Goal: Task Accomplishment & Management: Manage account settings

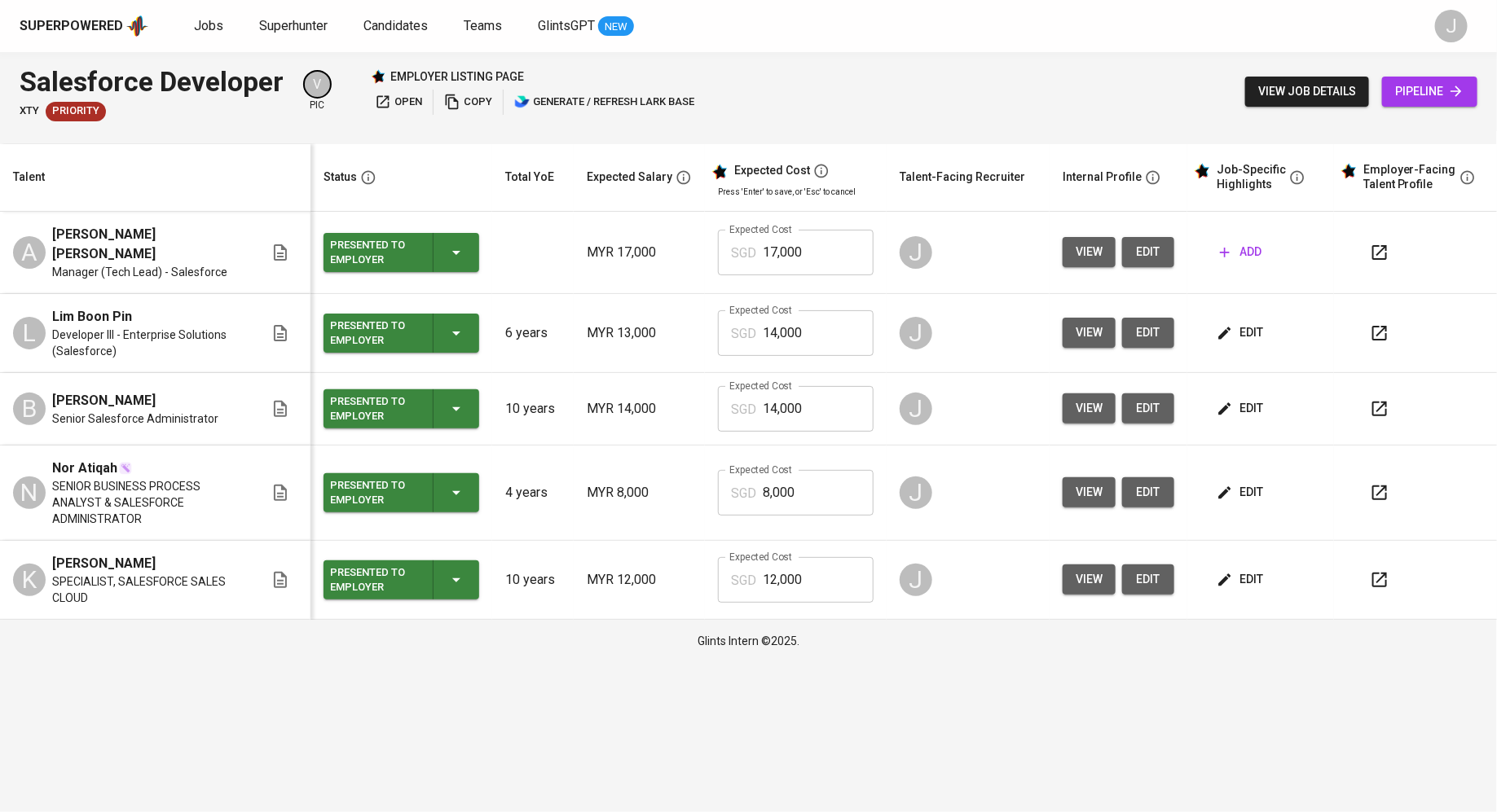
click at [1156, 246] on span "edit" at bounding box center [1148, 252] width 26 height 21
click at [214, 31] on span "Jobs" at bounding box center [208, 25] width 29 height 15
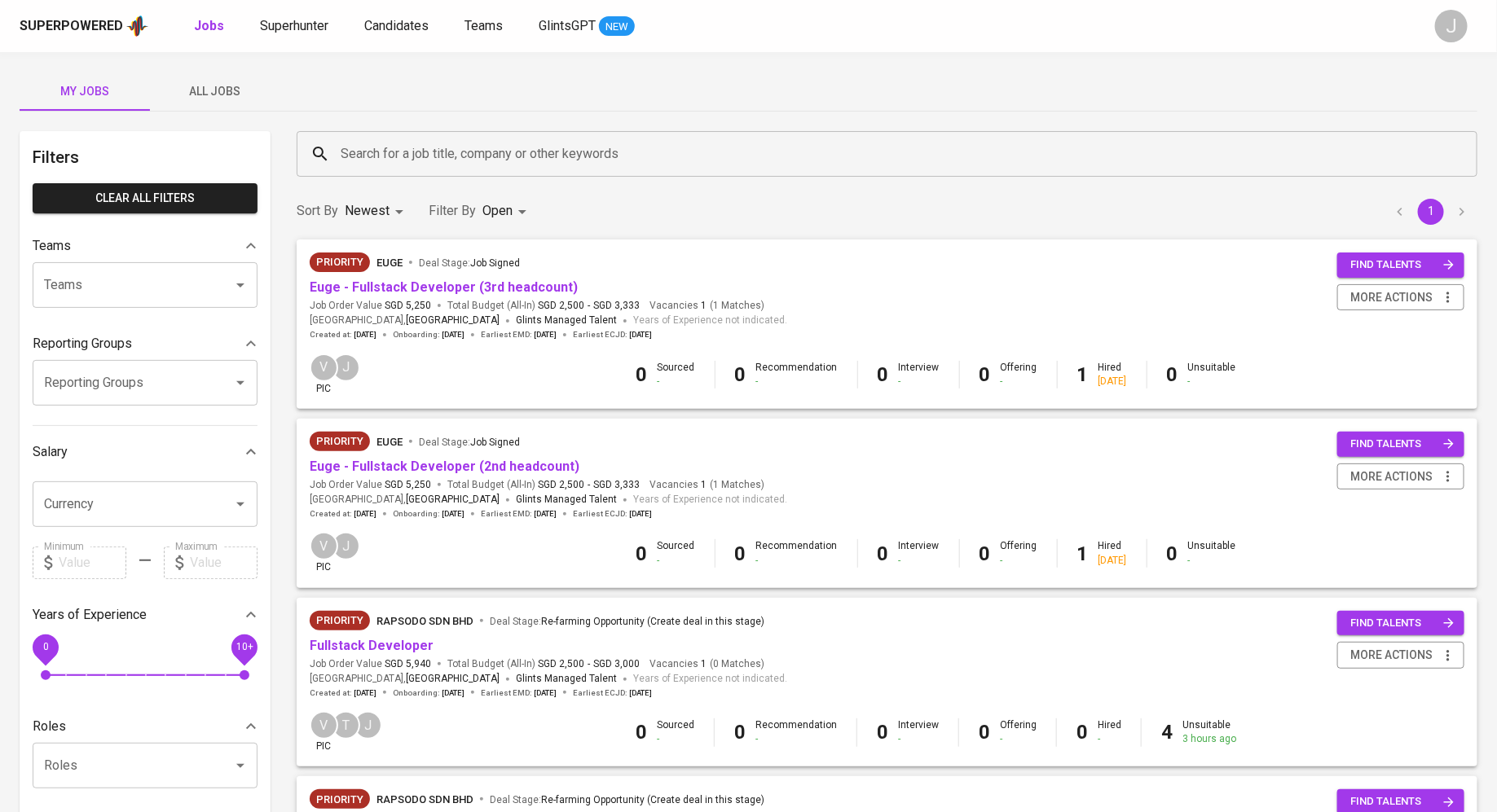
scroll to position [26, 0]
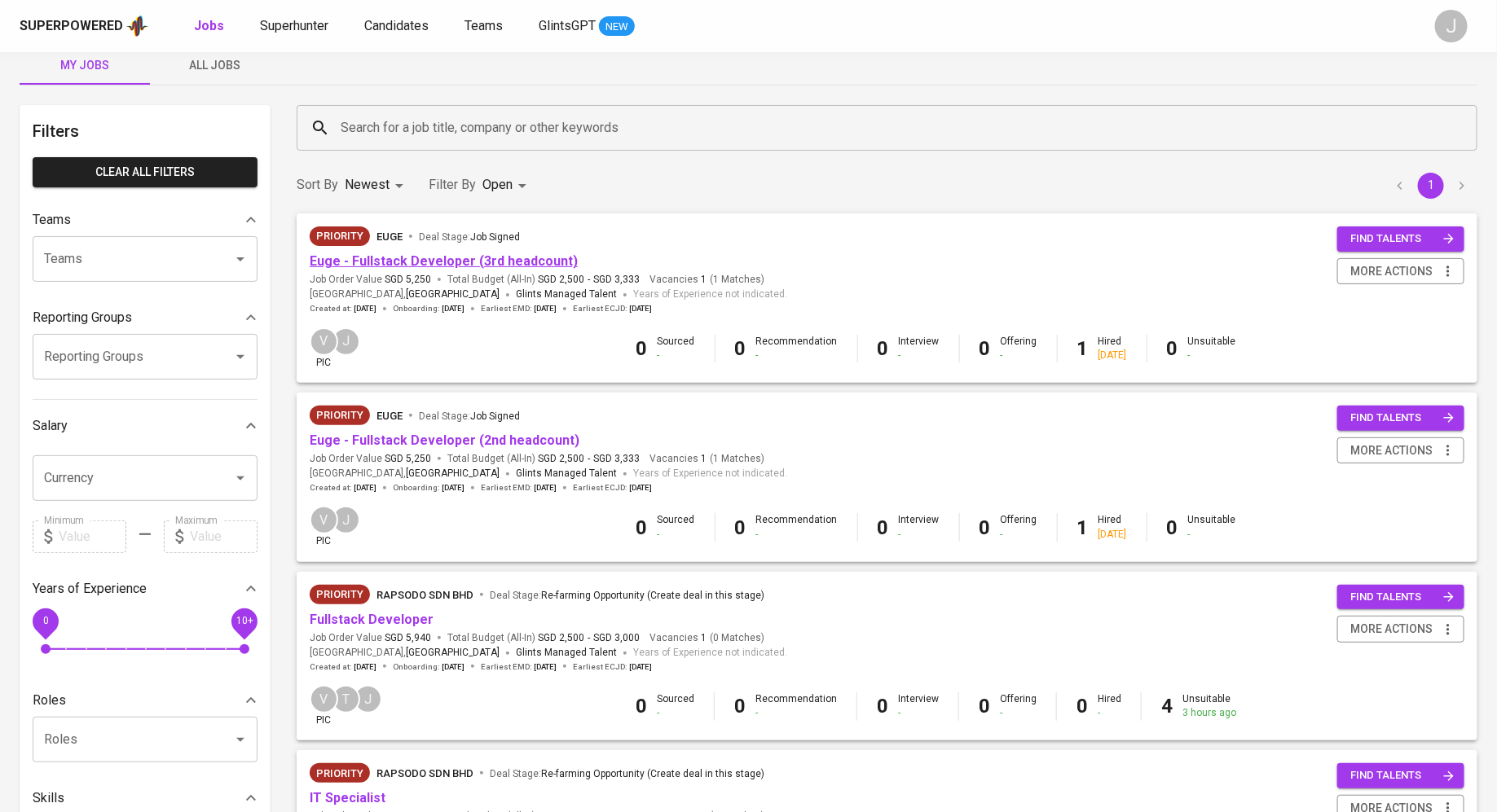
click at [454, 263] on link "Euge - Fullstack Developer (3rd headcount)" at bounding box center [443, 261] width 268 height 15
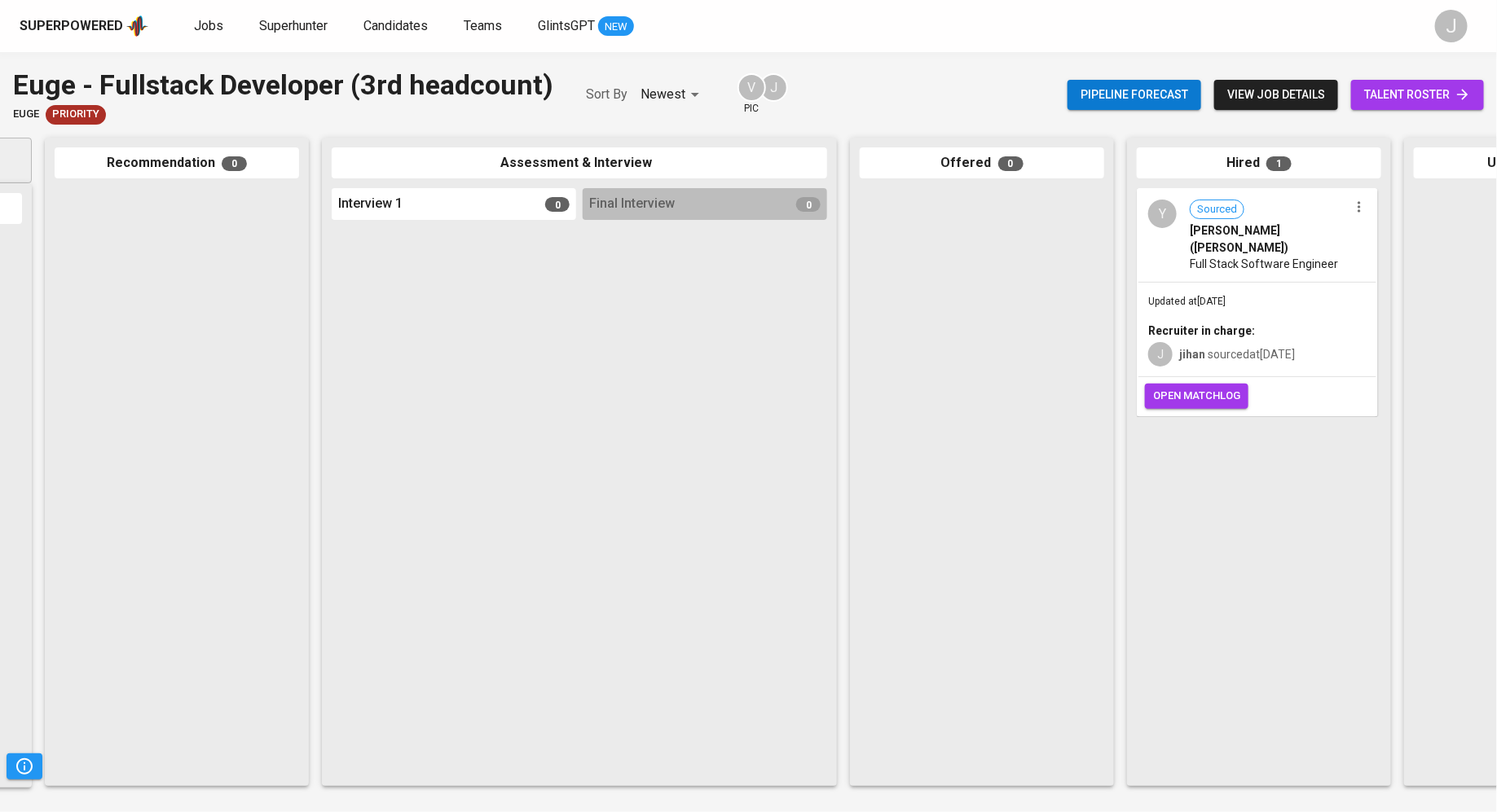
scroll to position [0, 384]
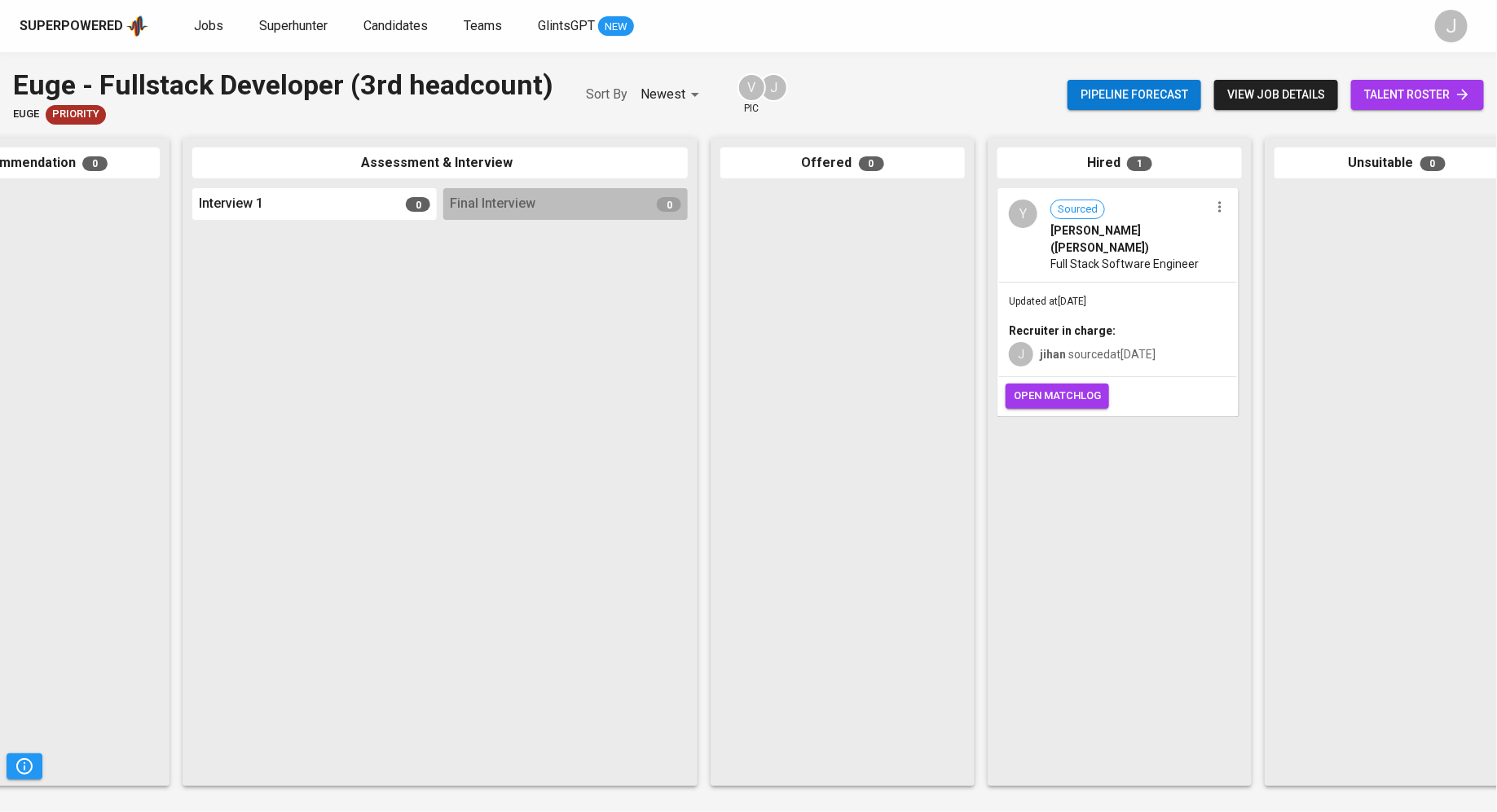
click at [1081, 282] on div "Updated at Oct 08, 2025 Recruiter in charge: J jihan sourced at Oct 06, 2025" at bounding box center [1118, 330] width 238 height 95
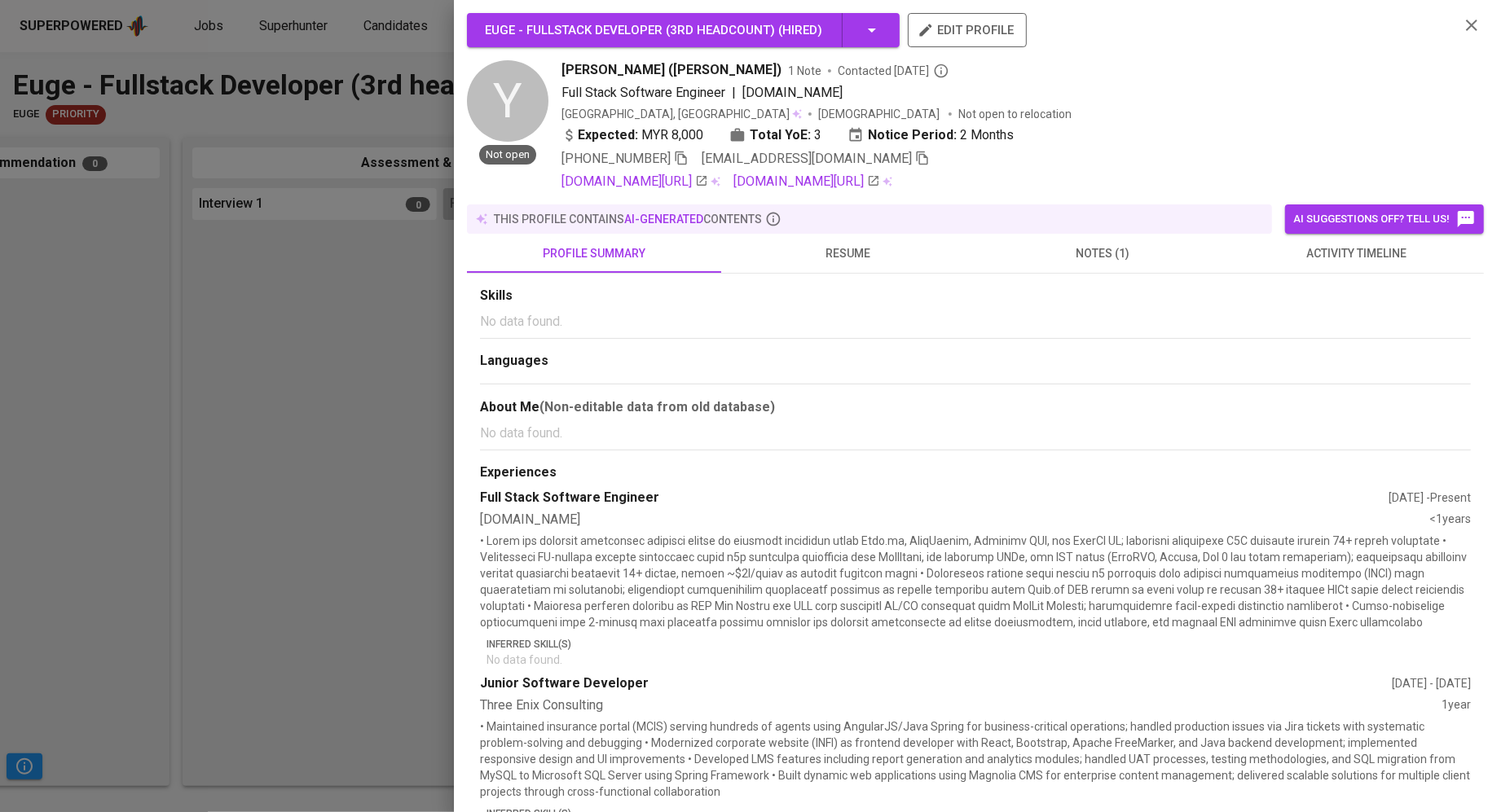
click at [1093, 247] on span "notes (1)" at bounding box center [1102, 254] width 235 height 21
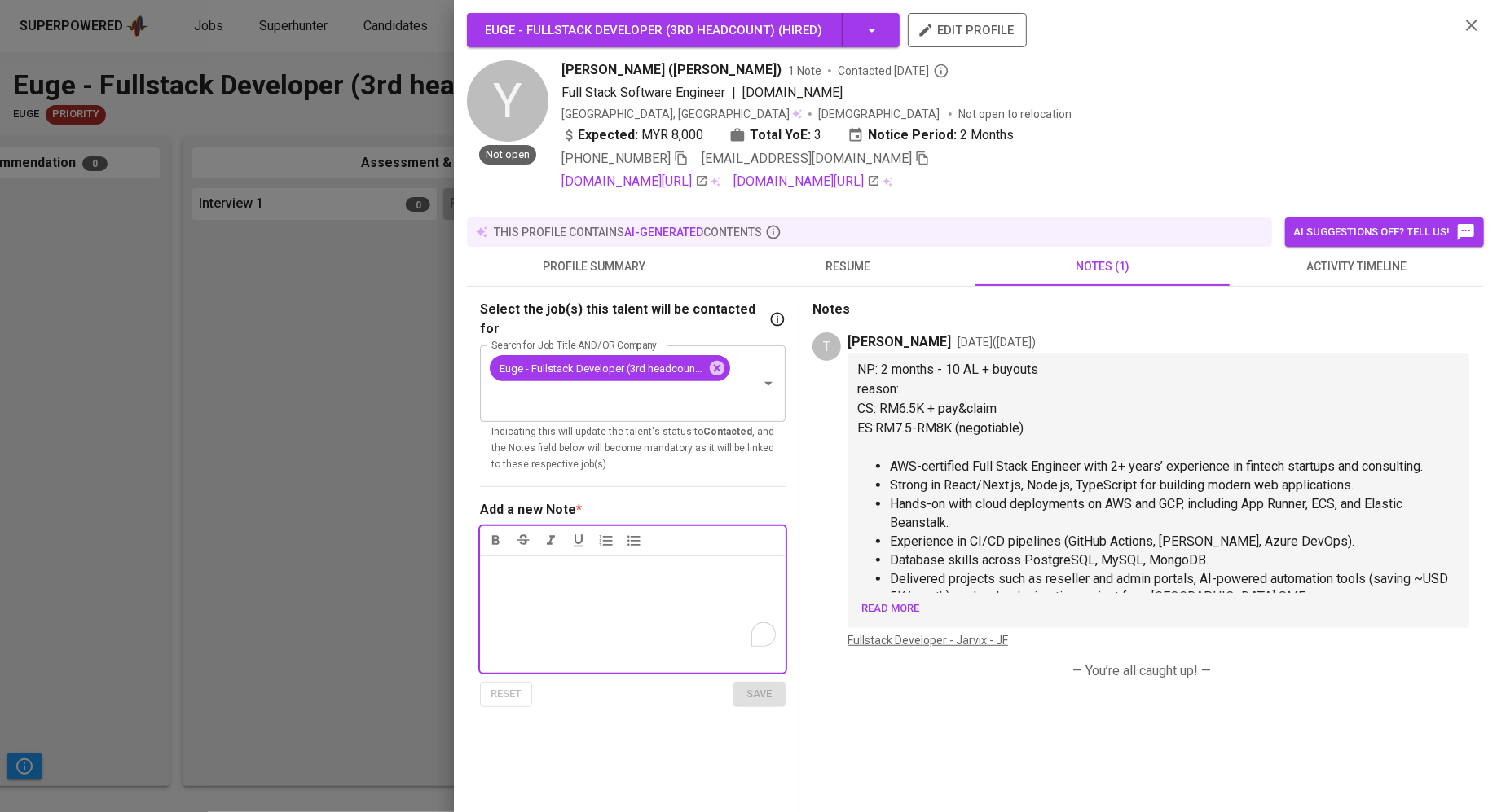
click at [904, 603] on span "Read more" at bounding box center [890, 608] width 58 height 19
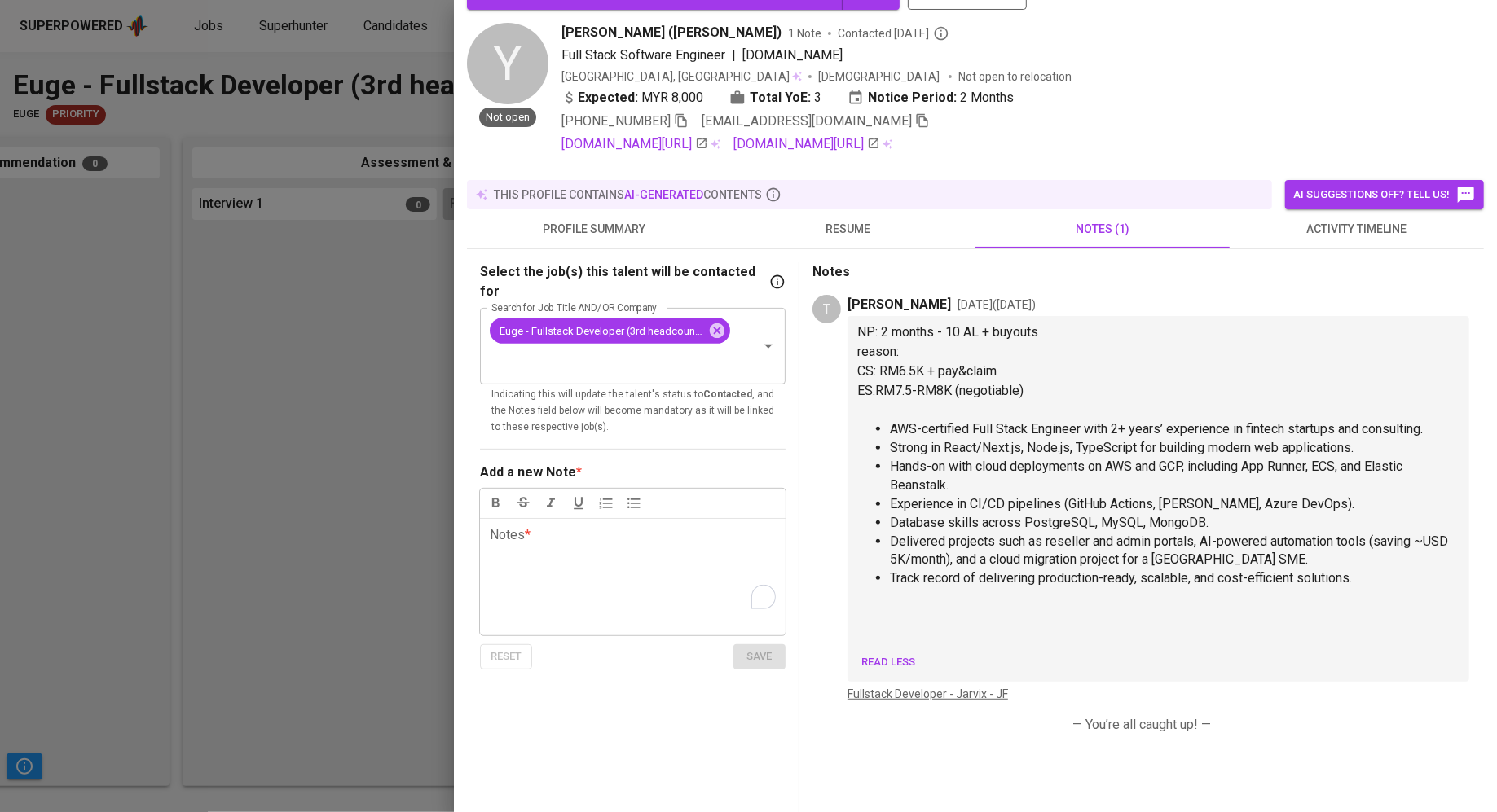
scroll to position [41, 0]
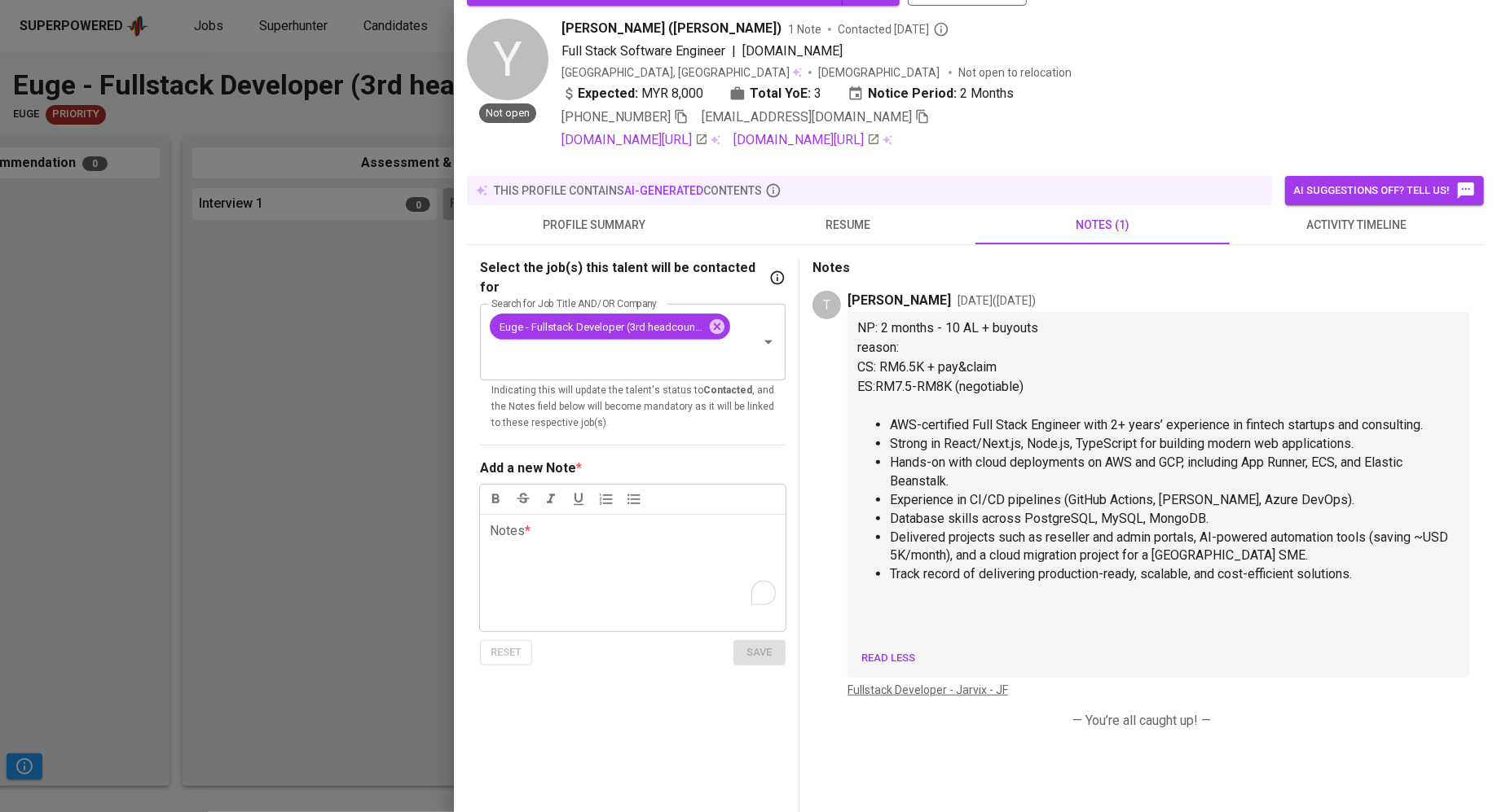
click at [1314, 230] on span "activity timeline" at bounding box center [1357, 225] width 235 height 21
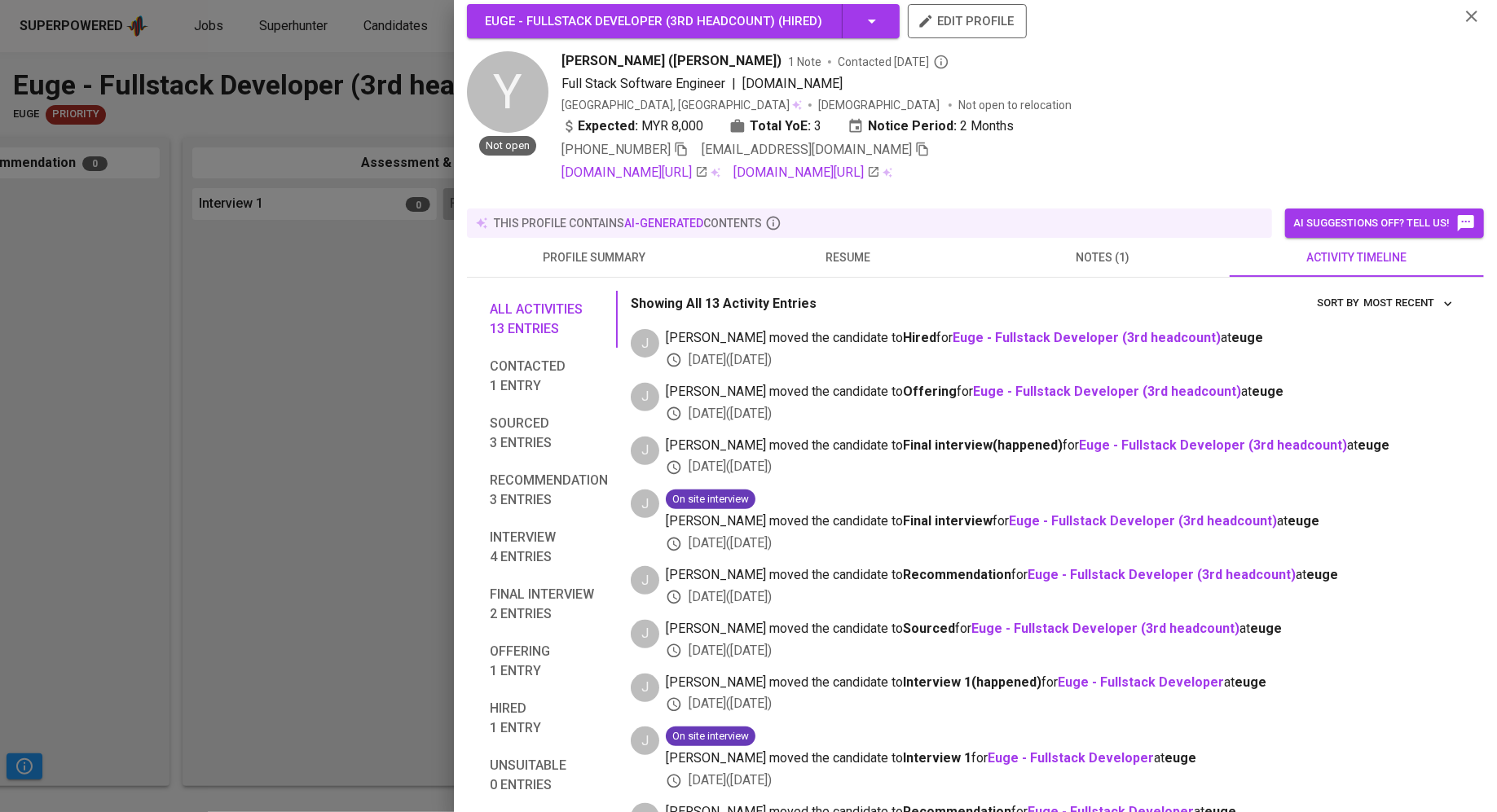
scroll to position [0, 0]
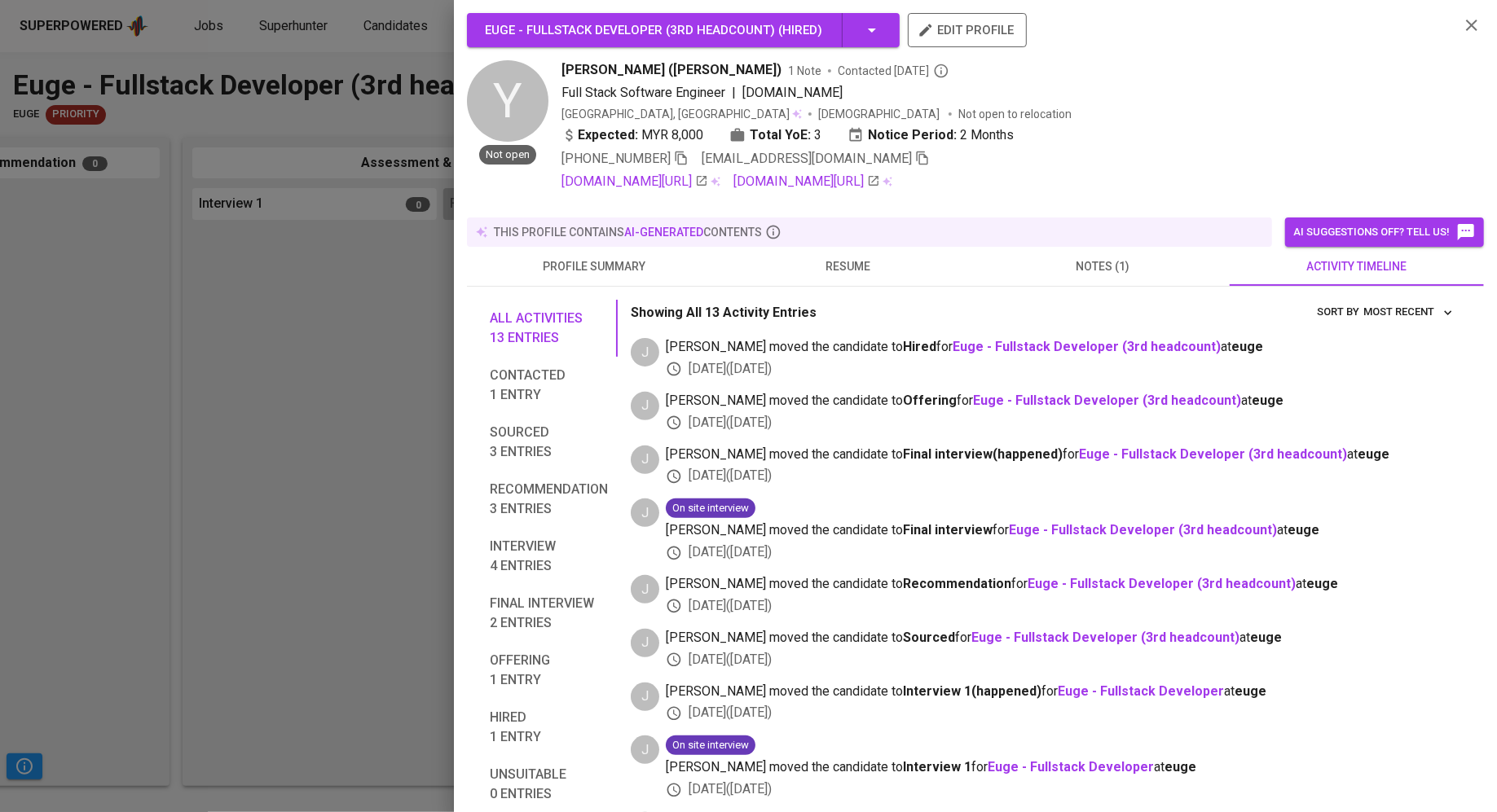
click at [823, 256] on span "resume" at bounding box center [848, 266] width 235 height 21
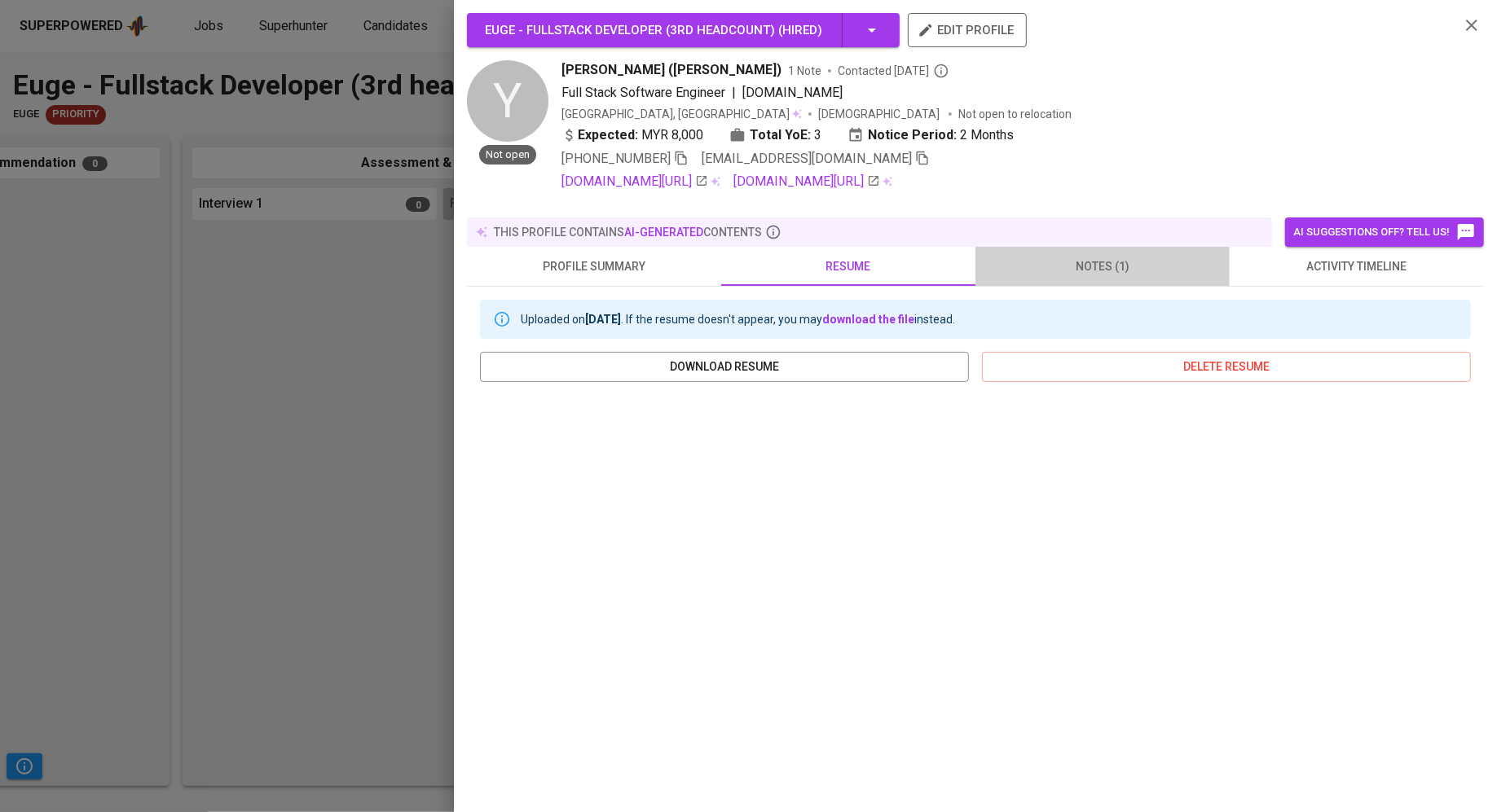
click at [1093, 256] on span "notes (1)" at bounding box center [1102, 266] width 235 height 21
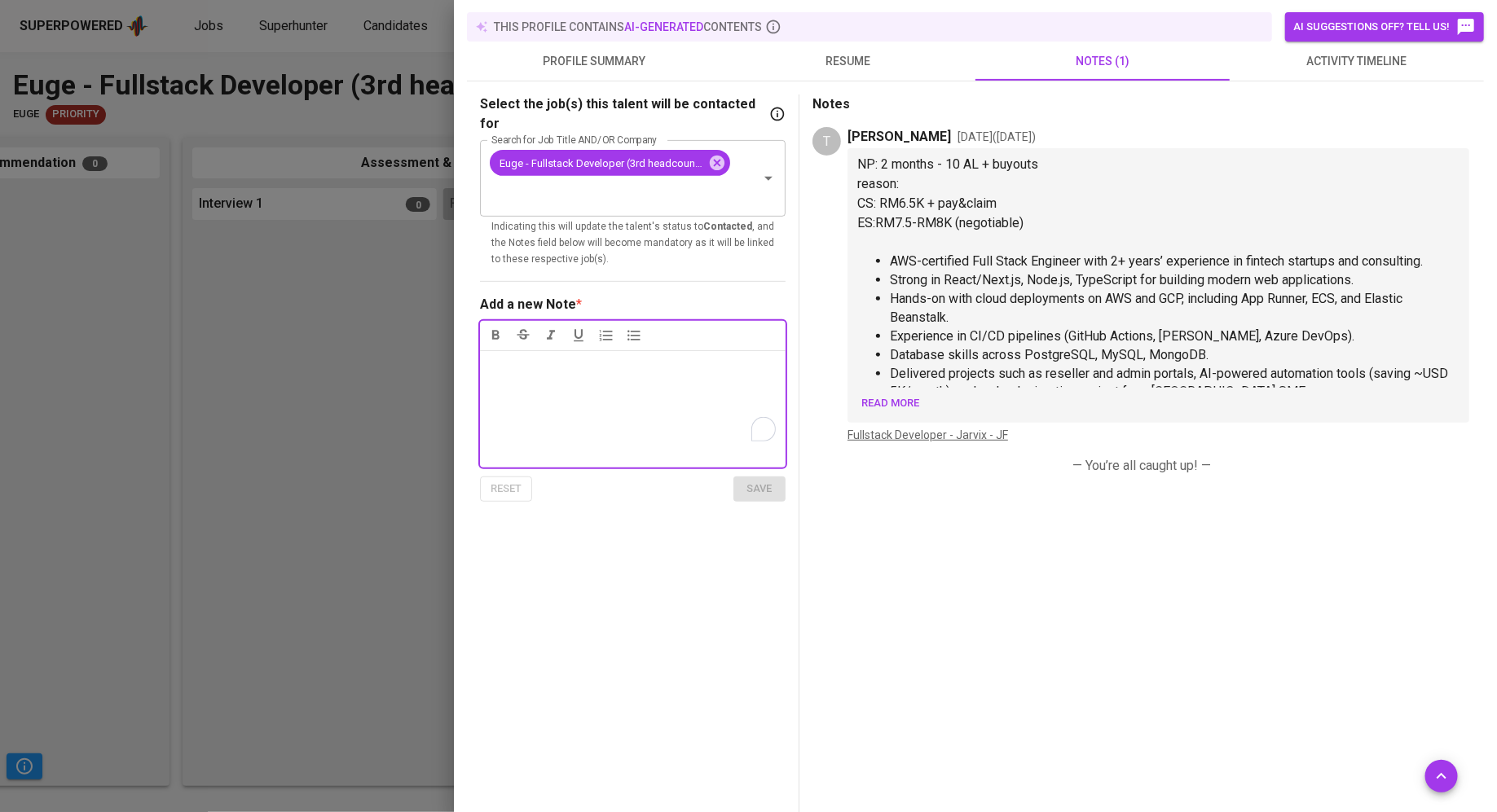
scroll to position [214, 0]
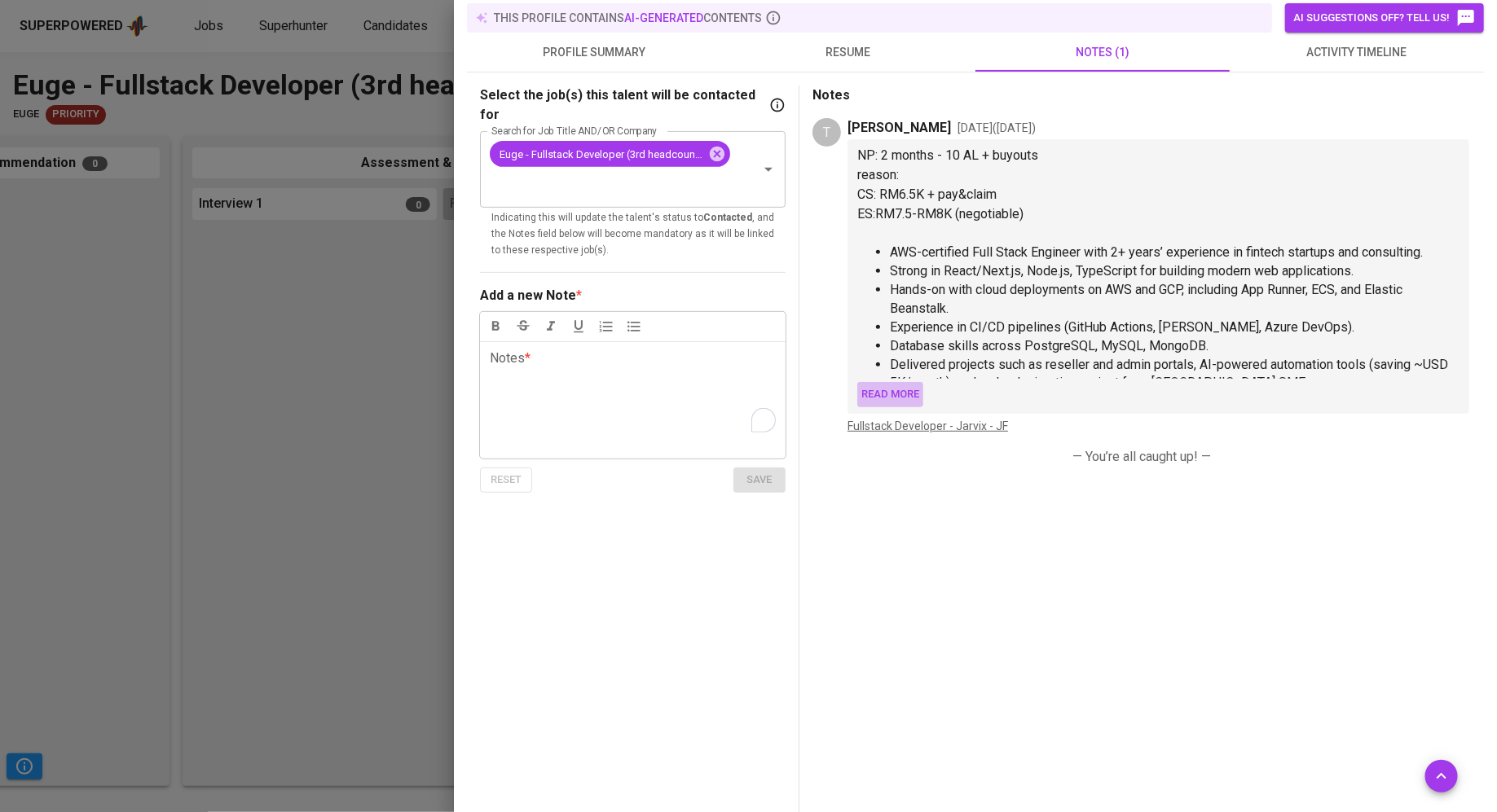
click at [880, 385] on span "Read more" at bounding box center [890, 394] width 58 height 19
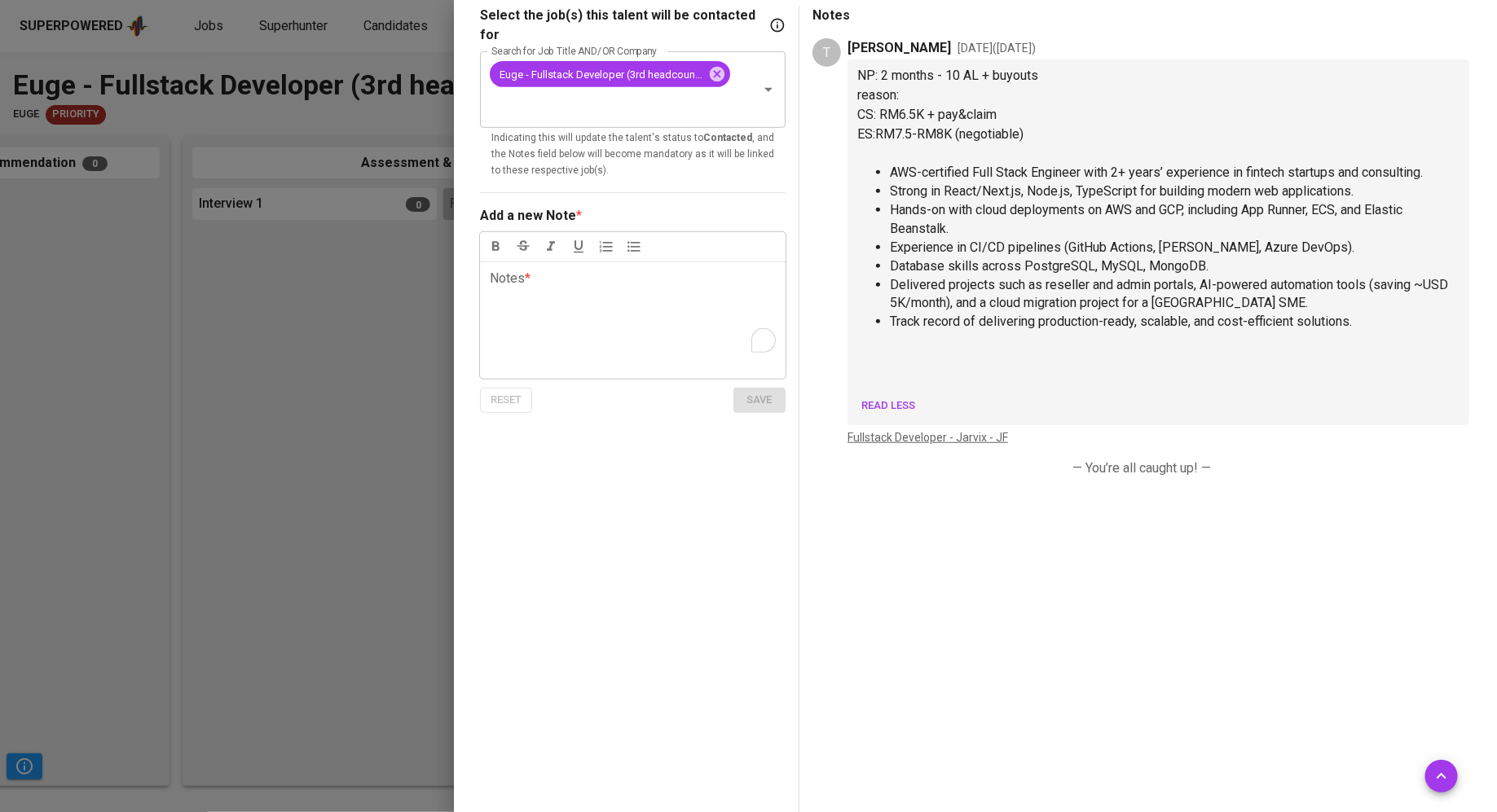
scroll to position [299, 0]
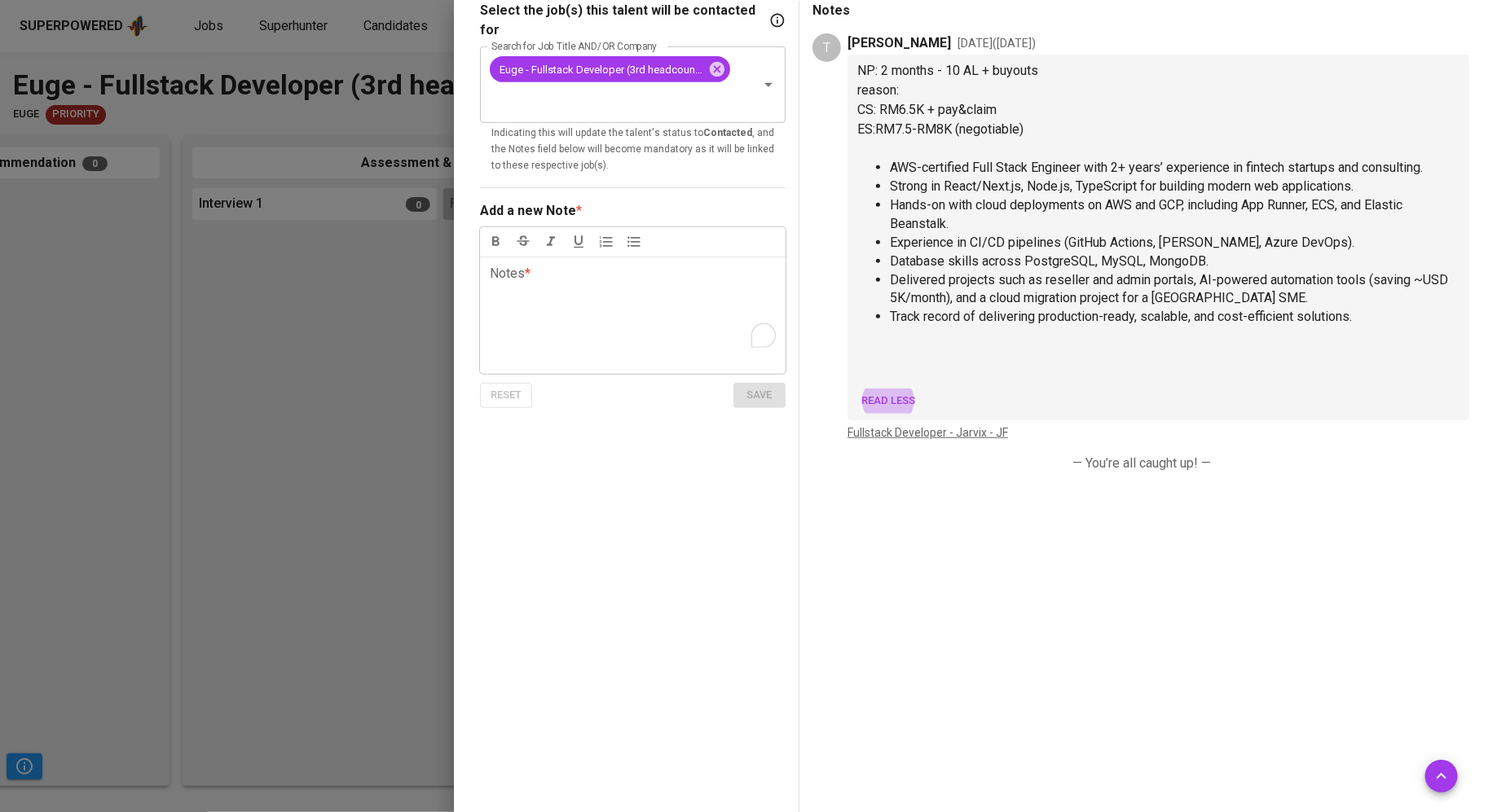
click at [248, 100] on div at bounding box center [748, 406] width 1497 height 812
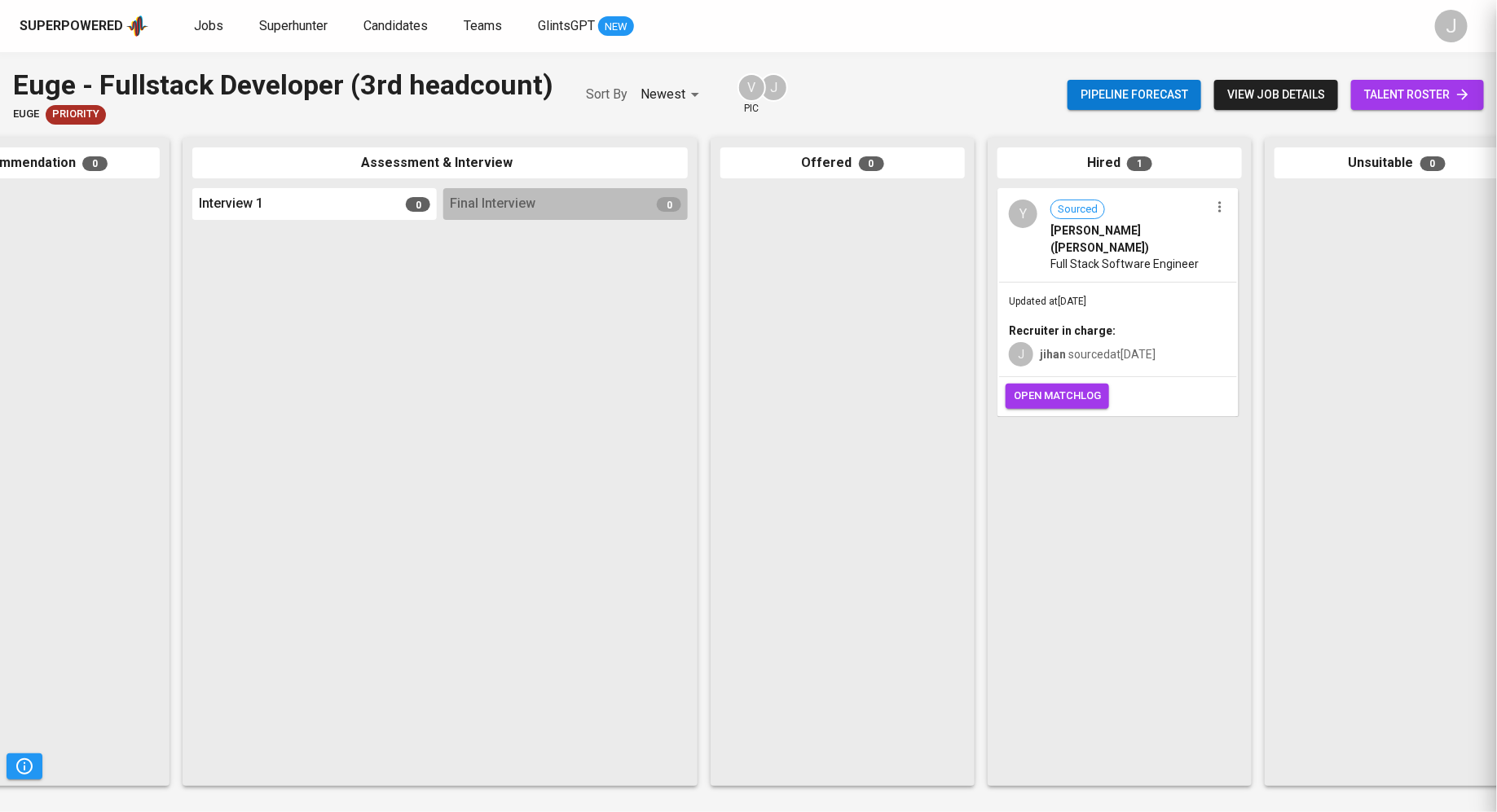
scroll to position [0, 0]
click at [207, 33] on link "Jobs" at bounding box center [210, 26] width 32 height 21
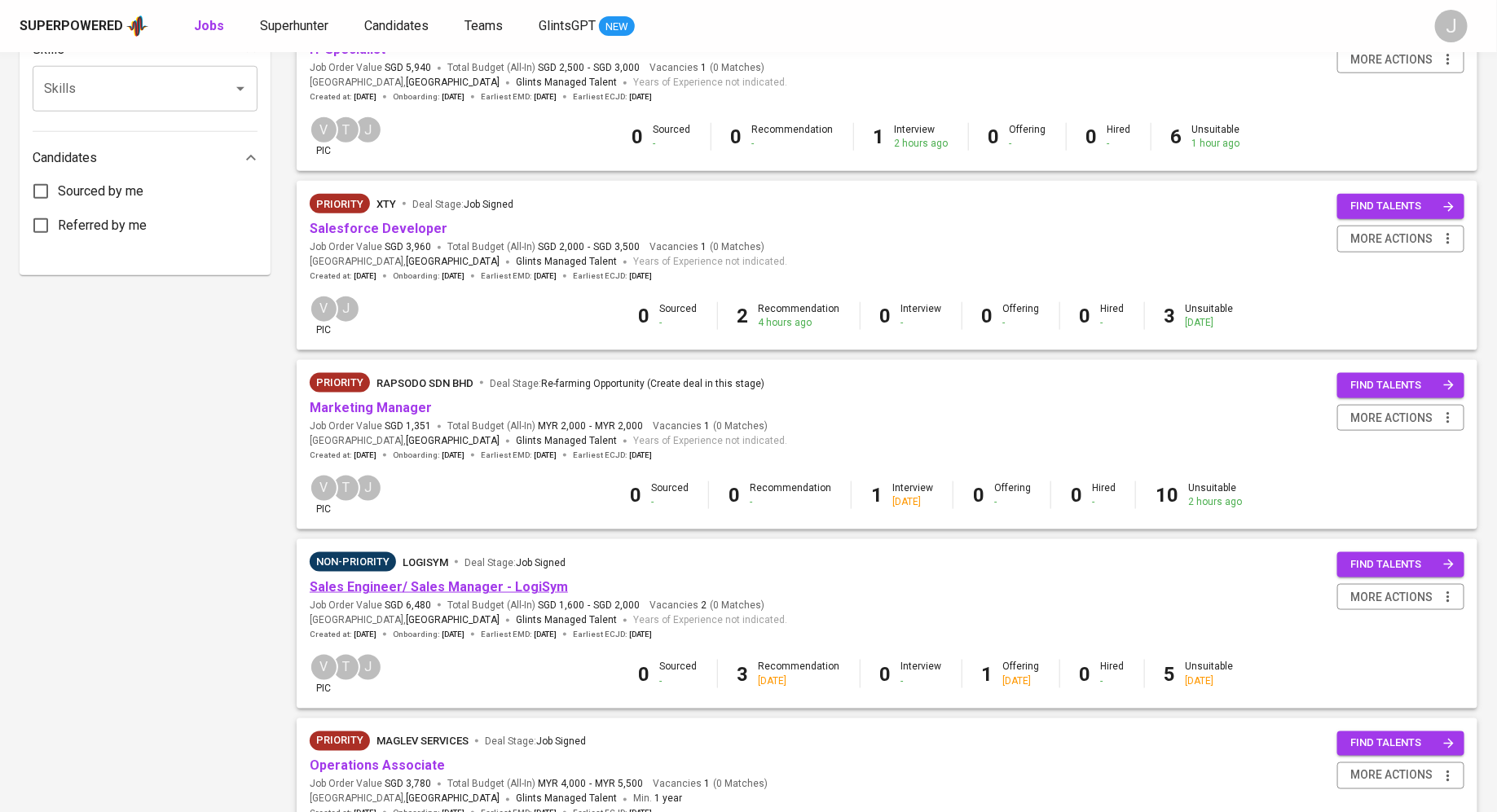
scroll to position [461, 0]
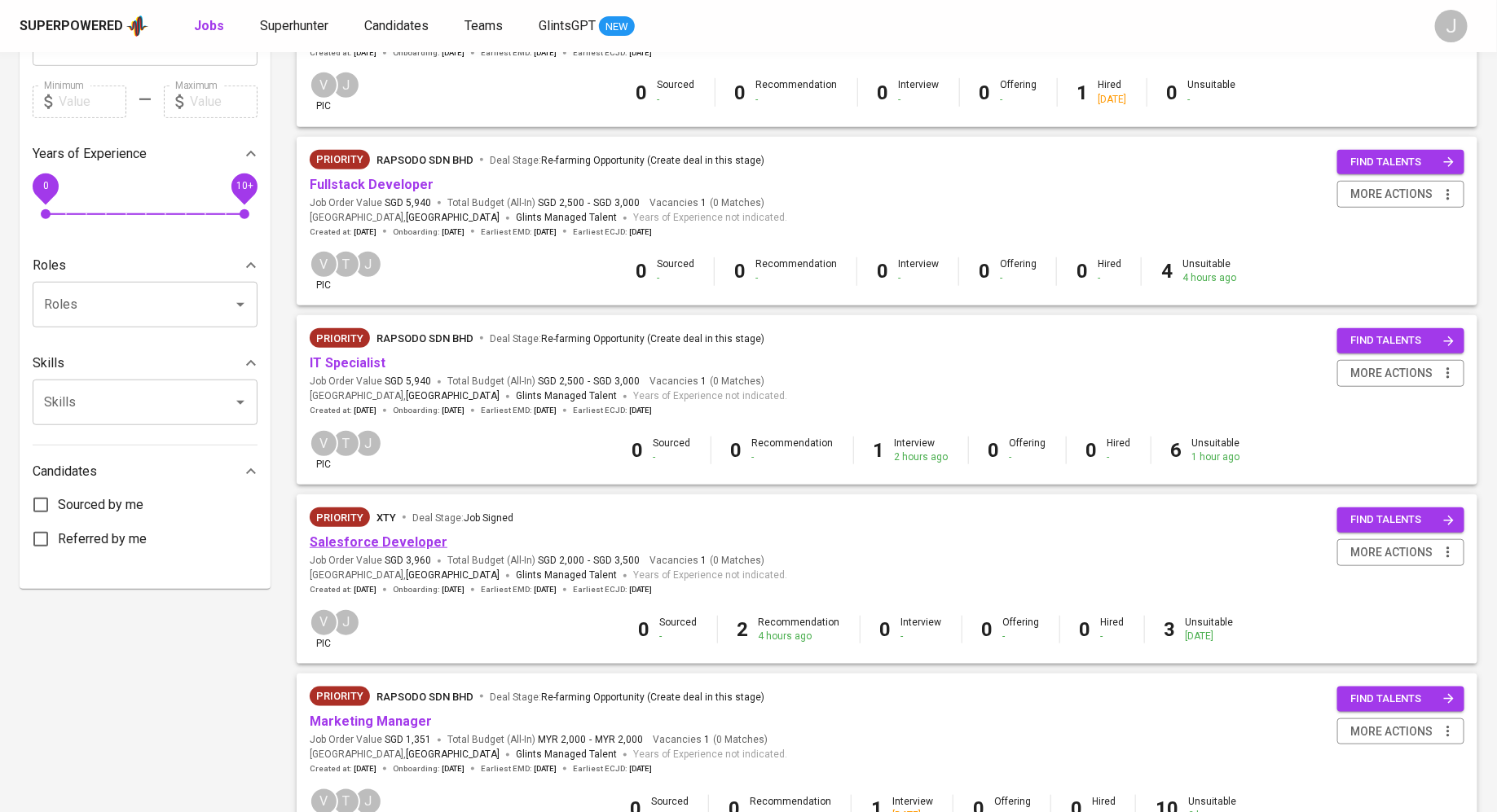
click at [360, 542] on link "Salesforce Developer" at bounding box center [378, 541] width 138 height 15
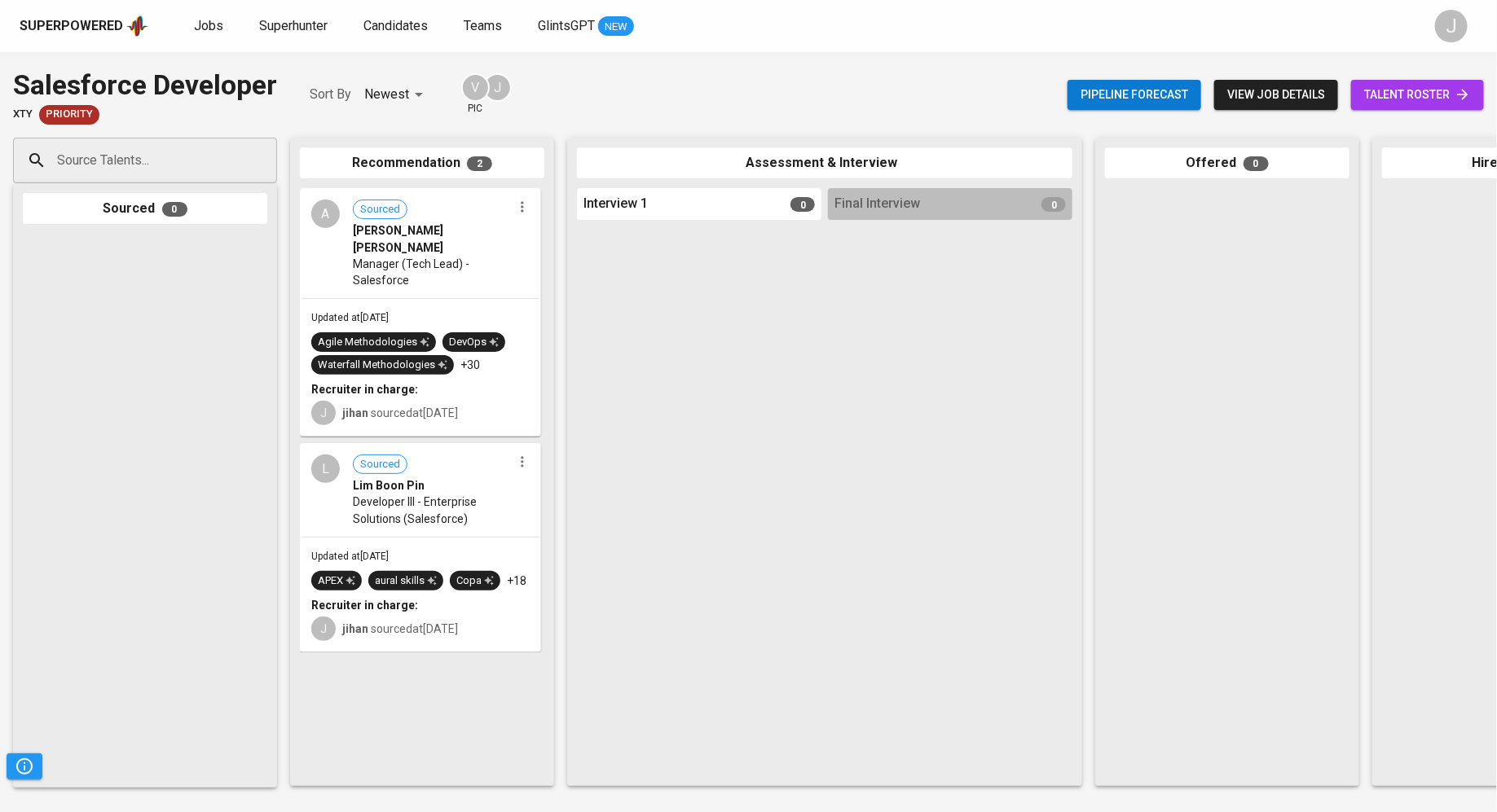
click at [405, 335] on div "Agile Methodologies" at bounding box center [374, 342] width 112 height 15
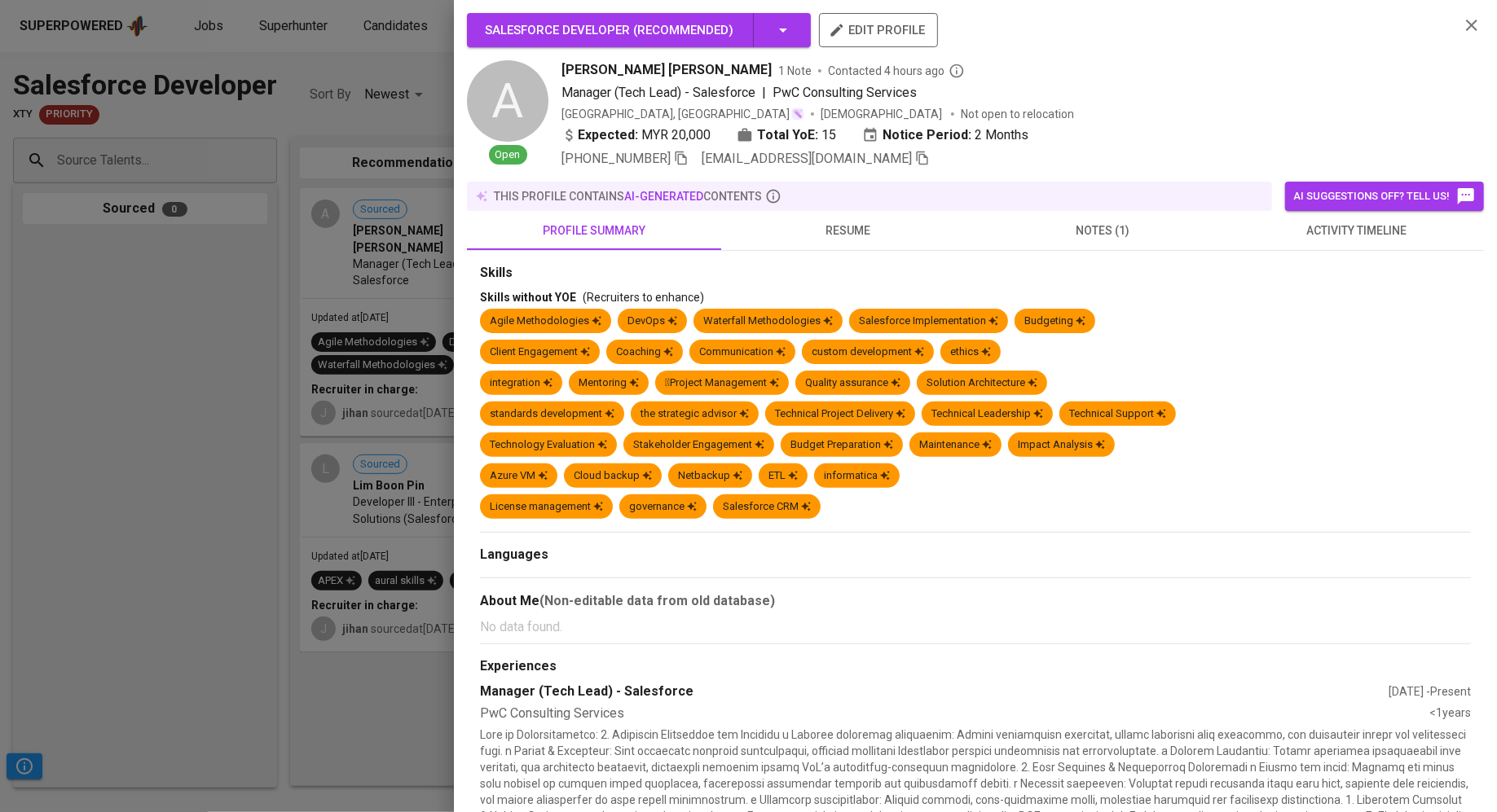
click at [873, 228] on span "resume" at bounding box center [848, 230] width 235 height 21
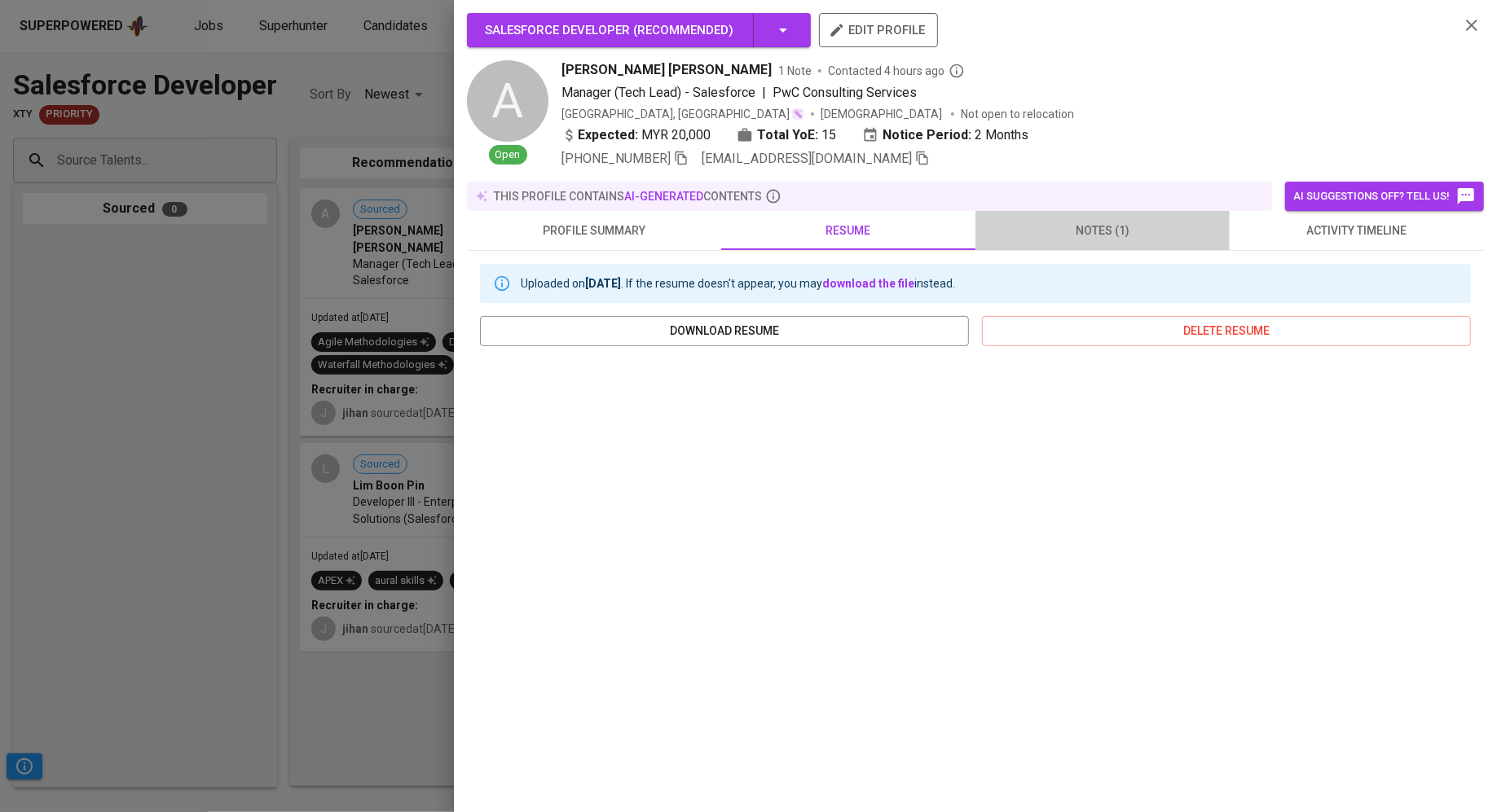
click at [1085, 244] on button "notes (1)" at bounding box center [1102, 230] width 254 height 39
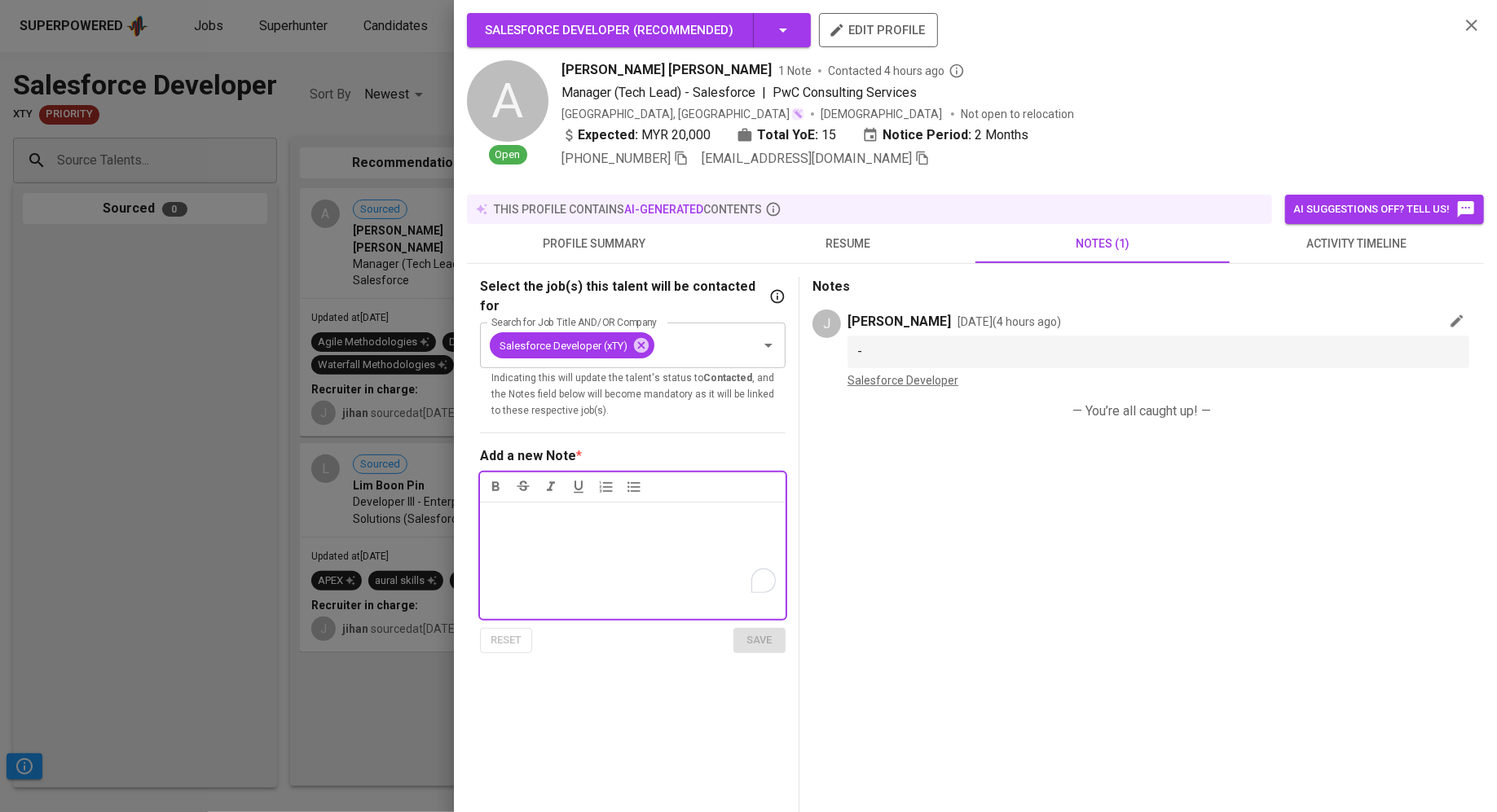
click at [627, 512] on div "Notes * ﻿" at bounding box center [633, 560] width 306 height 117
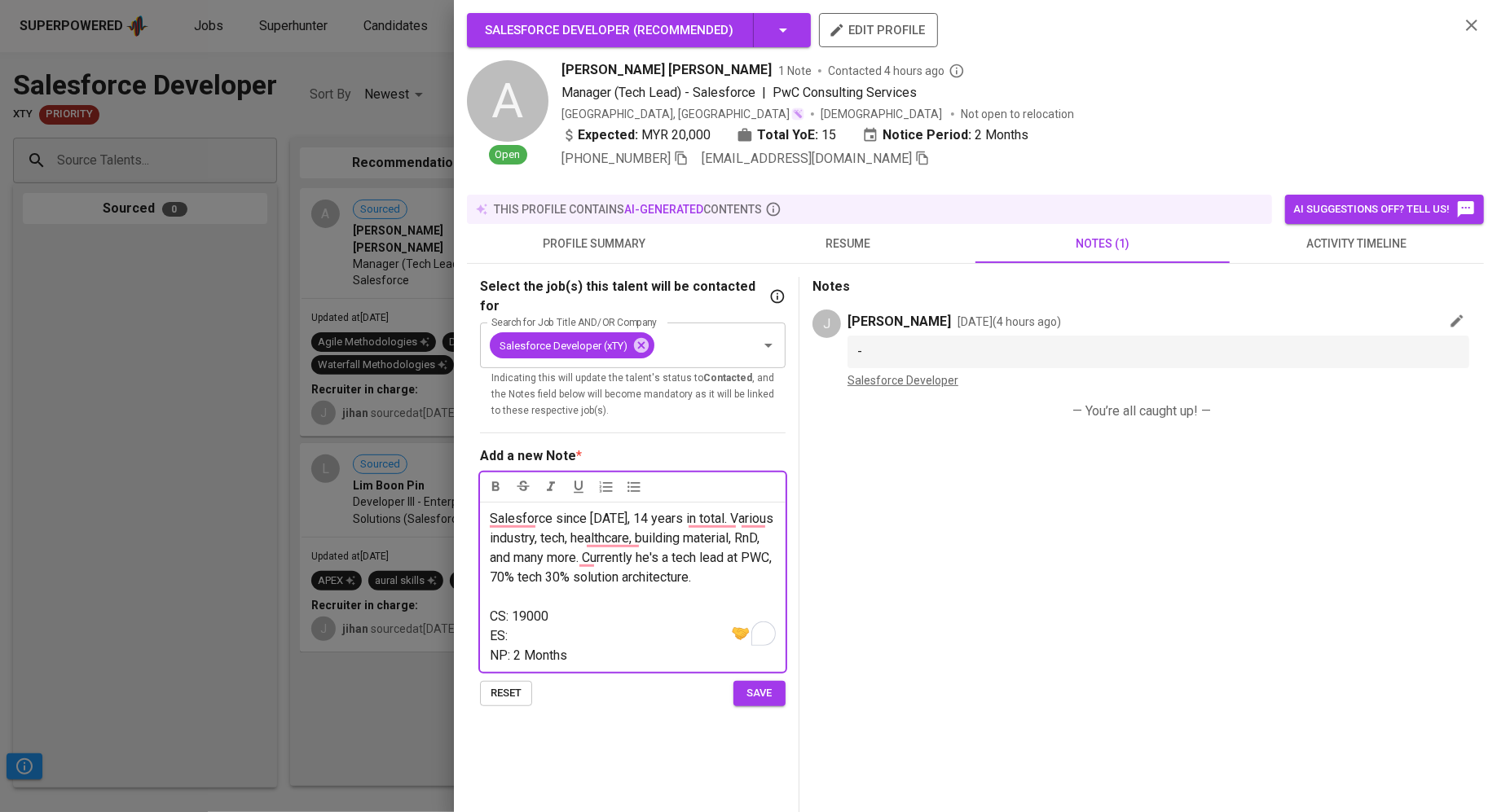
click at [744, 562] on p "Salesforce since 2011, 14 years in total. Various industry, tech, healthcare, b…" at bounding box center [633, 548] width 286 height 79
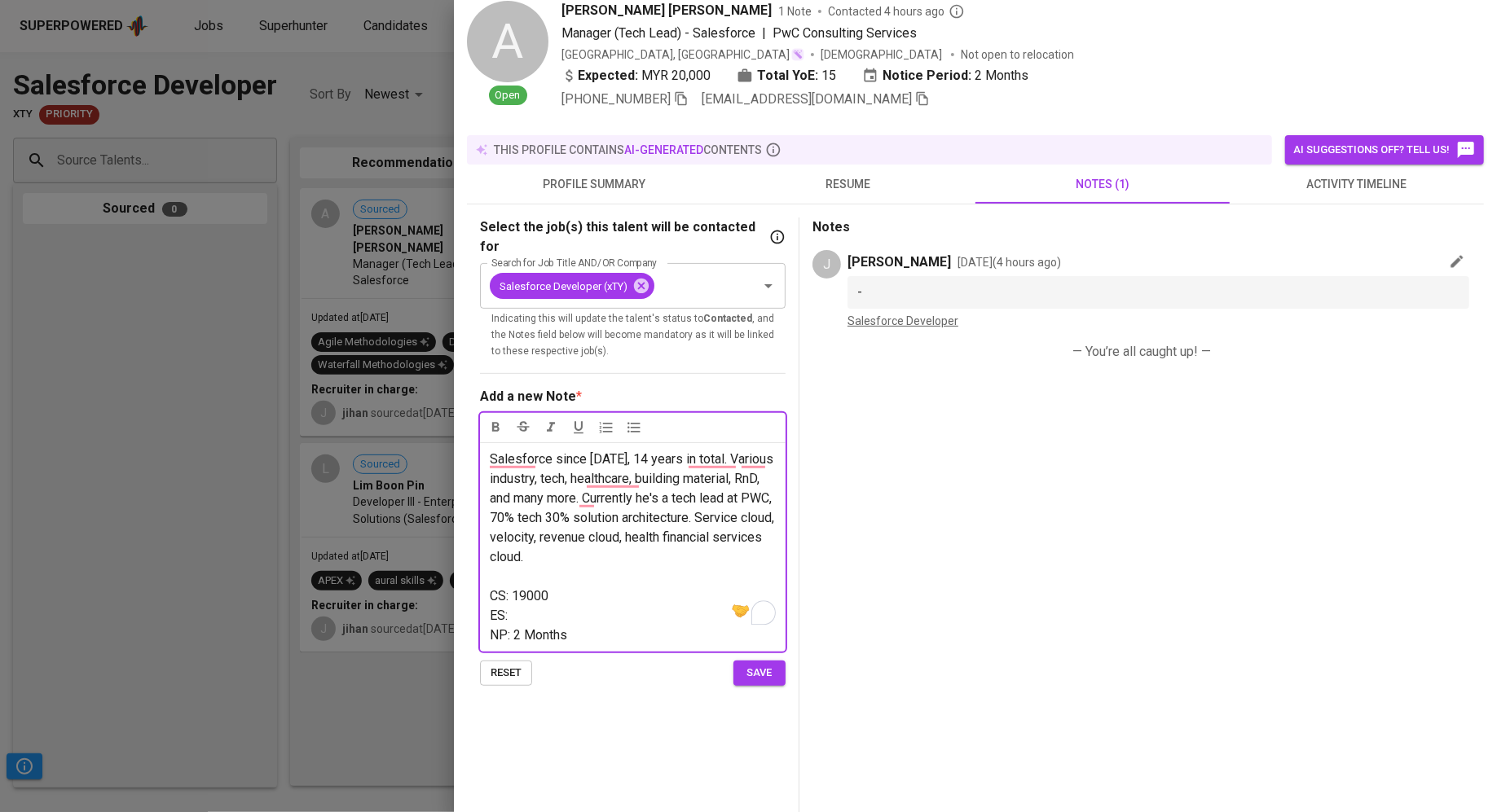
scroll to position [61, 0]
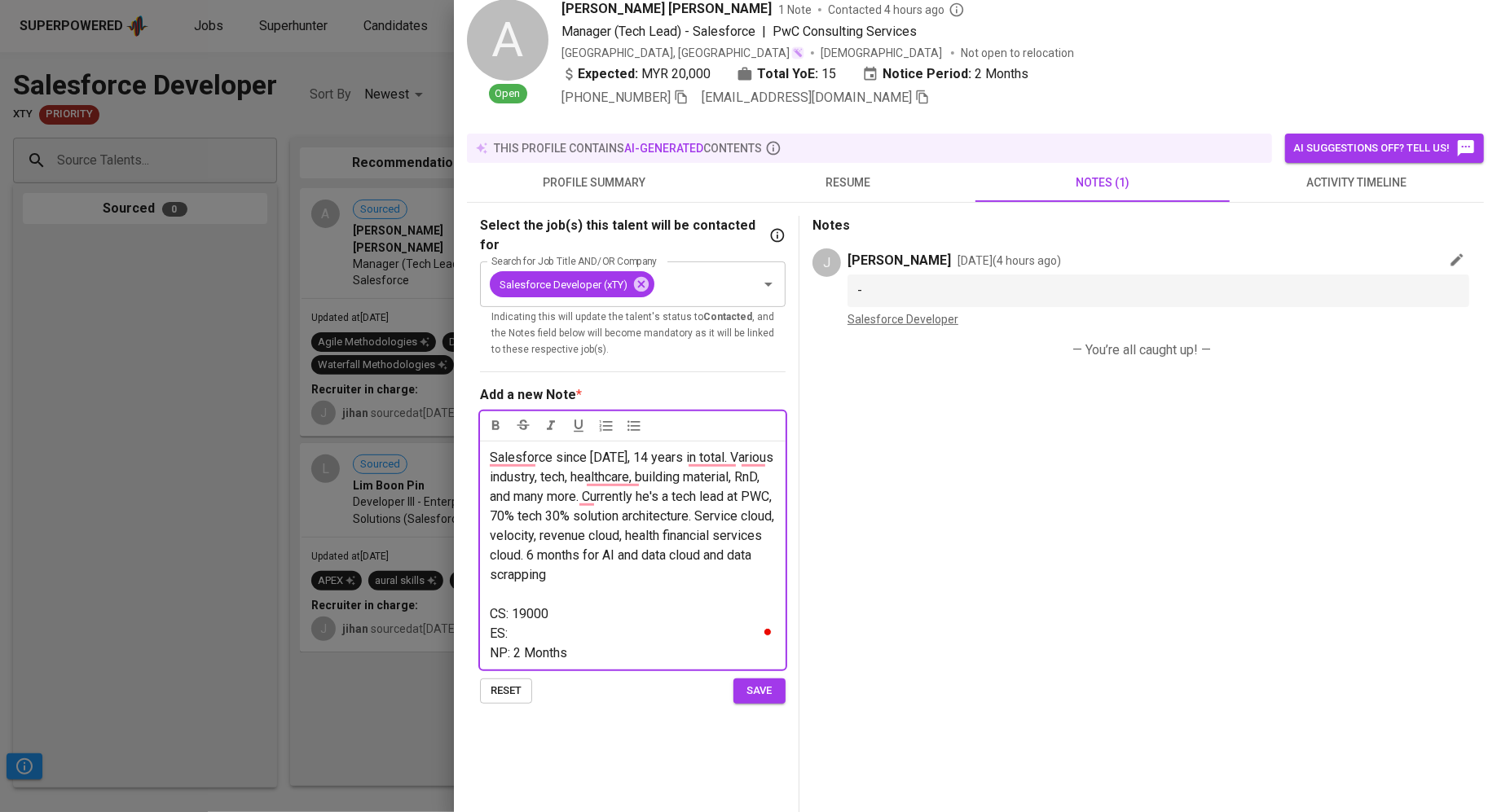
click at [592, 624] on p "ES:" at bounding box center [633, 633] width 286 height 20
click at [612, 644] on div "Salesforce since 2011, 14 years in total. Various industry, tech, healthcare, b…" at bounding box center [633, 555] width 306 height 229
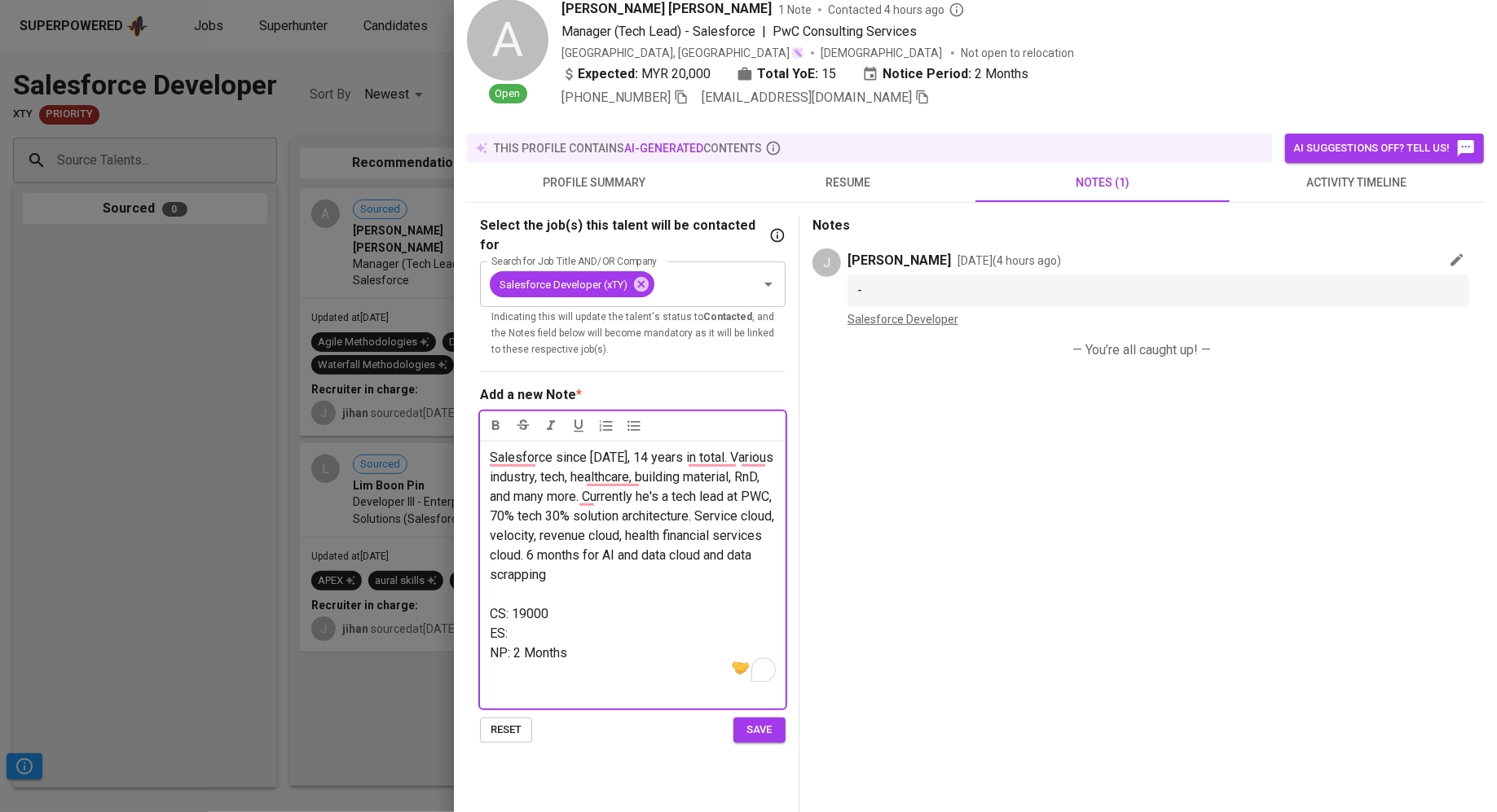
click at [638, 544] on p "Salesforce since 2011, 14 years in total. Various industry, tech, healthcare, b…" at bounding box center [633, 515] width 286 height 137
click at [528, 645] on span "NP: 2 Months" at bounding box center [528, 652] width 78 height 15
click at [547, 624] on p "ES:" at bounding box center [633, 633] width 286 height 20
click at [580, 682] on p "﻿" at bounding box center [633, 692] width 286 height 20
click at [528, 624] on p "ES:" at bounding box center [633, 633] width 286 height 20
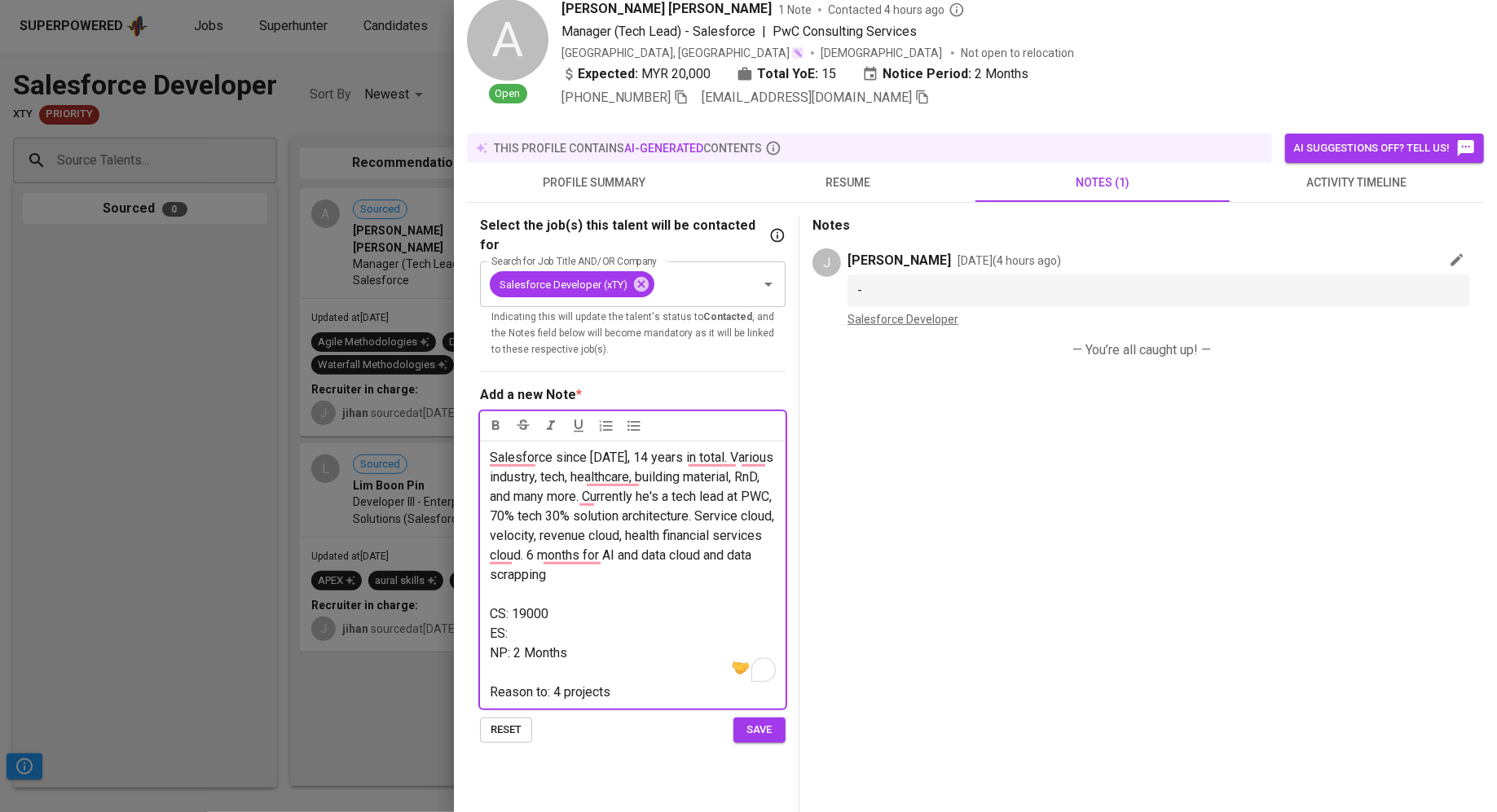
click at [631, 682] on p "Reason to: 4 projects" at bounding box center [633, 692] width 286 height 20
click at [557, 604] on p "CS: 19000" at bounding box center [633, 614] width 286 height 20
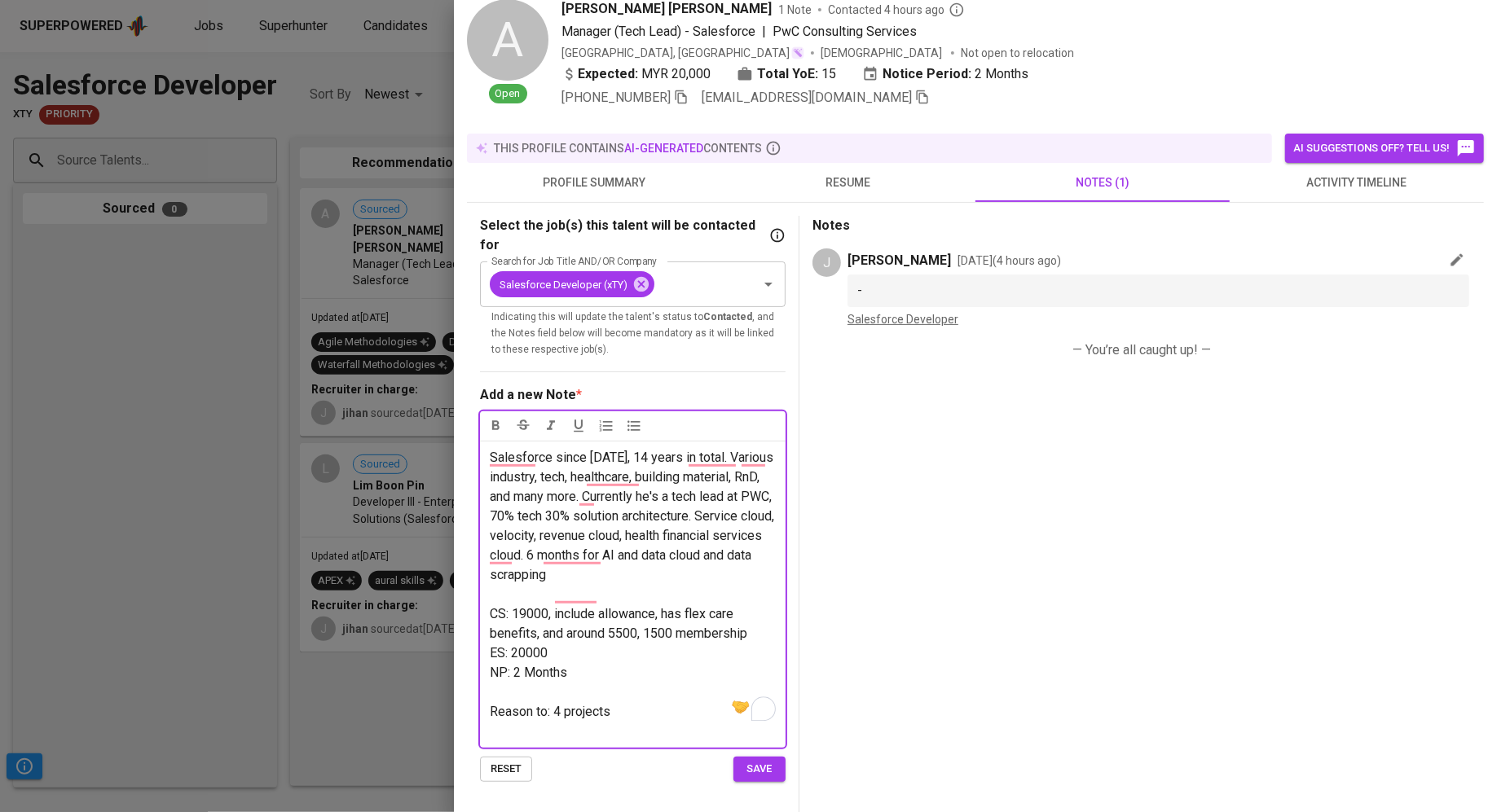
click at [606, 702] on p "Reason to: 4 projects" at bounding box center [633, 712] width 286 height 20
click at [557, 665] on span "NP: 2 Months" at bounding box center [528, 672] width 78 height 15
click at [562, 643] on p "ES: 20000" at bounding box center [633, 653] width 286 height 20
click at [599, 704] on span "Reason to: 4 projects" at bounding box center [550, 711] width 121 height 15
click at [615, 682] on p "﻿" at bounding box center [633, 692] width 286 height 20
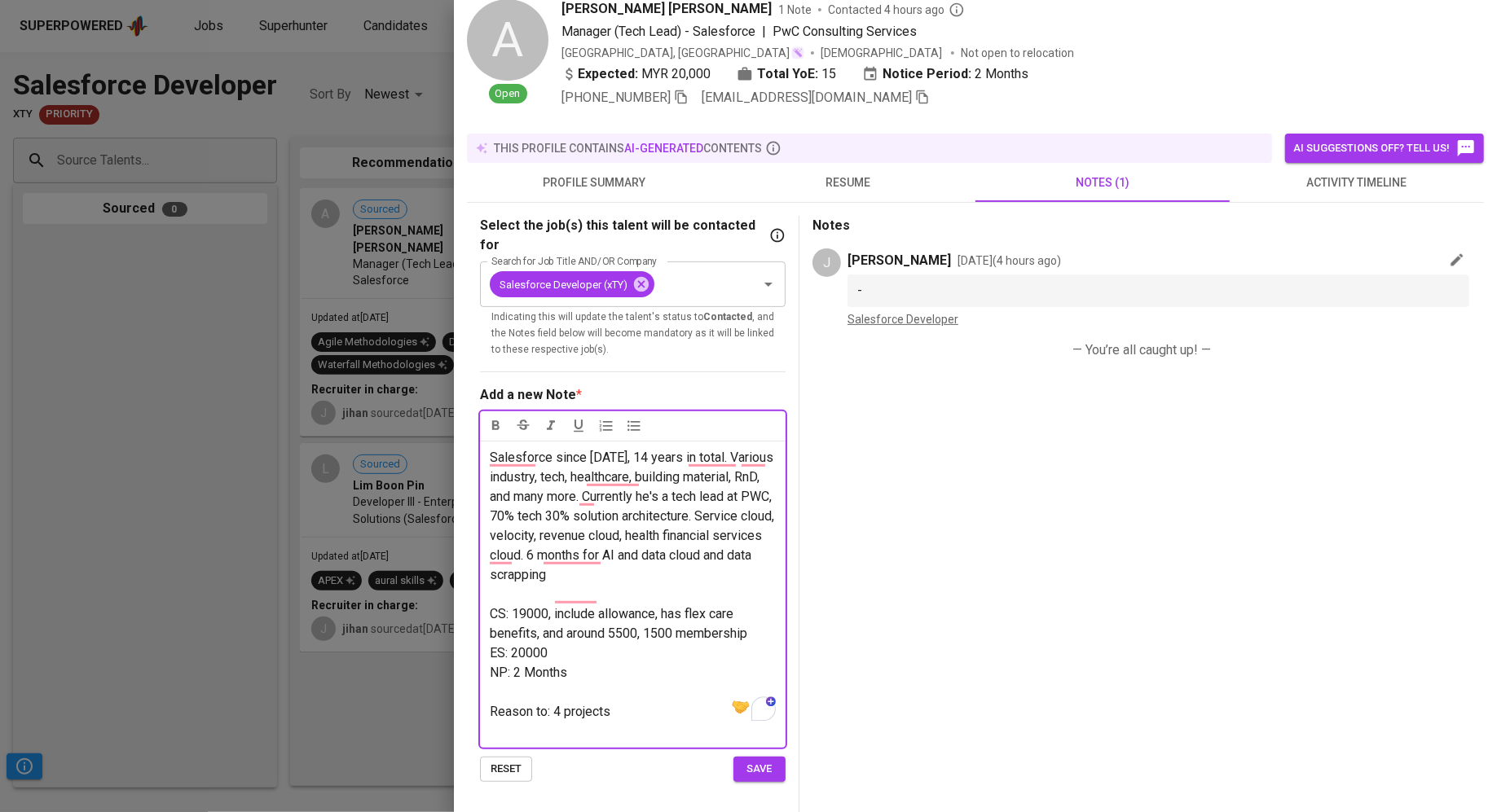
click at [652, 702] on p "Reason to: 4 projects" at bounding box center [633, 712] width 286 height 20
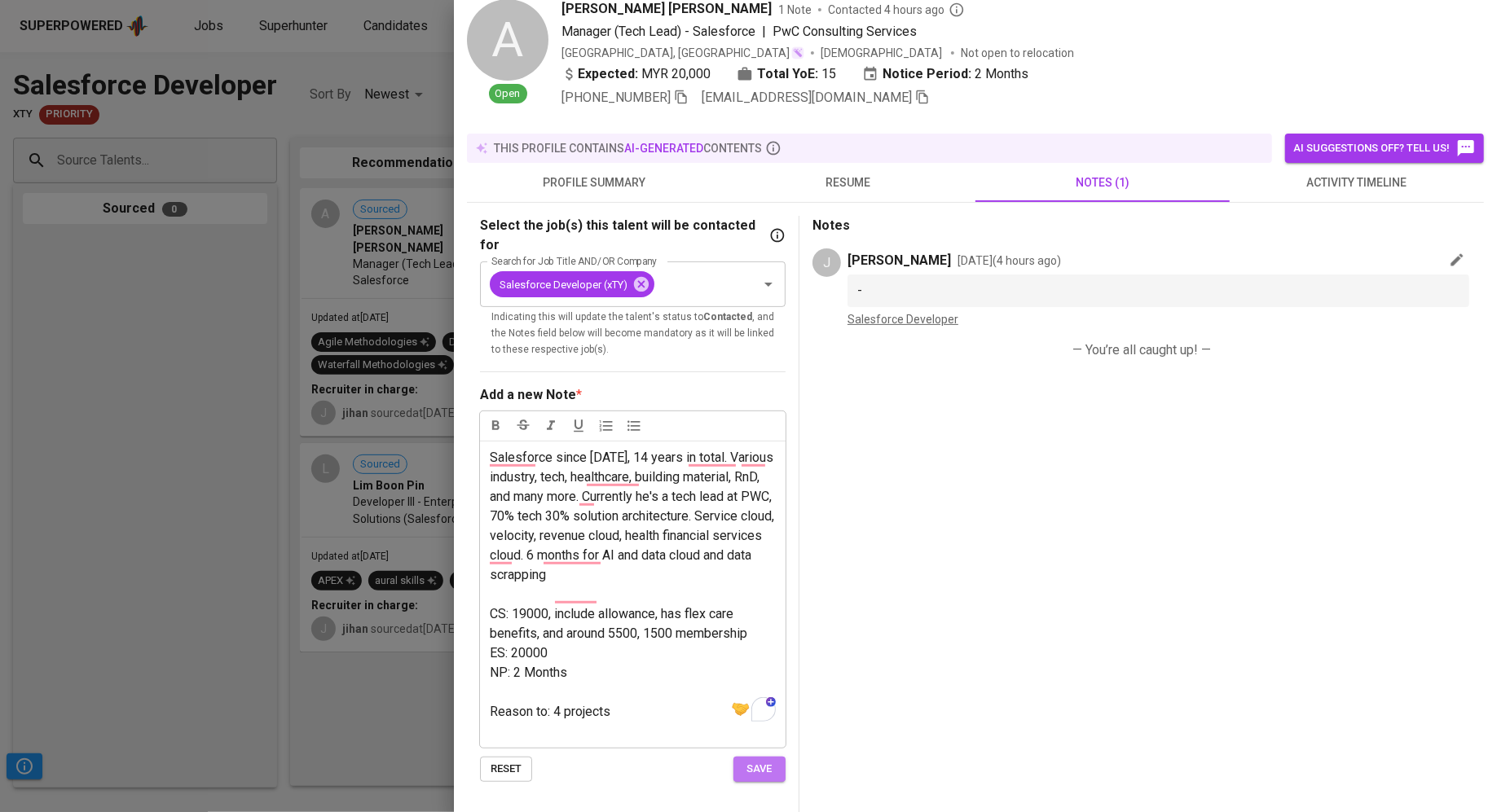
click at [766, 760] on span "save" at bounding box center [760, 769] width 36 height 19
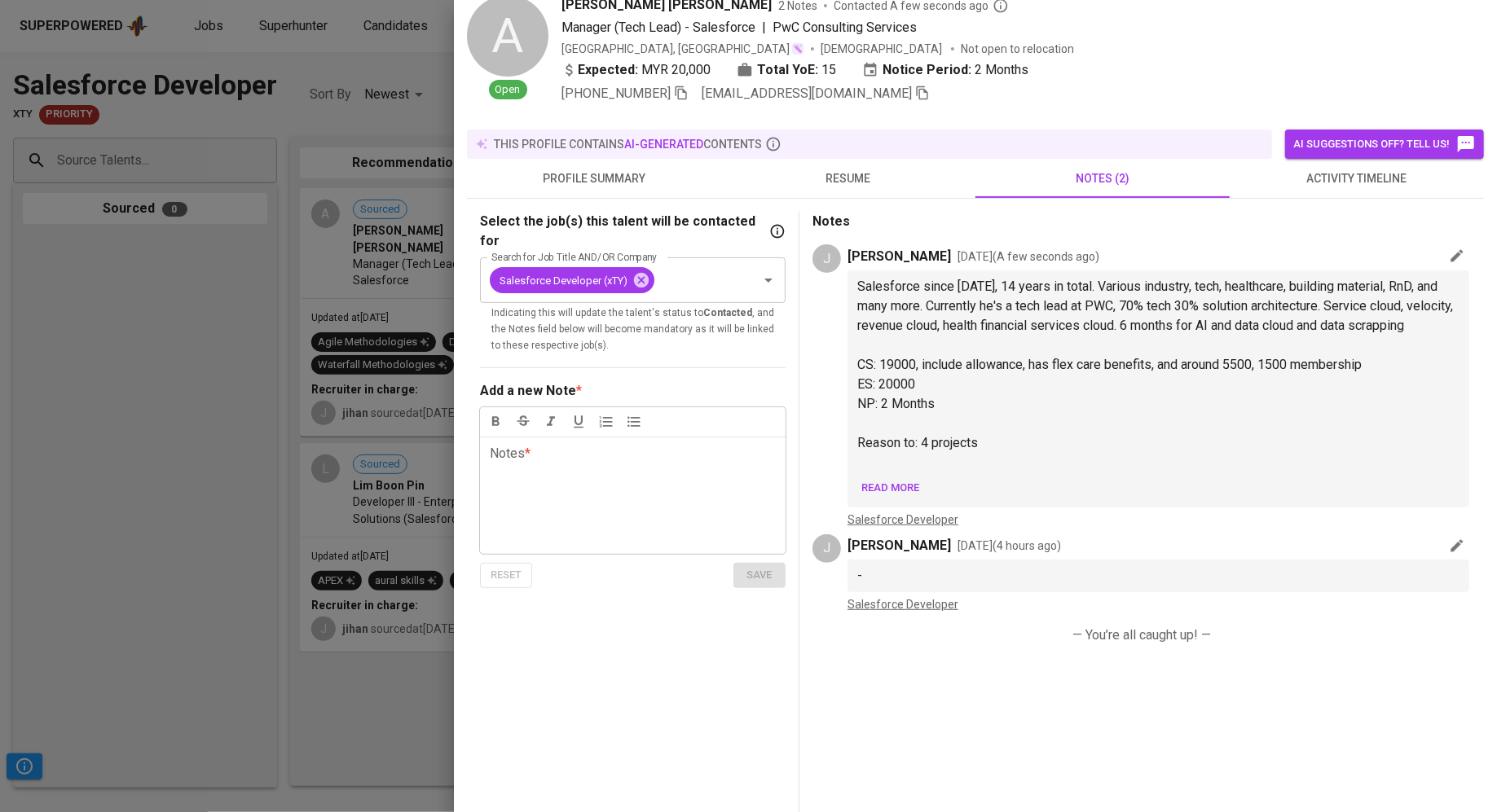
click at [860, 180] on span "resume" at bounding box center [848, 179] width 235 height 21
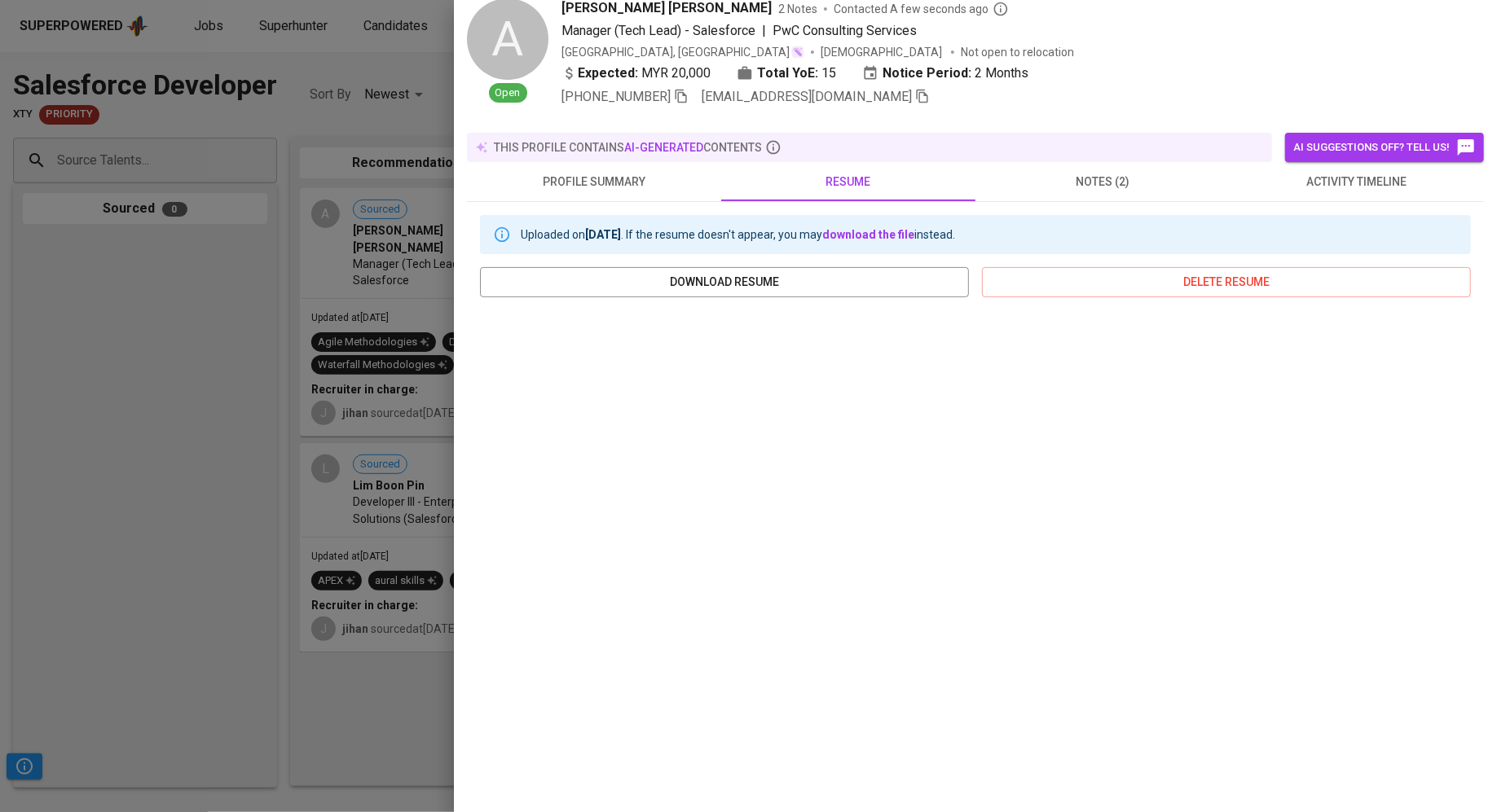
scroll to position [60, 0]
click at [188, 429] on div at bounding box center [748, 406] width 1497 height 812
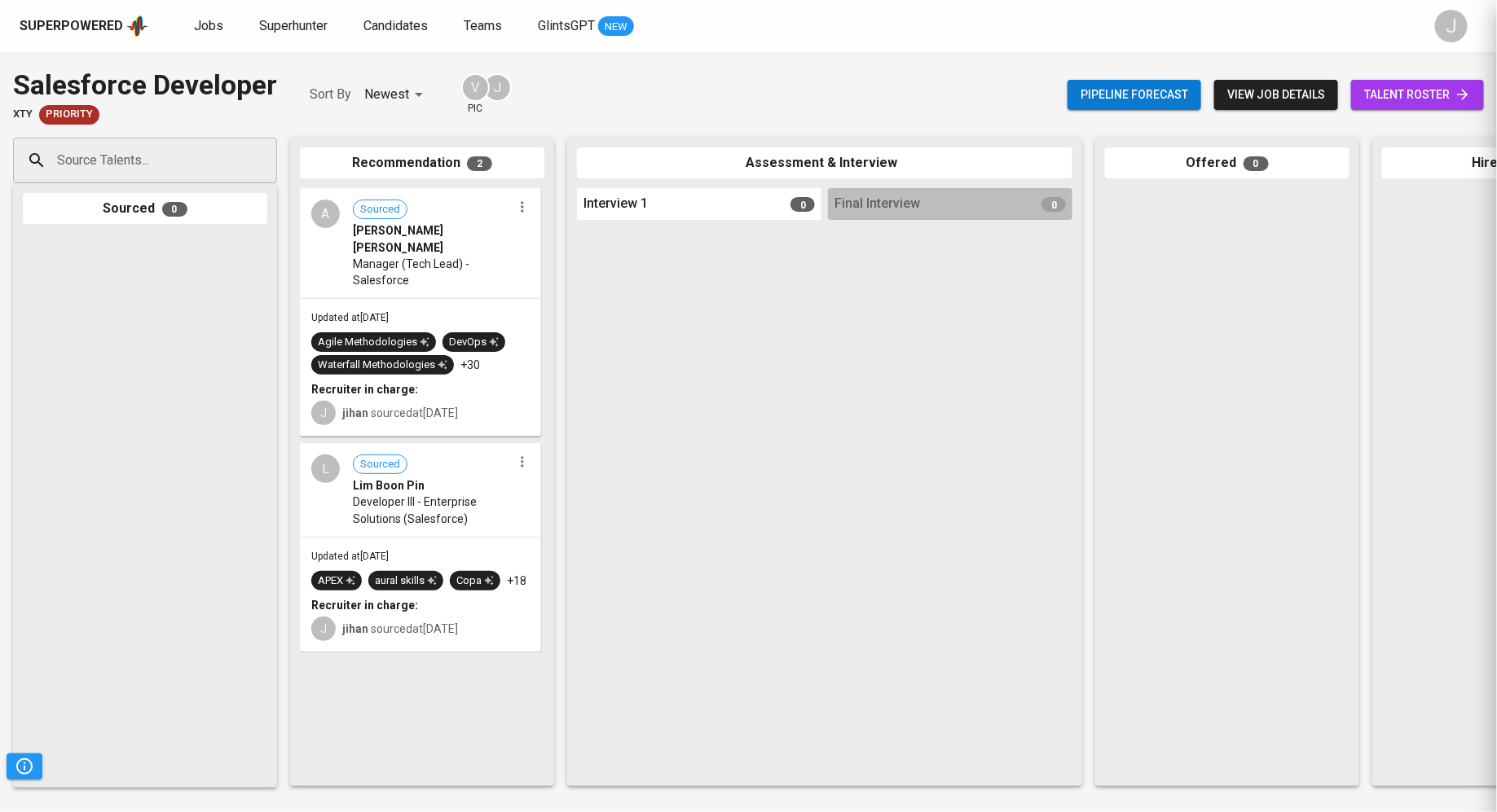
scroll to position [0, 0]
click at [1405, 80] on link "talent roster" at bounding box center [1417, 95] width 133 height 30
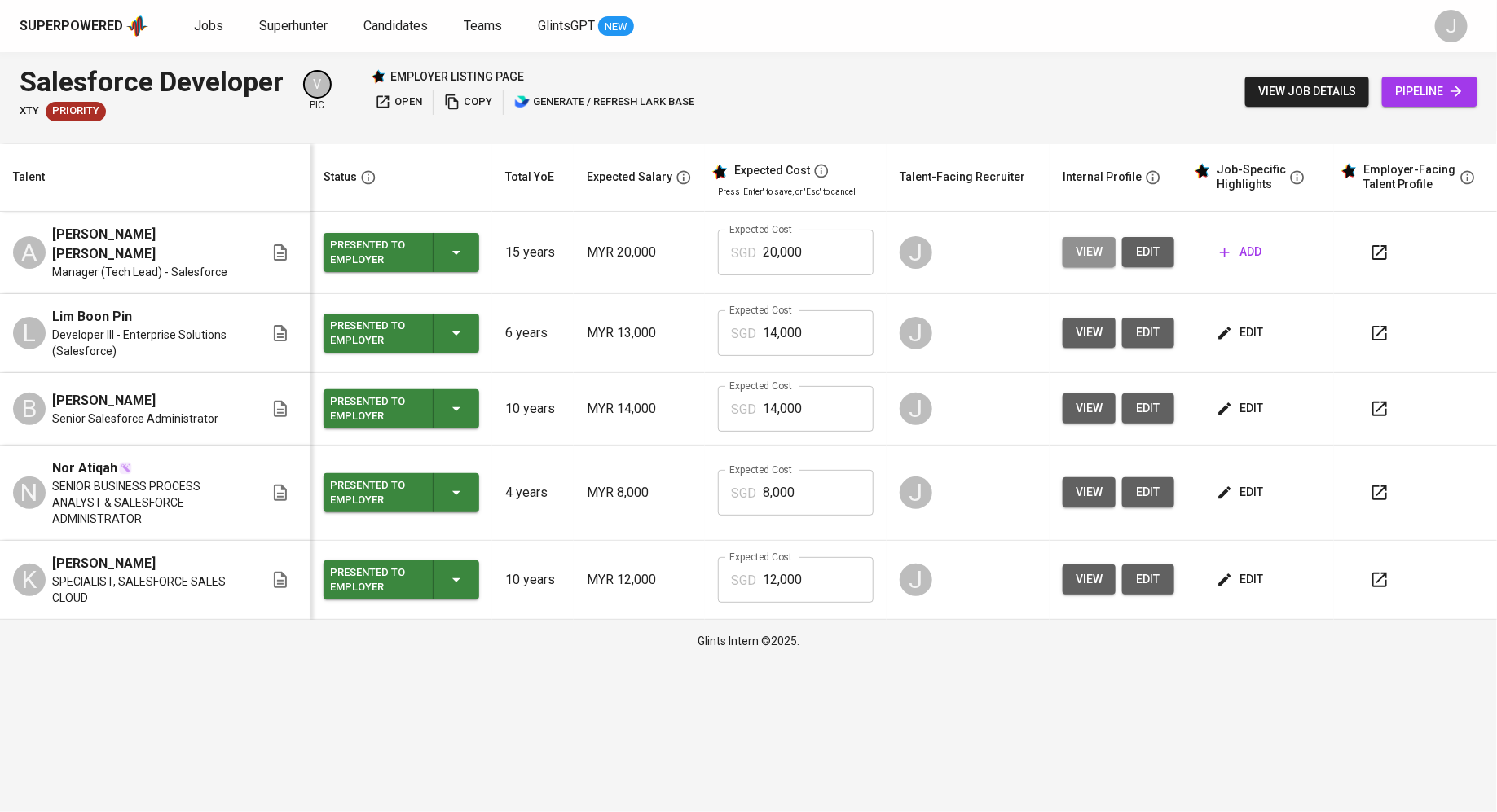
click at [1087, 244] on span "view" at bounding box center [1089, 252] width 27 height 21
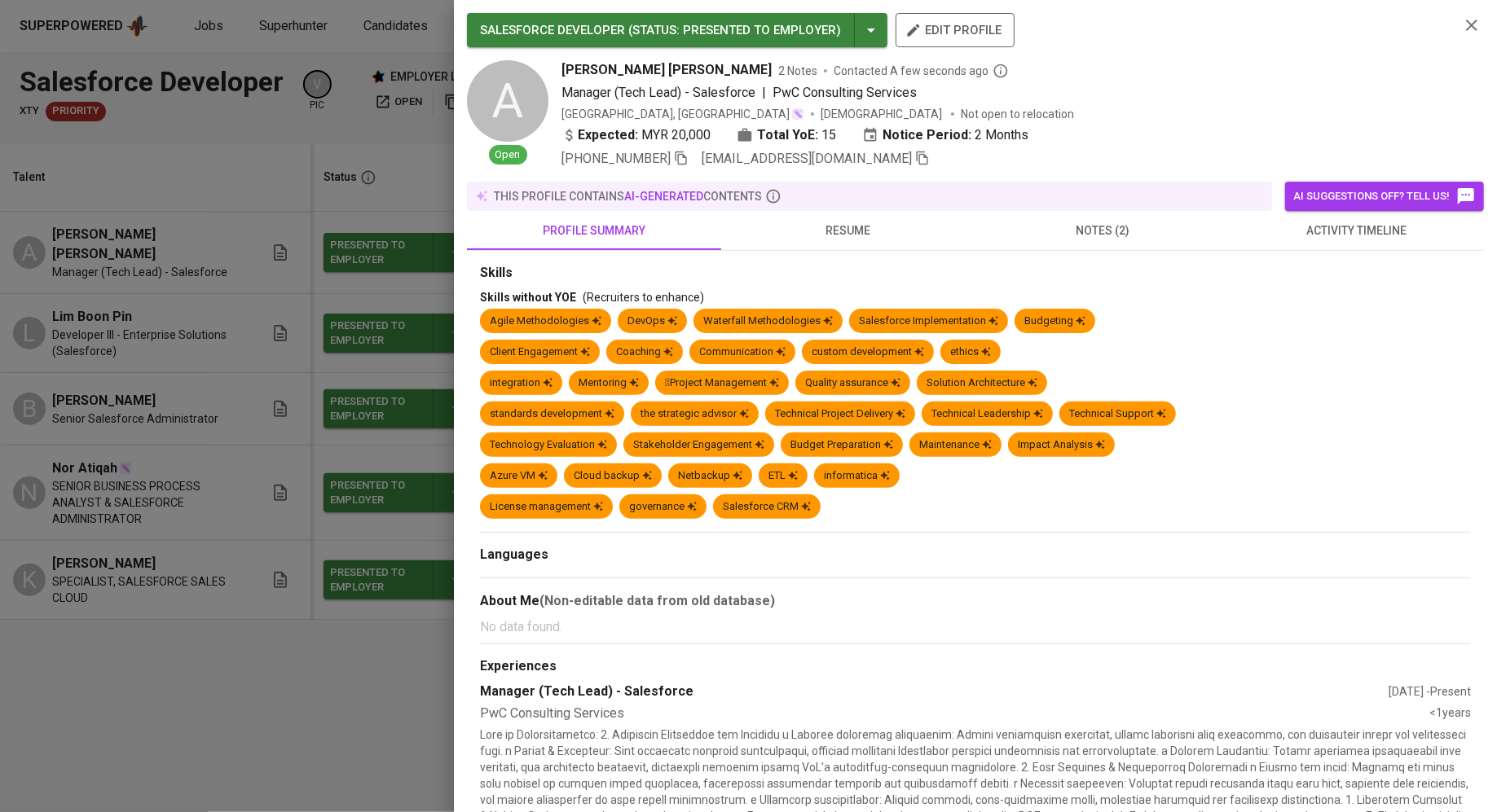
click at [403, 540] on div at bounding box center [748, 406] width 1497 height 812
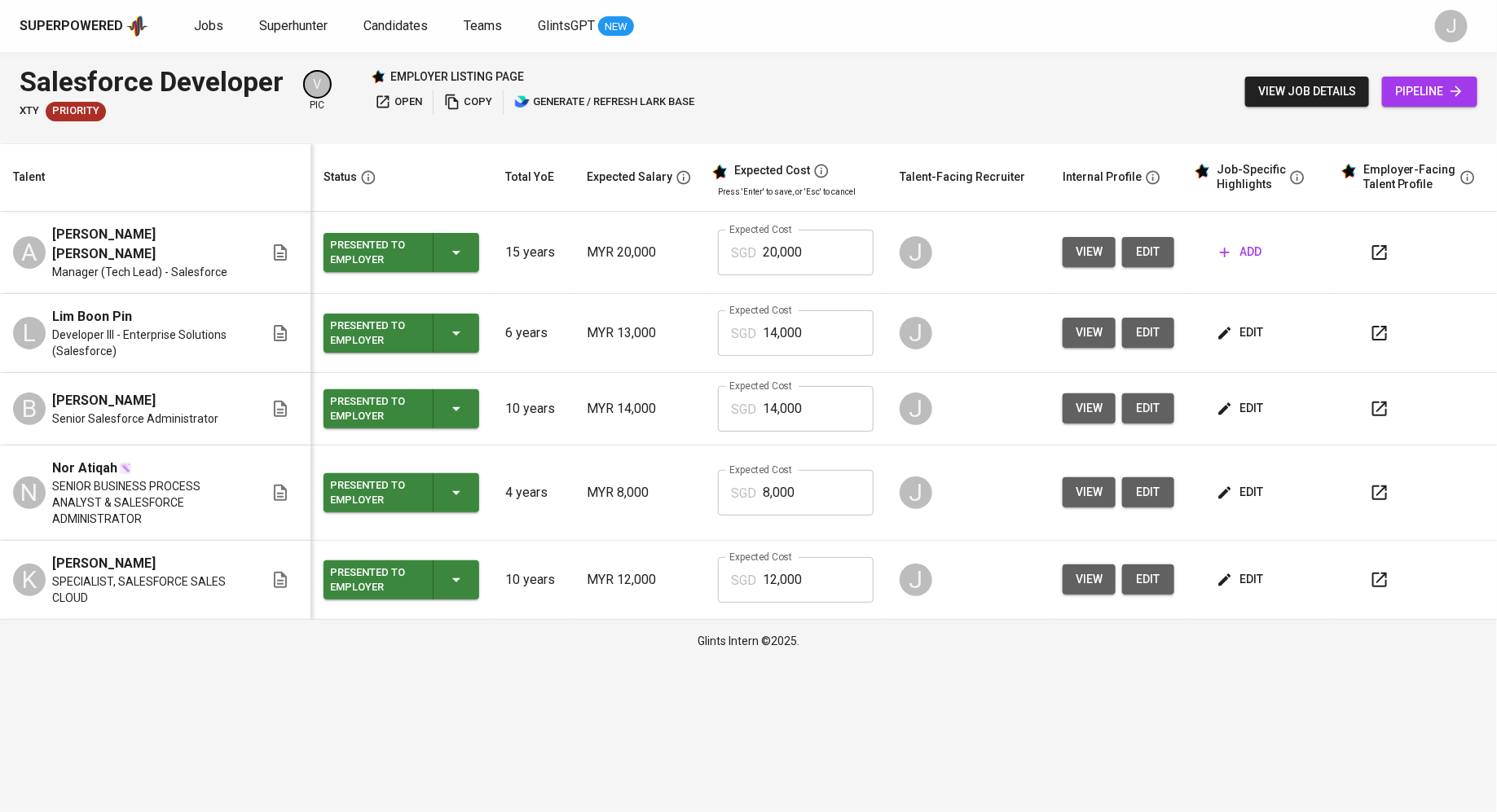
click at [1226, 244] on icon "button" at bounding box center [1224, 252] width 16 height 16
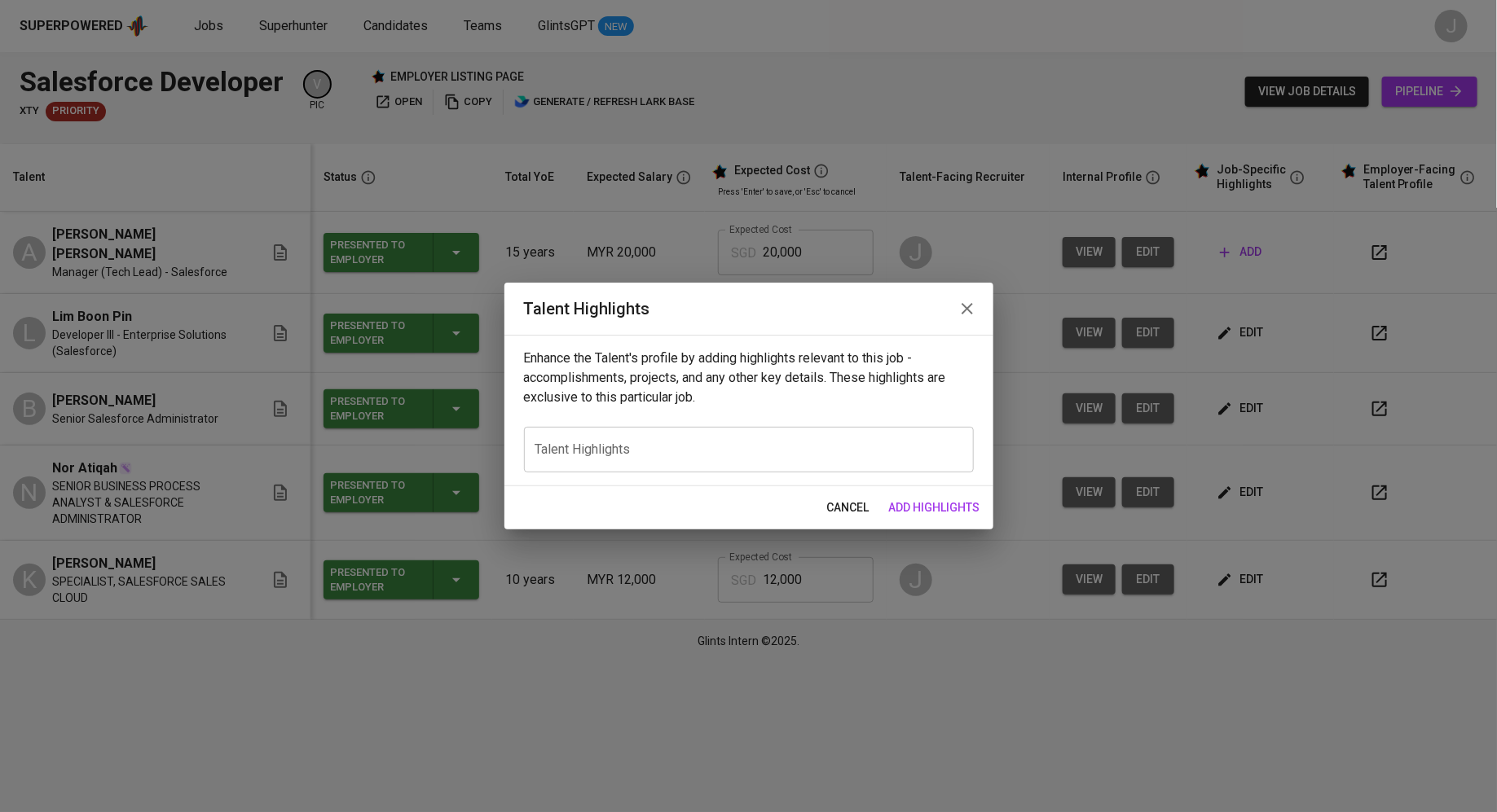
click at [592, 460] on div "x Talent Highlights" at bounding box center [748, 449] width 450 height 46
paste textarea "A highly accomplished Salesforce Architect and Technical Leader with over 14 ye…"
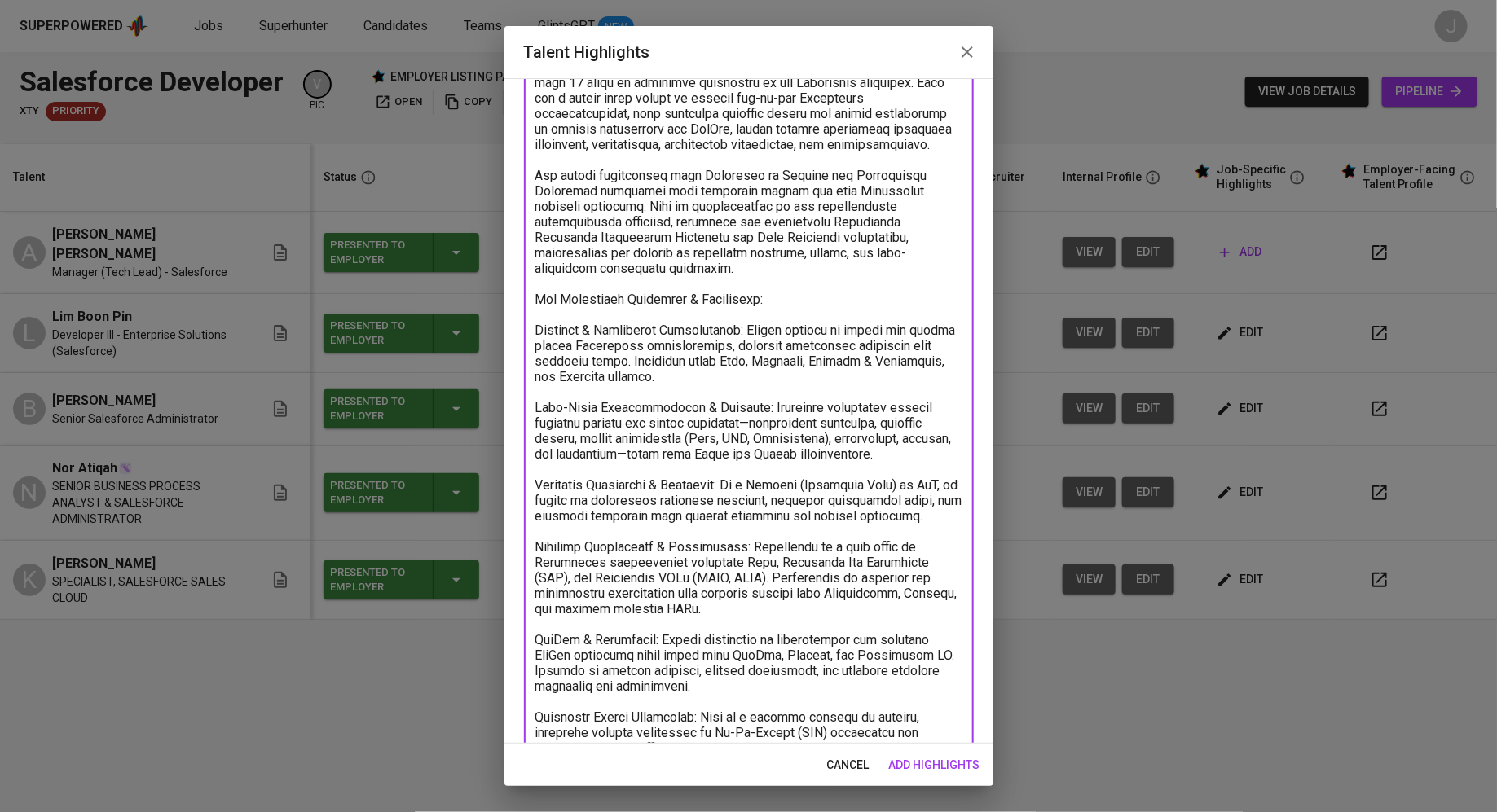
scroll to position [121, 0]
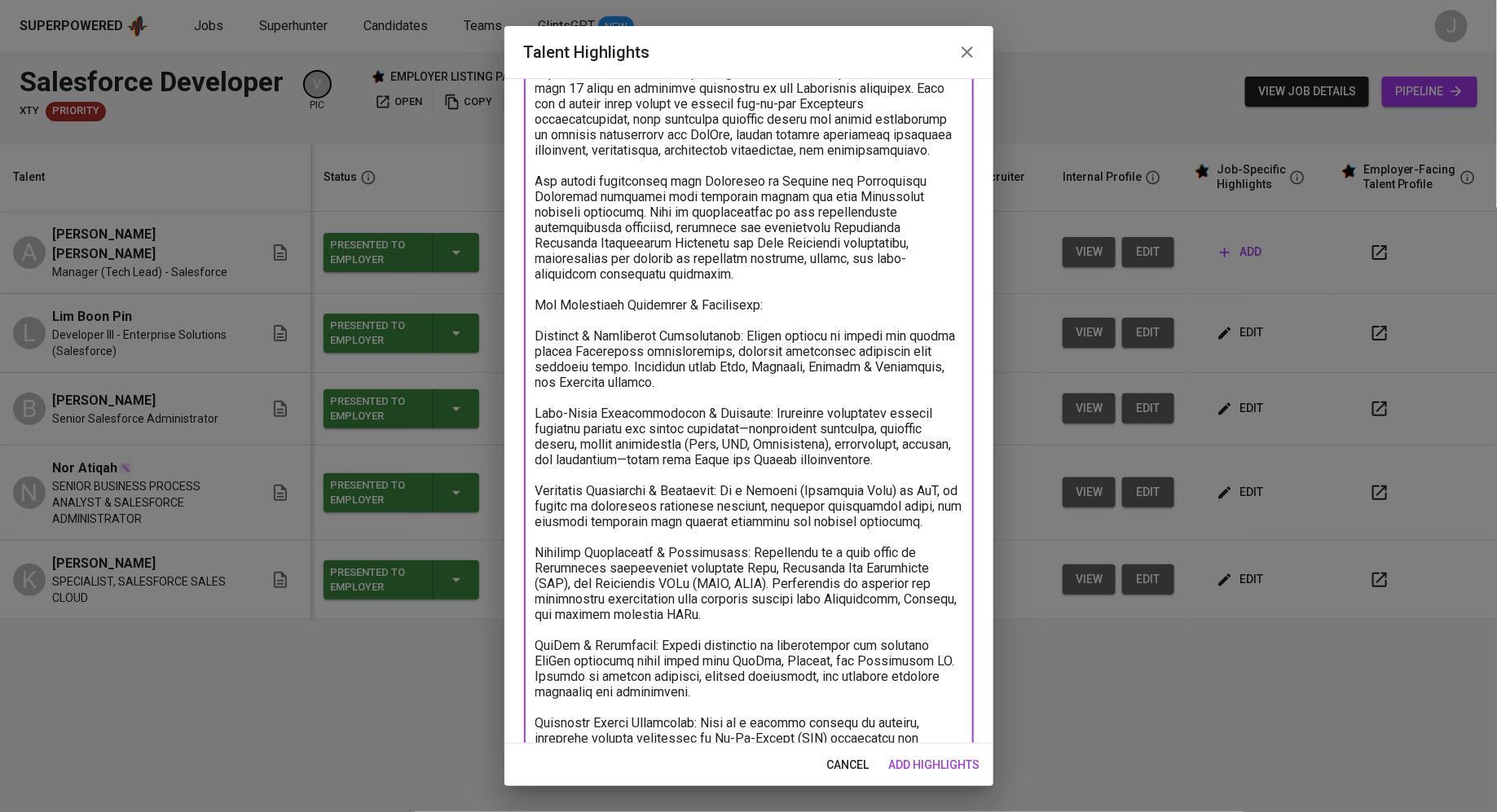
click at [535, 337] on textarea at bounding box center [749, 459] width 427 height 789
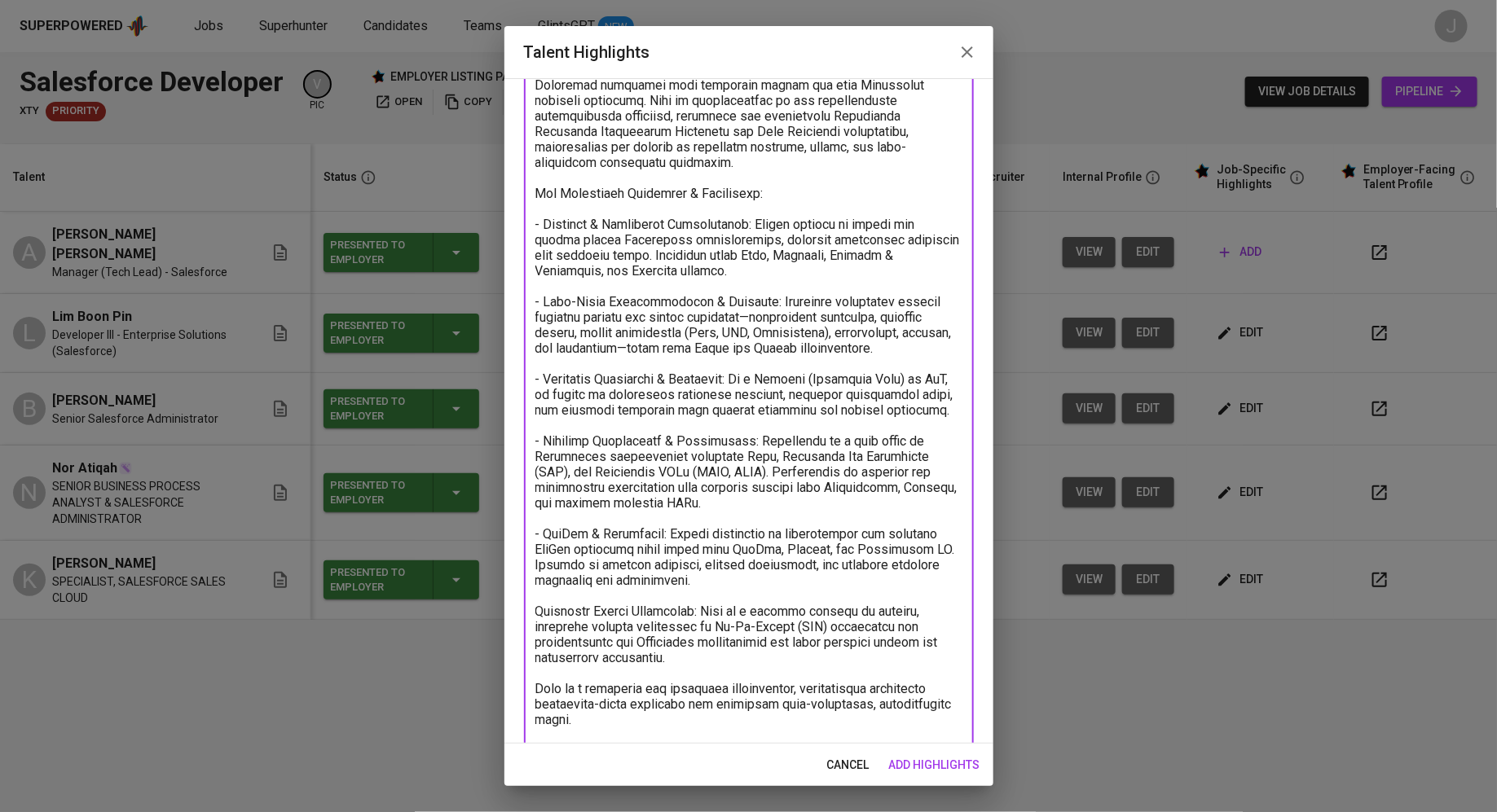
scroll to position [259, 0]
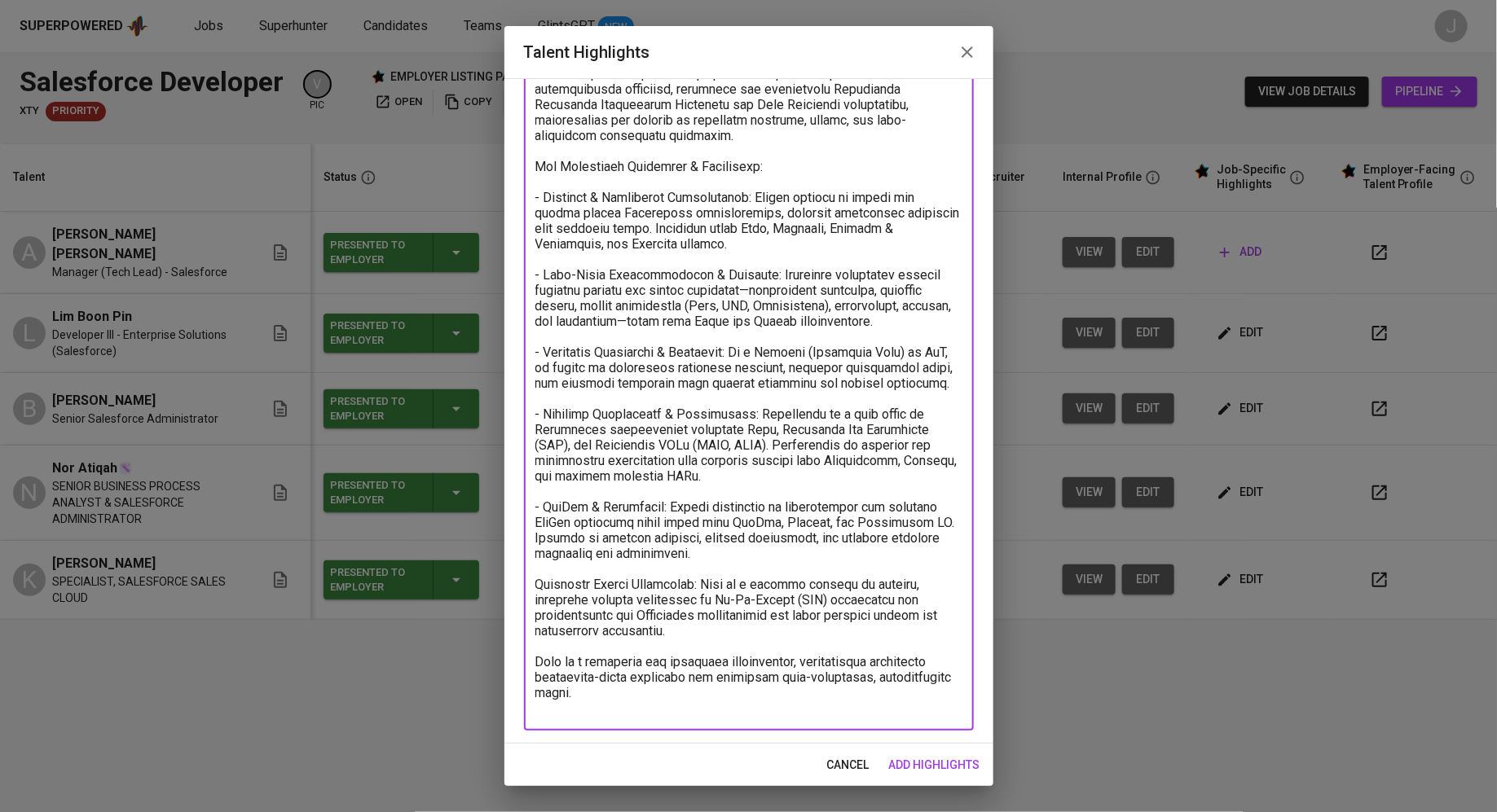
click at [540, 603] on textarea at bounding box center [749, 321] width 427 height 789
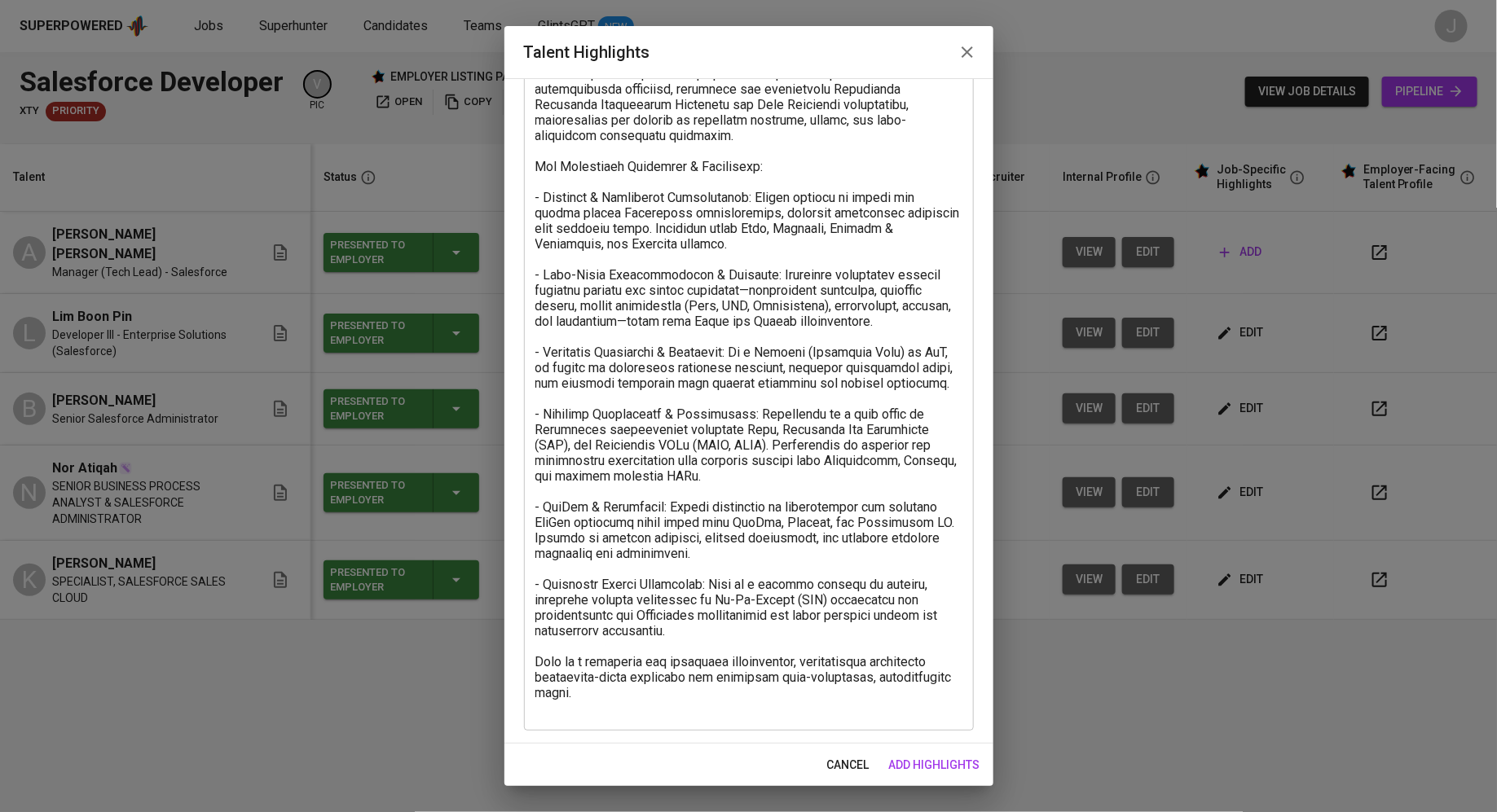
click at [812, 718] on div "x Talent Highlights" at bounding box center [748, 321] width 450 height 819
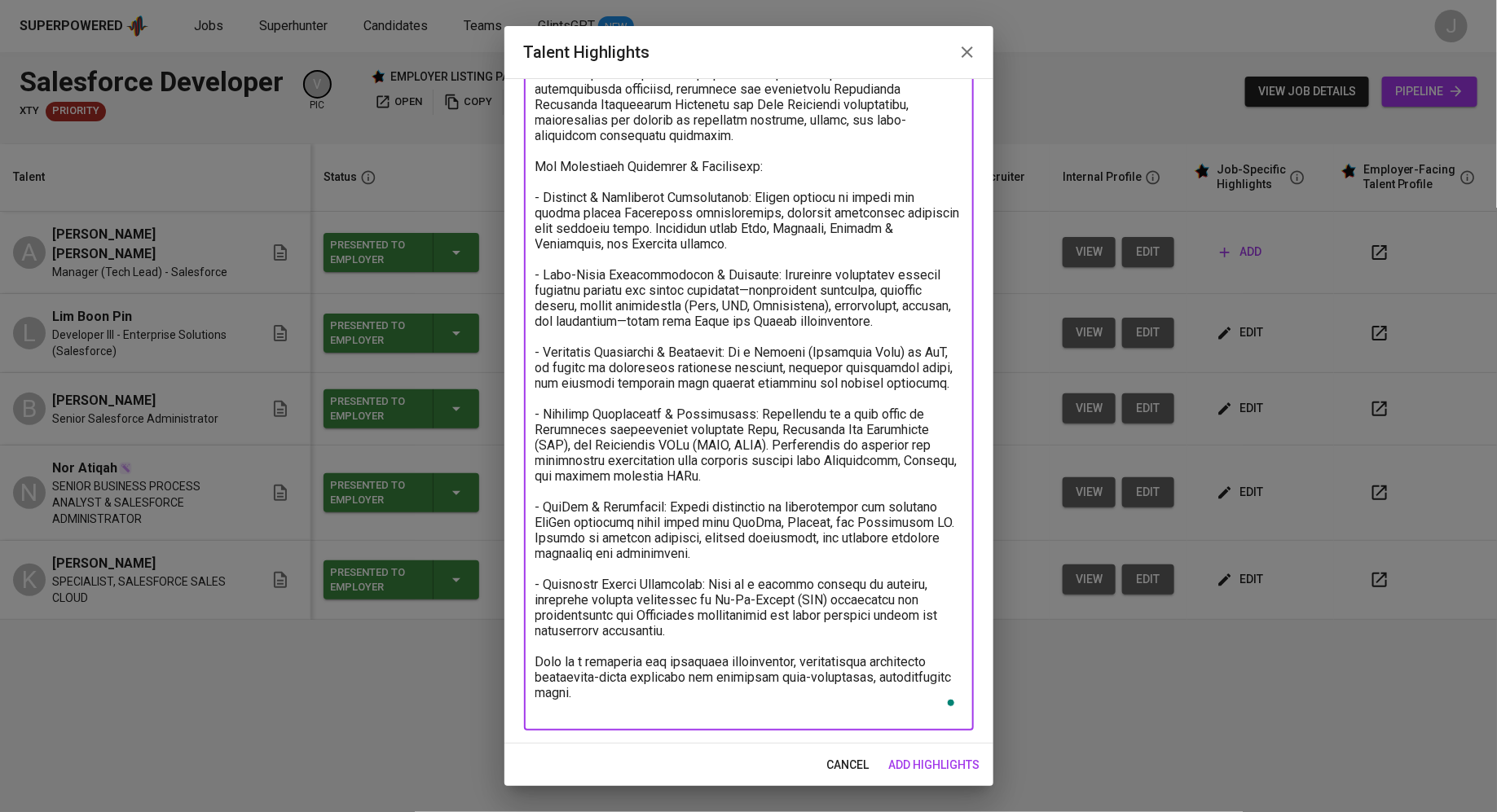
click at [801, 719] on div "x Talent Highlights" at bounding box center [748, 321] width 450 height 819
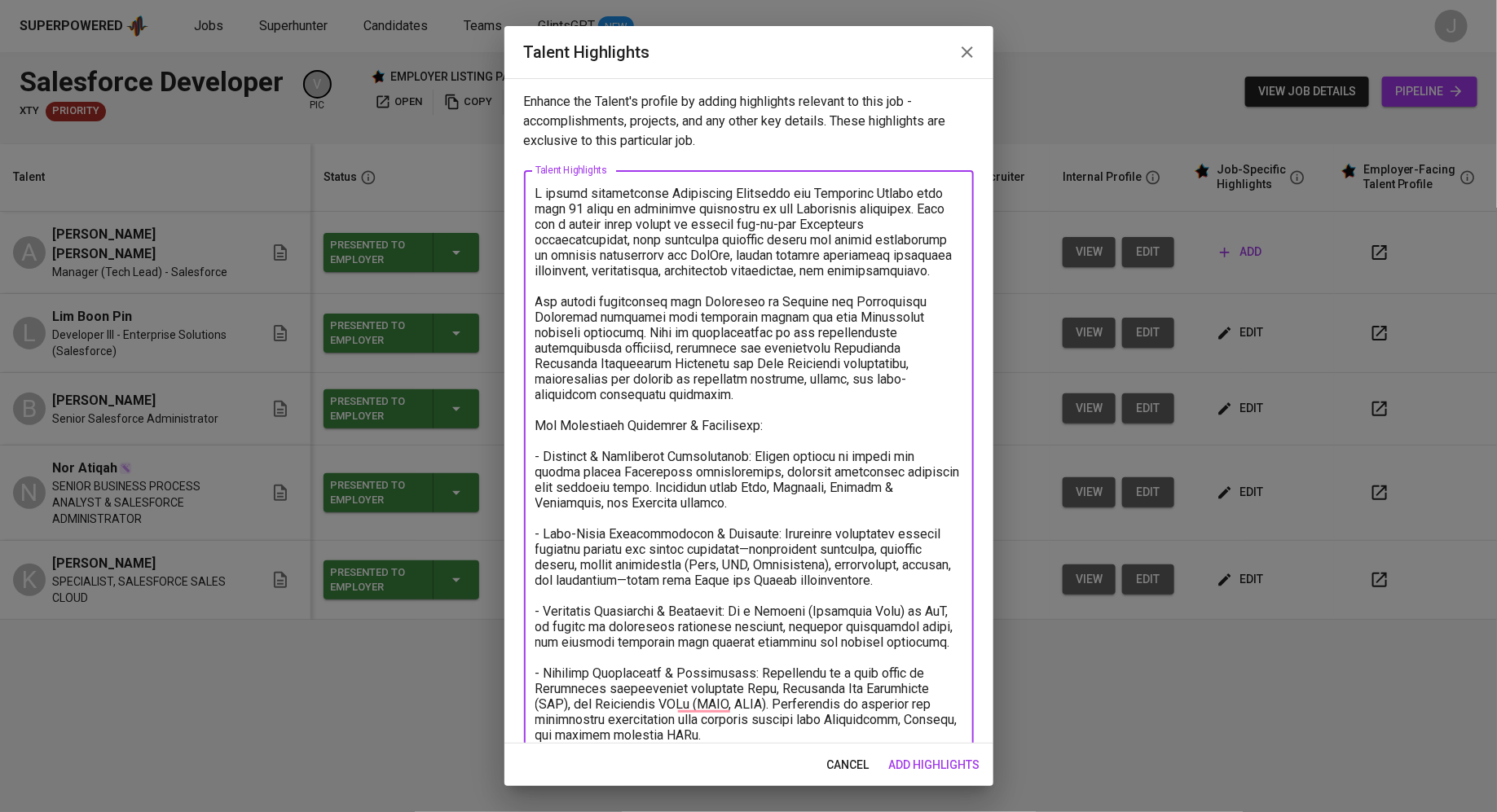
click at [693, 267] on textarea "To enrich screen reader interactions, please activate Accessibility in Grammarl…" at bounding box center [749, 580] width 427 height 789
click at [693, 314] on textarea "To enrich screen reader interactions, please activate Accessibility in Grammarl…" at bounding box center [749, 580] width 427 height 789
click at [677, 290] on textarea "To enrich screen reader interactions, please activate Accessibility in Grammarl…" at bounding box center [749, 580] width 427 height 789
click at [841, 434] on textarea "To enrich screen reader interactions, please activate Accessibility in Grammarl…" at bounding box center [749, 580] width 427 height 789
click at [940, 394] on textarea "To enrich screen reader interactions, please activate Accessibility in Grammarl…" at bounding box center [749, 580] width 427 height 789
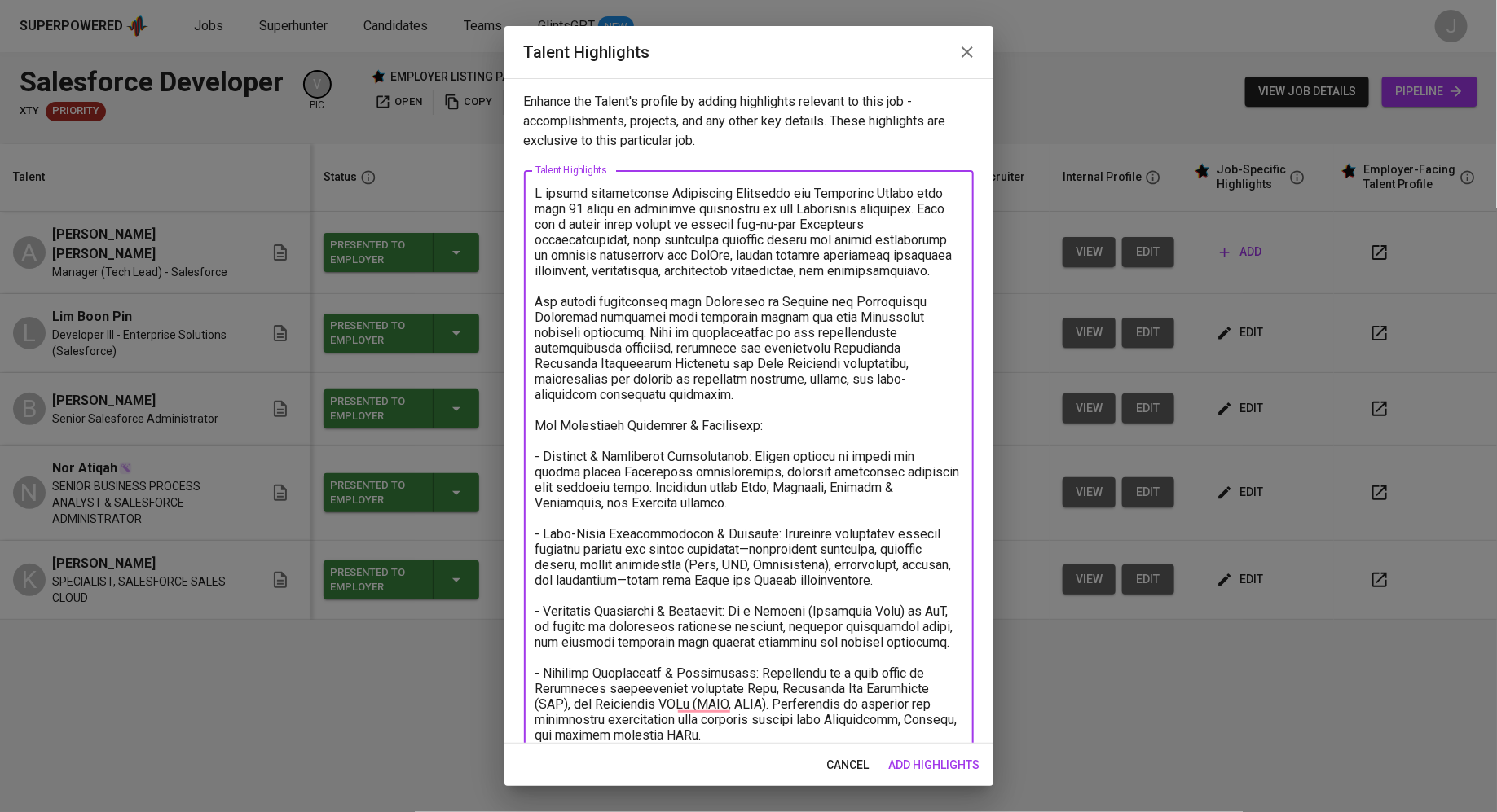
scroll to position [259, 0]
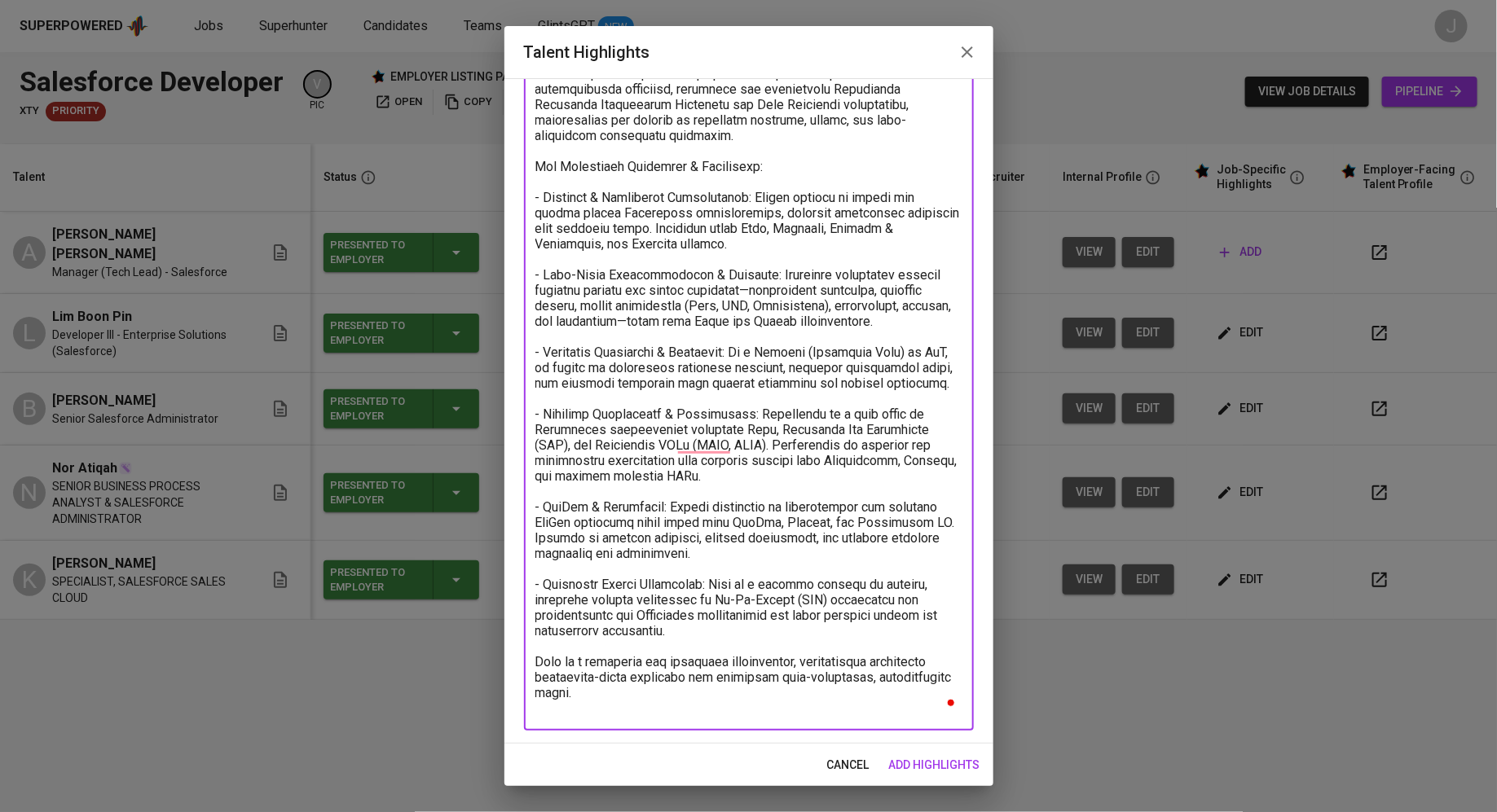
click at [718, 719] on div "x Talent Highlights" at bounding box center [748, 321] width 450 height 819
click at [687, 712] on textarea "To enrich screen reader interactions, please activate Accessibility in Grammarl…" at bounding box center [749, 321] width 427 height 789
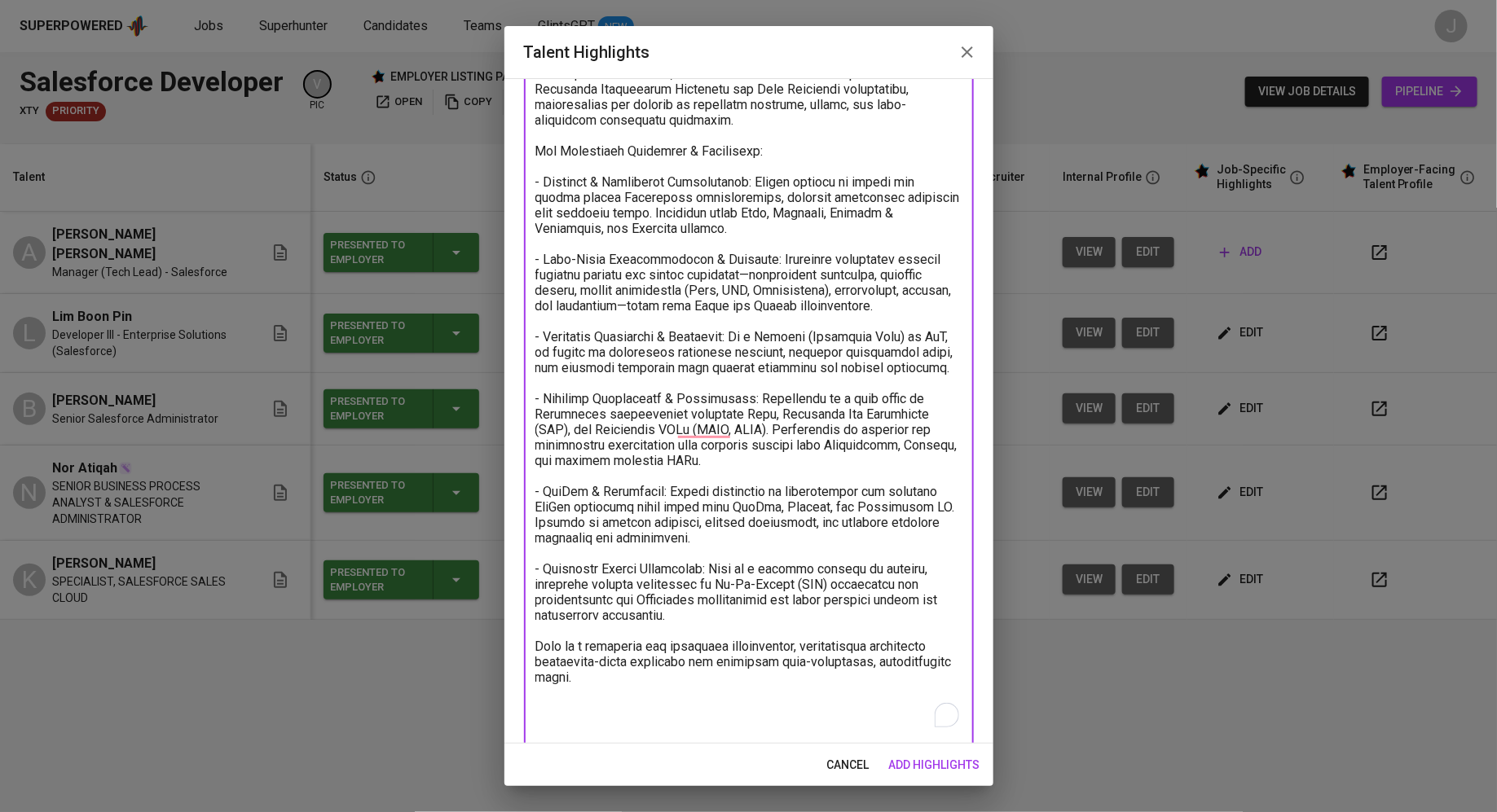
scroll to position [290, 0]
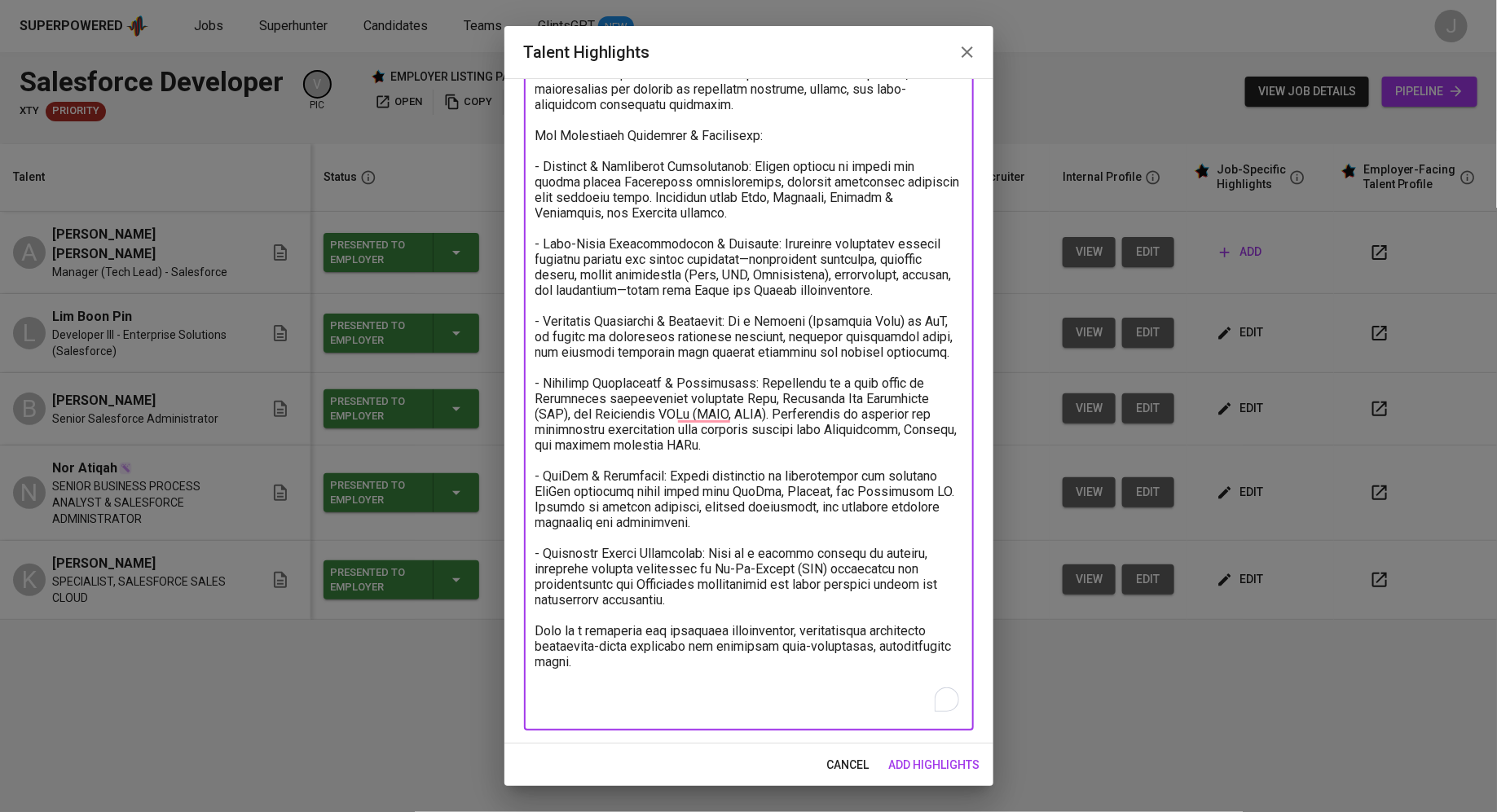
type textarea "A highly accomplished Salesforce Architect and Technical Leader with over 14 ye…"
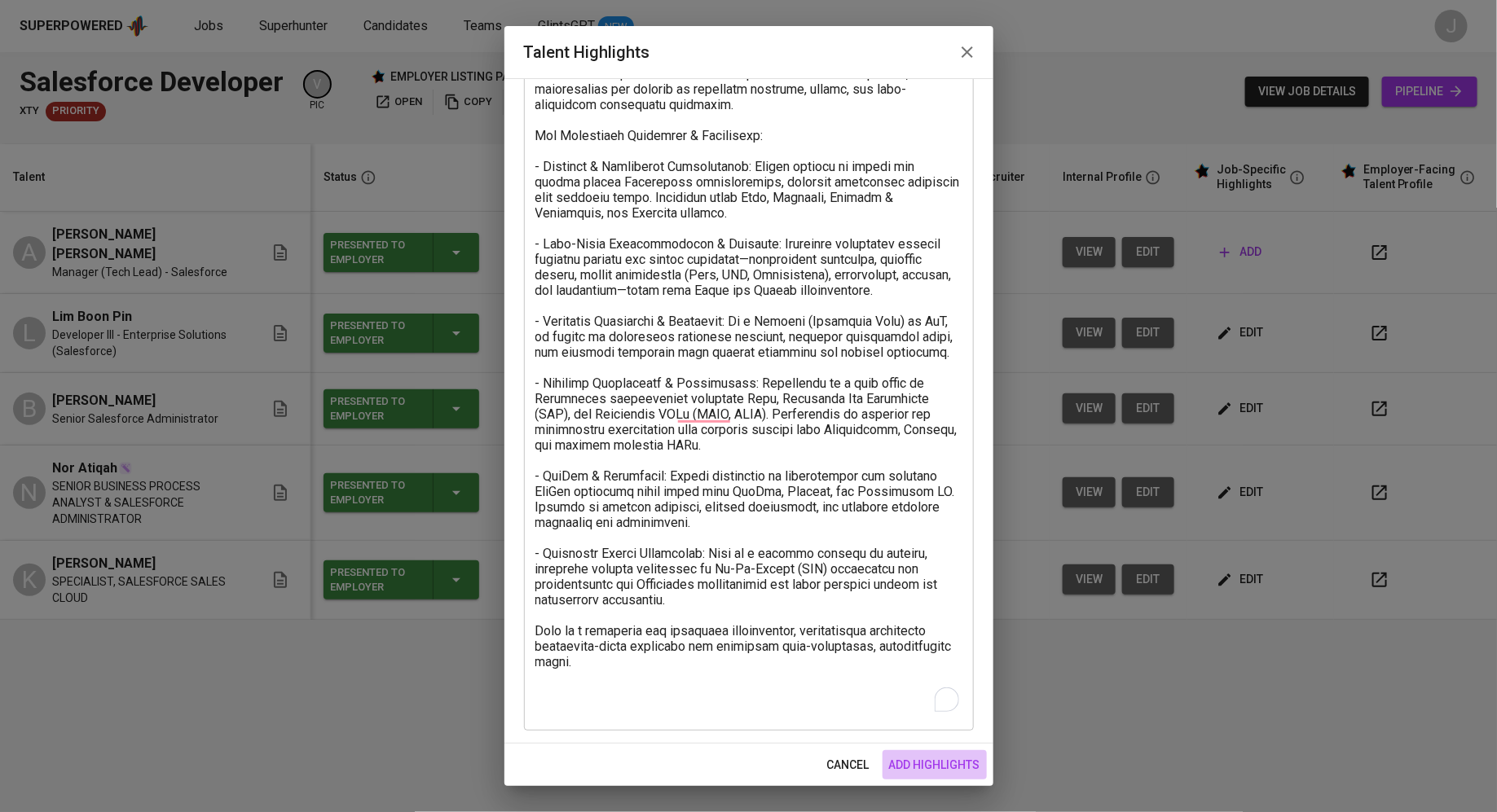
click at [929, 767] on span "add highlights" at bounding box center [935, 765] width 91 height 21
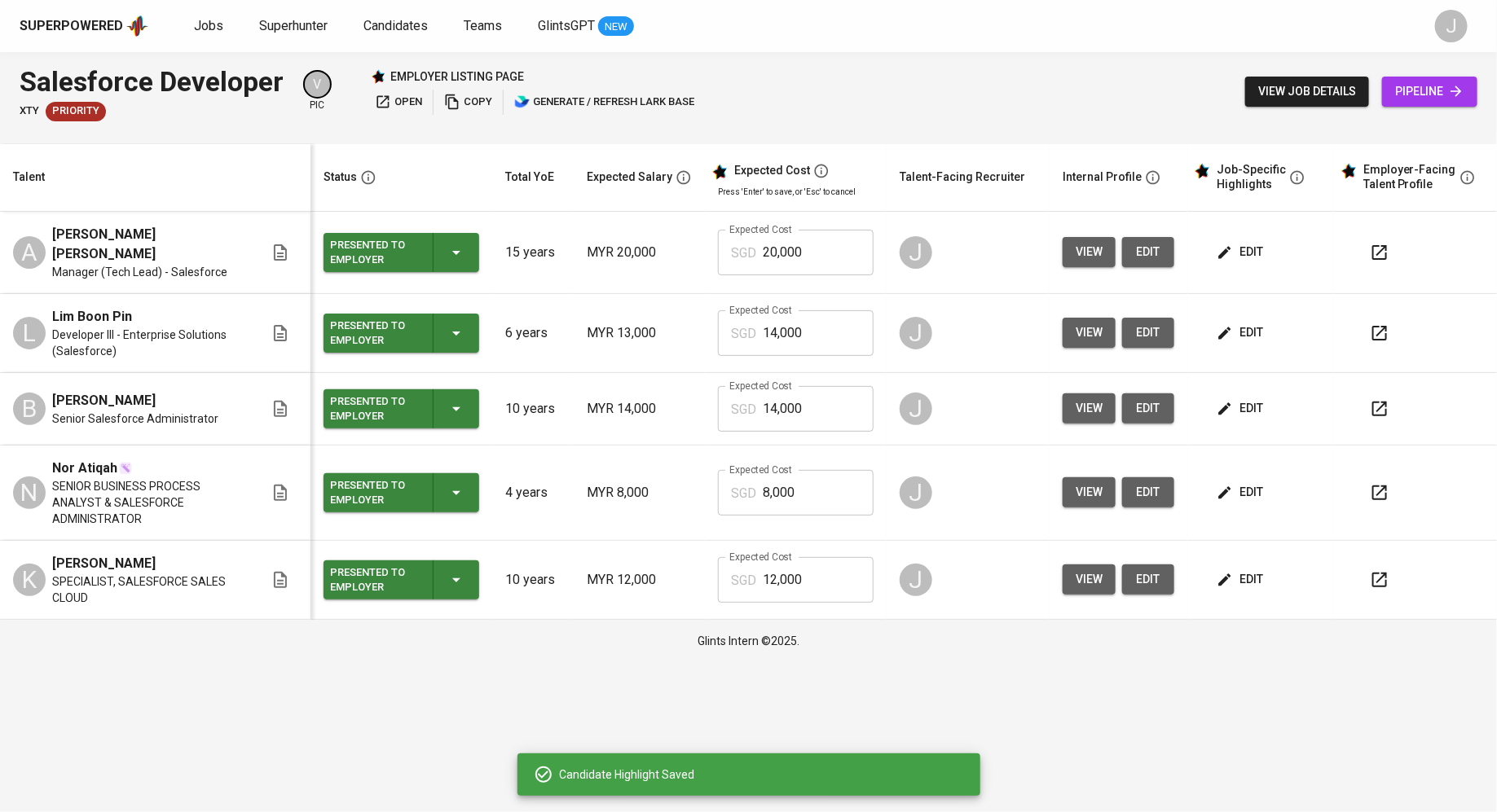
click at [870, 258] on input "20,000" at bounding box center [818, 252] width 111 height 46
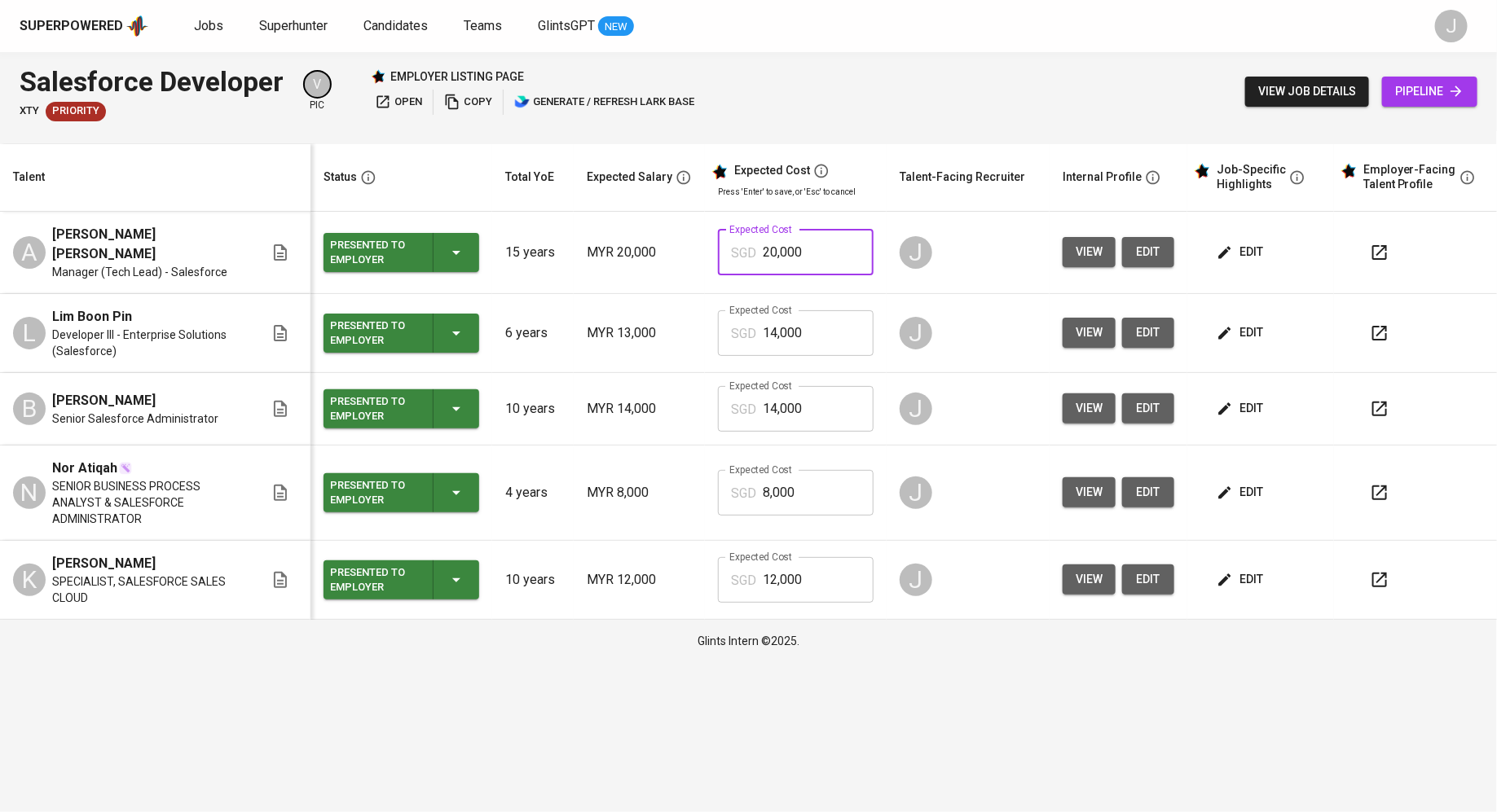
click at [946, 203] on th "Talent-Facing Recruiter" at bounding box center [968, 178] width 163 height 68
click at [1232, 237] on button "edit" at bounding box center [1240, 252] width 56 height 30
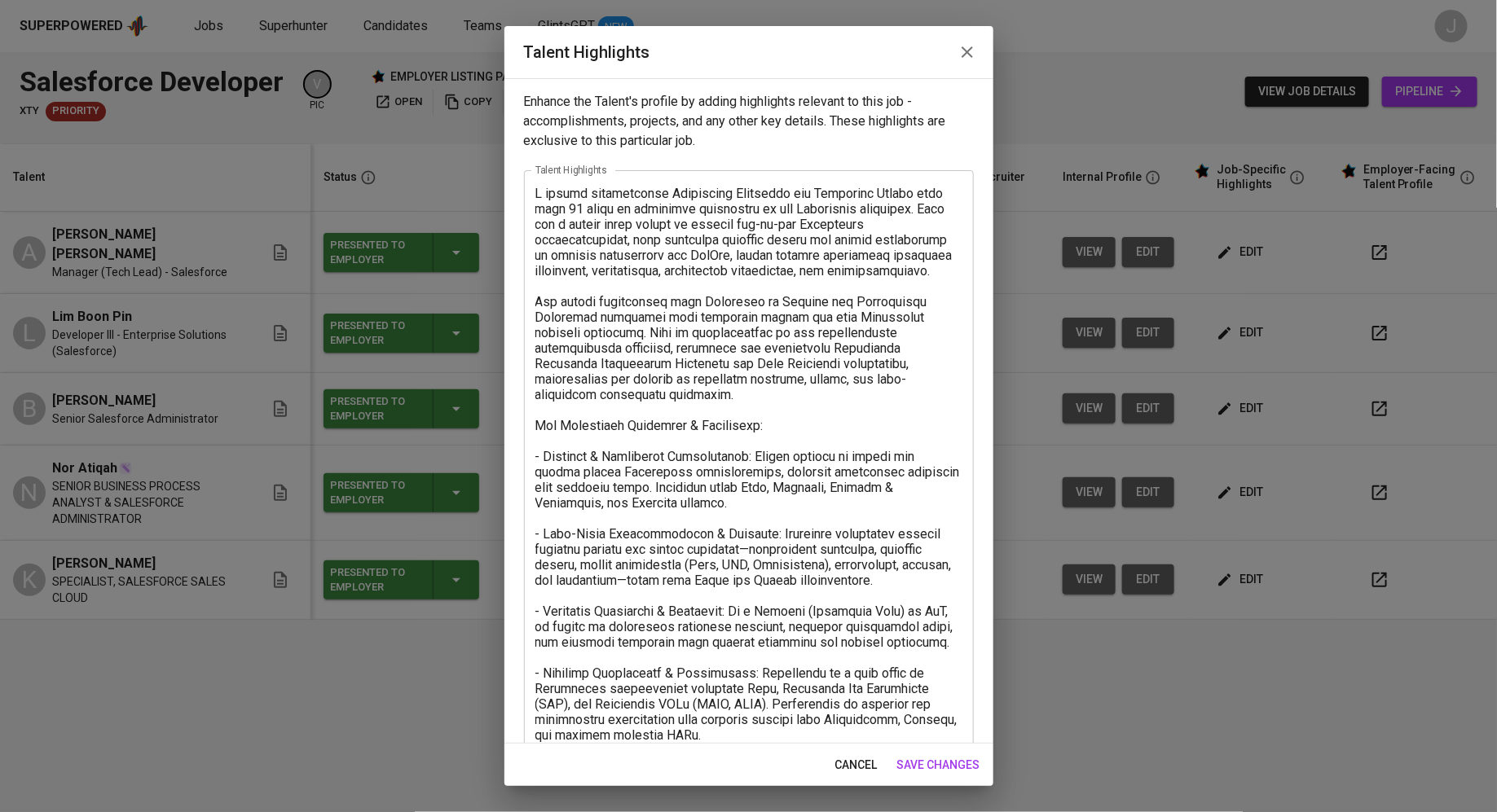
click at [969, 54] on icon "button" at bounding box center [967, 52] width 12 height 12
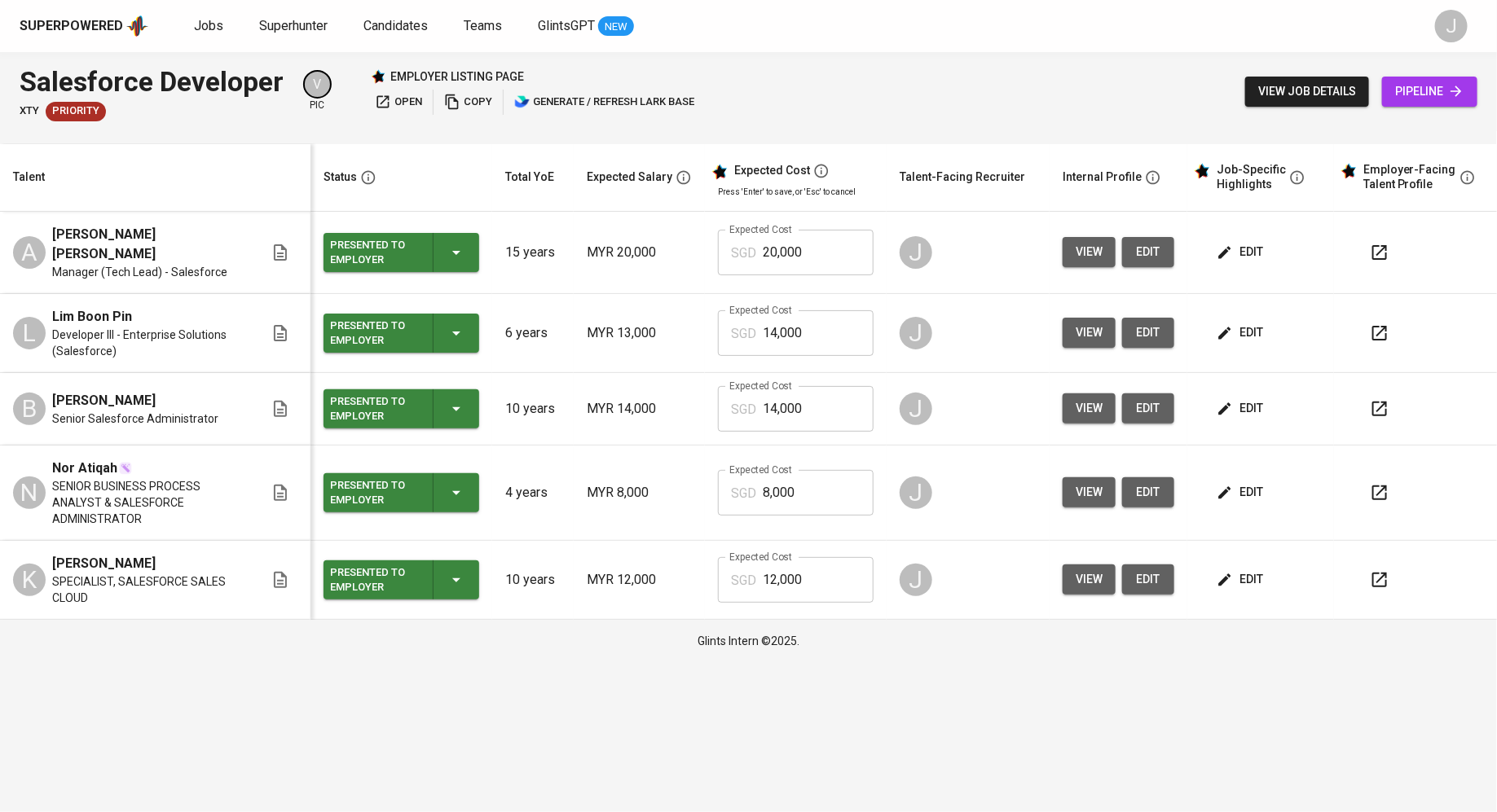
click at [1248, 322] on span "edit" at bounding box center [1241, 332] width 43 height 21
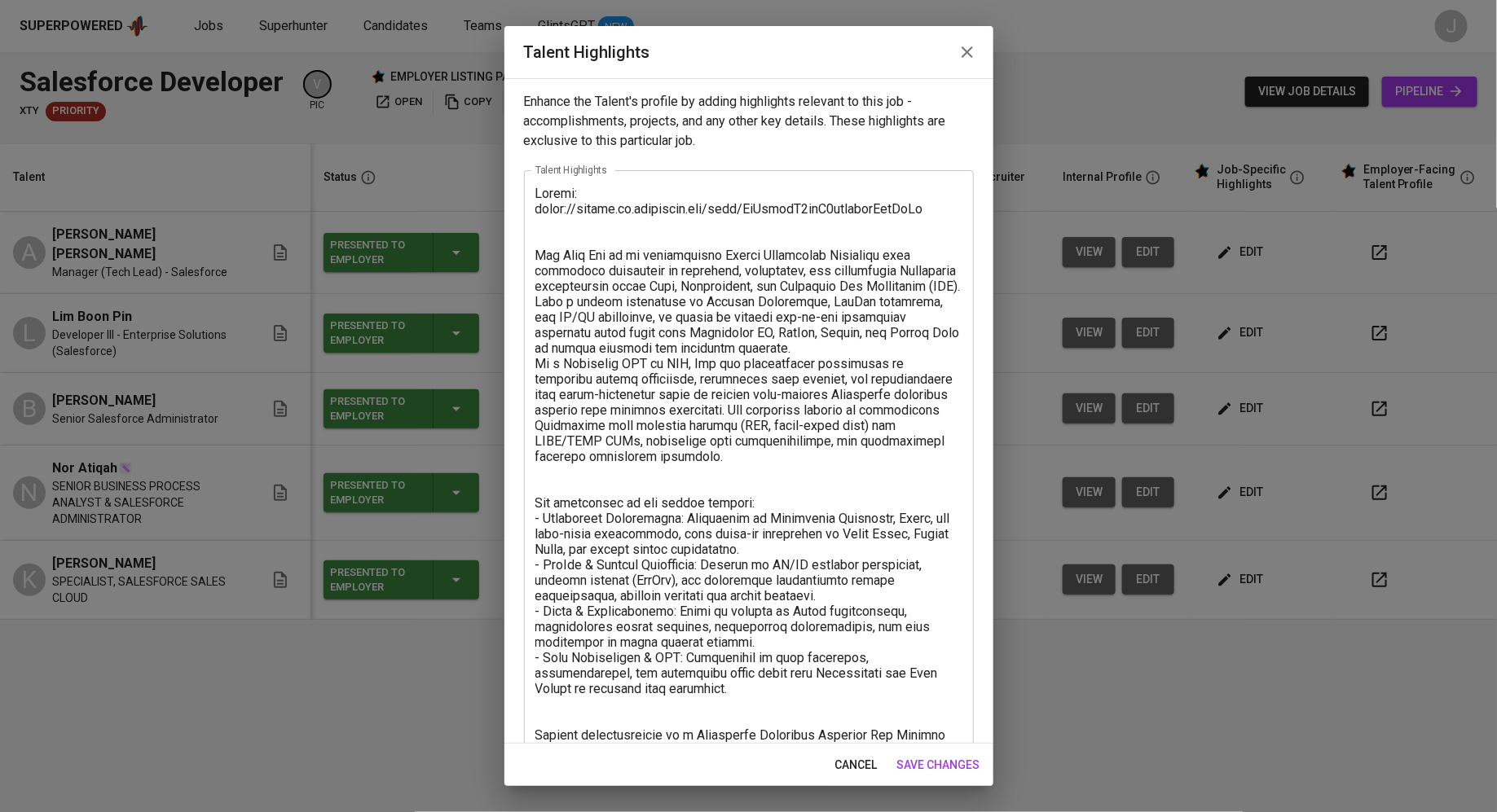
scroll to position [135, 0]
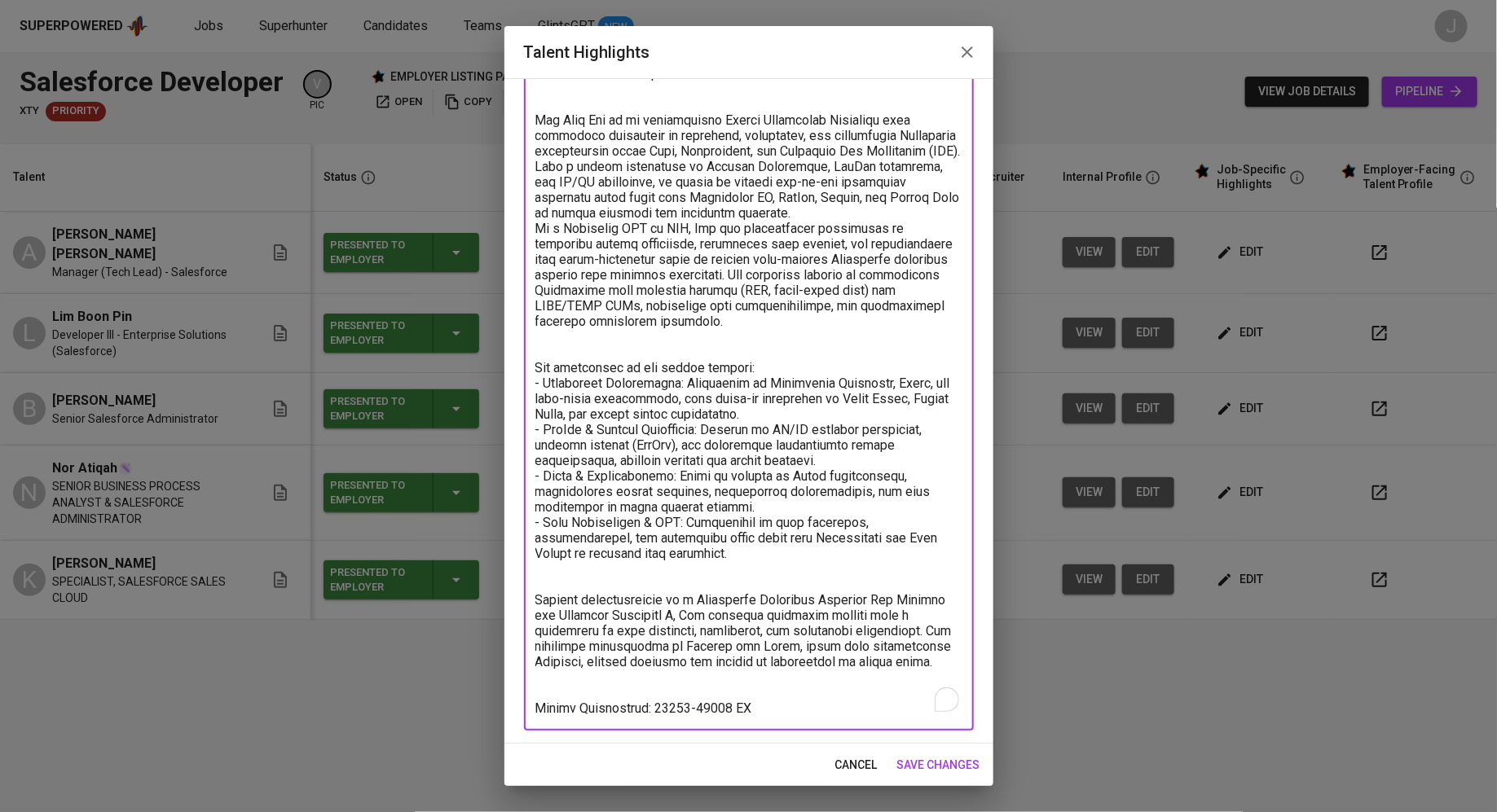
click at [709, 697] on textarea "To enrich screen reader interactions, please activate Accessibility in Grammarl…" at bounding box center [749, 383] width 427 height 666
type textarea "Resume: https://glints.sg.larksuite.com/wiki/WmQbwvxB3ixB9jkxrrzlFniMgMc Lim Bo…"
click at [945, 763] on span "save changes" at bounding box center [938, 765] width 83 height 21
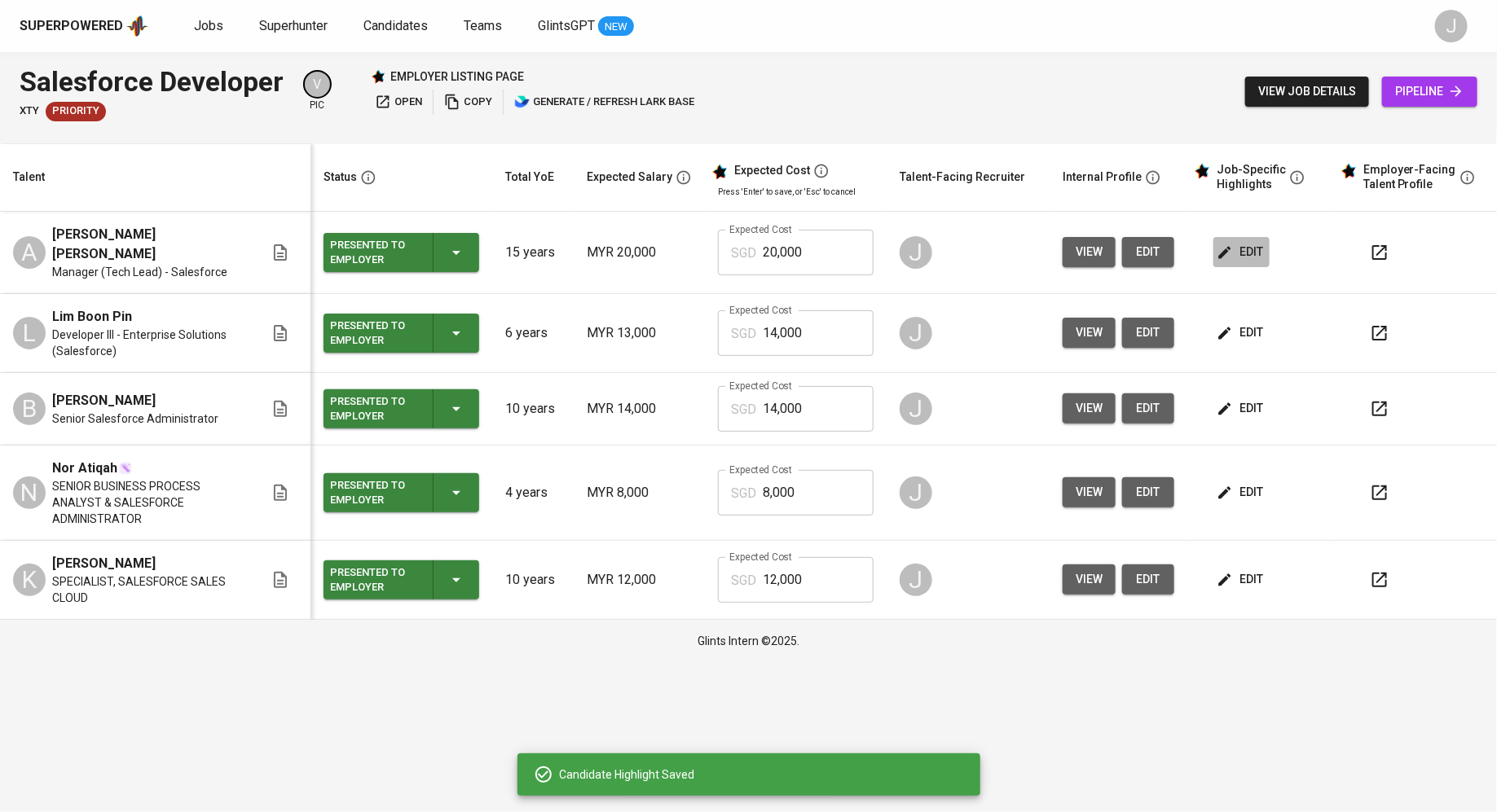
click at [1265, 247] on button "edit" at bounding box center [1240, 252] width 56 height 30
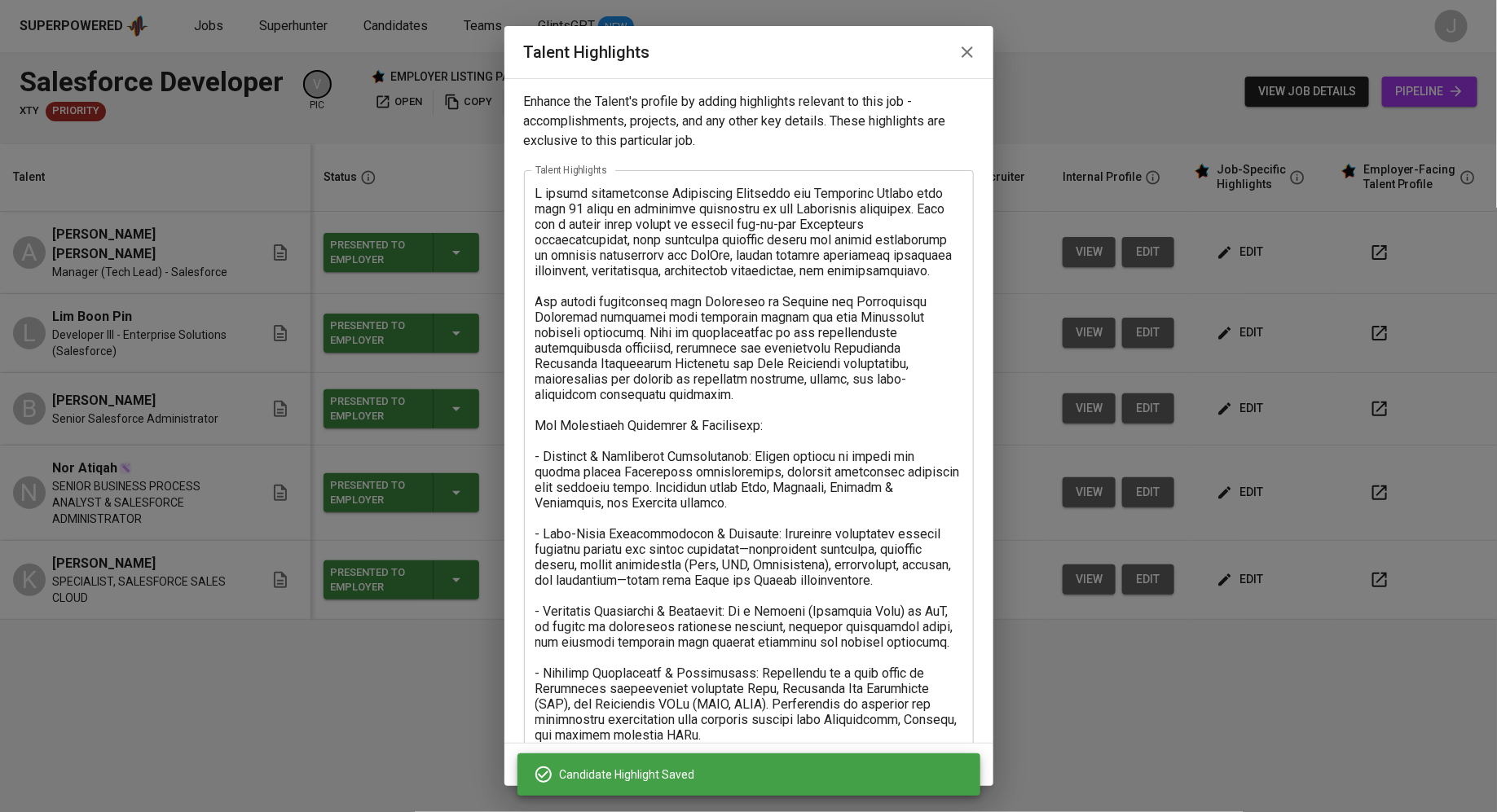
scroll to position [290, 0]
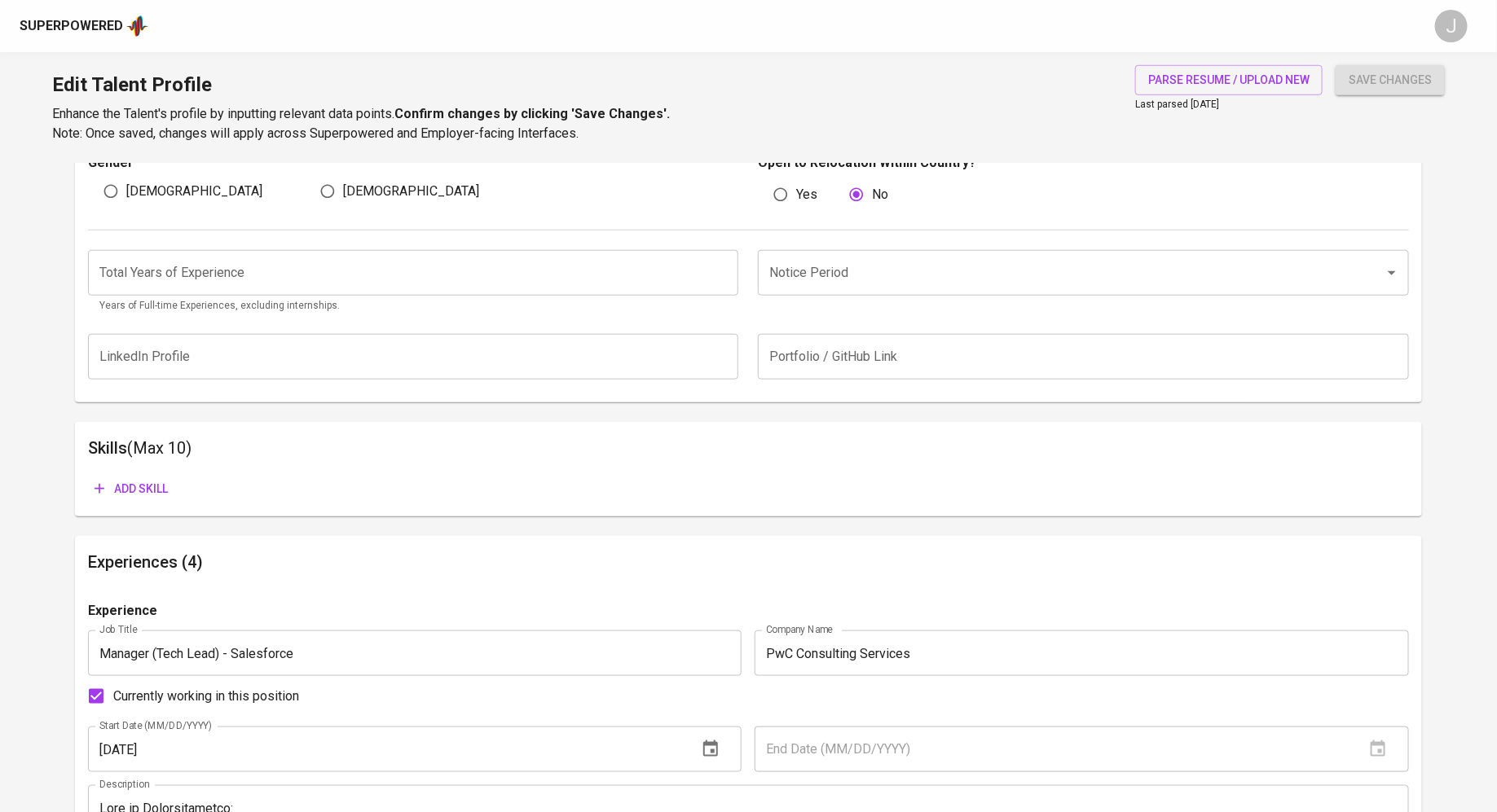
scroll to position [579, 0]
click at [559, 286] on input "number" at bounding box center [413, 270] width 651 height 46
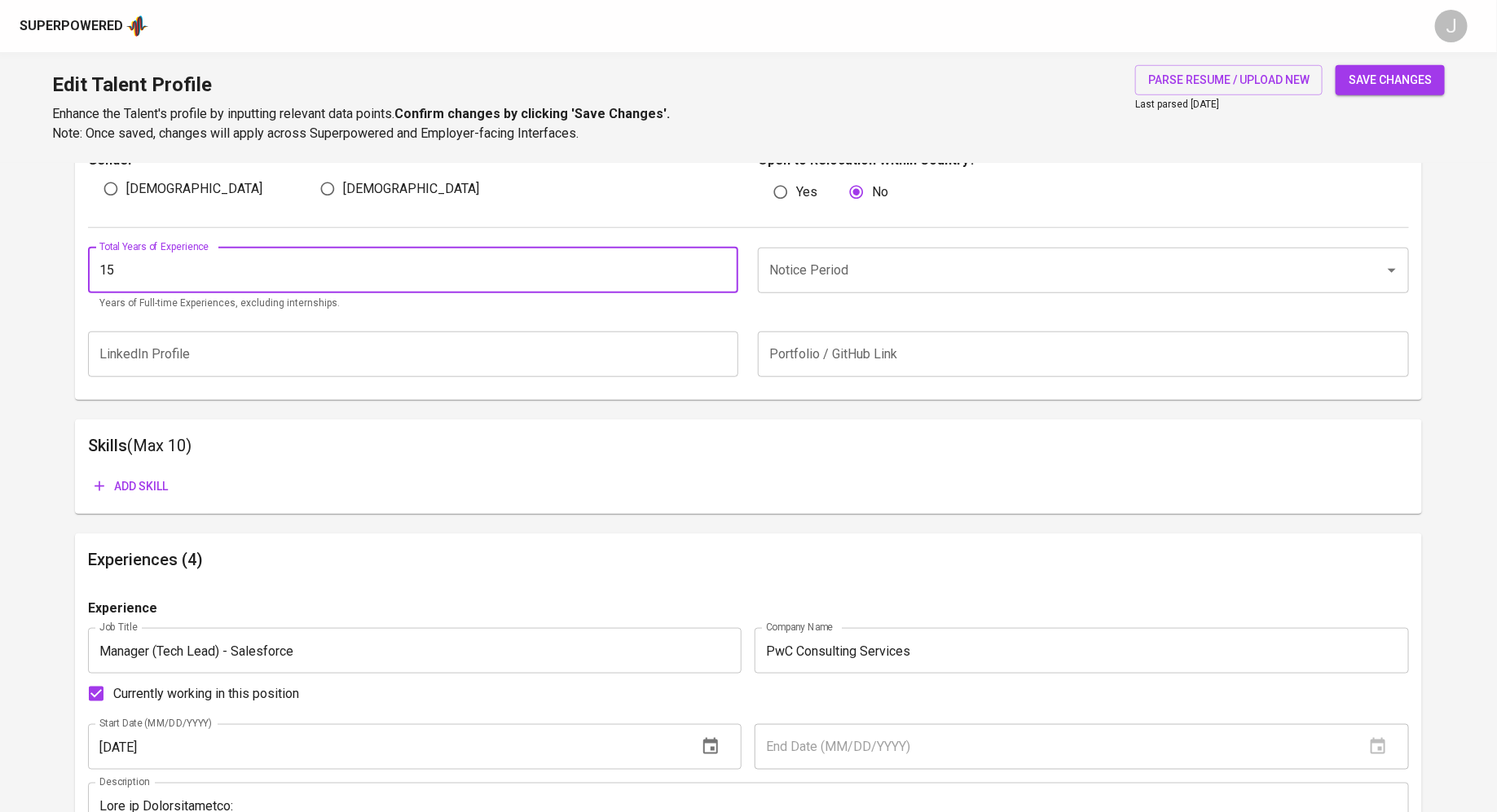
type input "15"
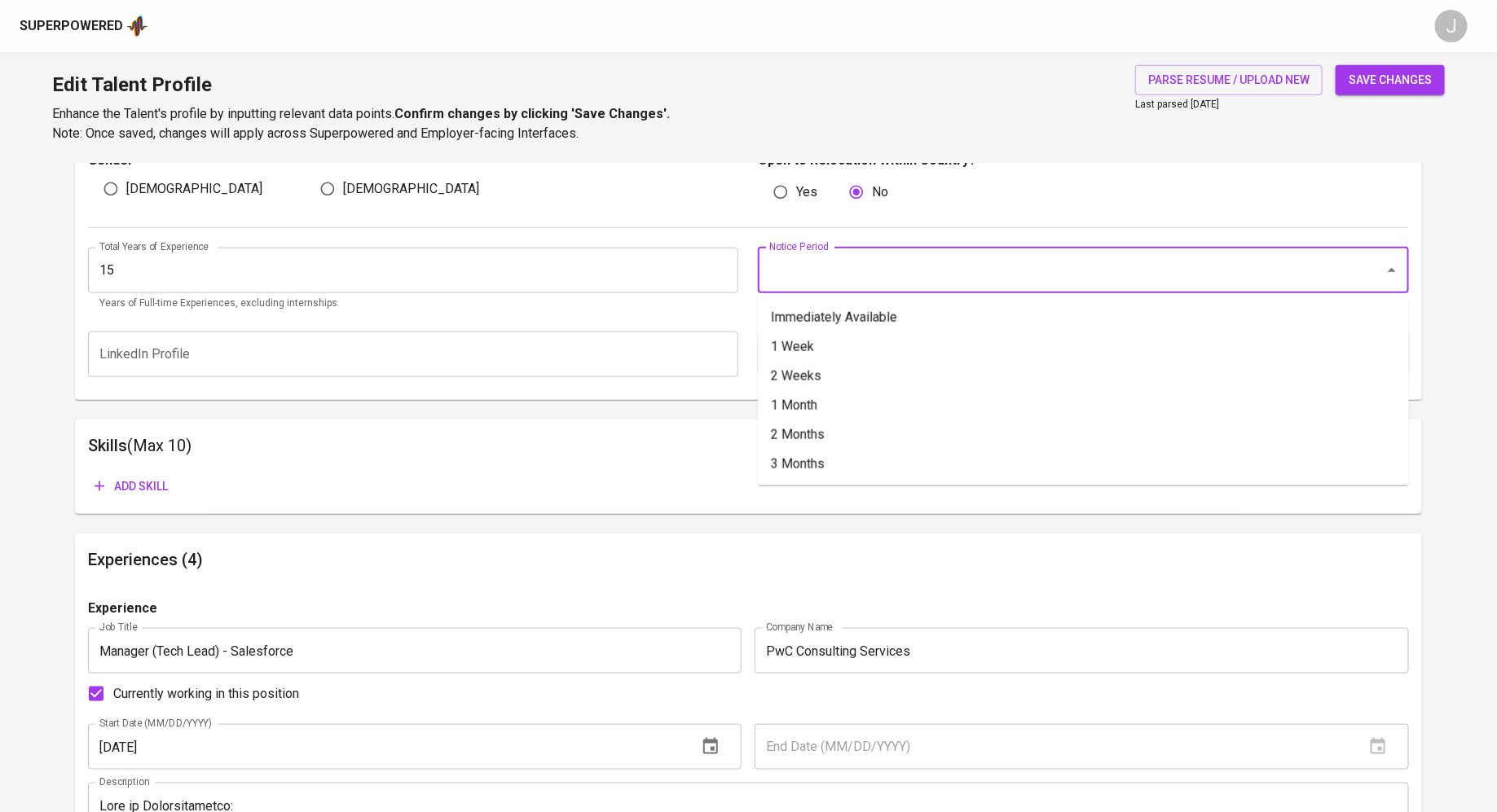
click at [835, 276] on input "Notice Period" at bounding box center [1060, 270] width 591 height 31
click at [832, 442] on li "2 Months" at bounding box center [1083, 434] width 651 height 29
type input "2 Months"
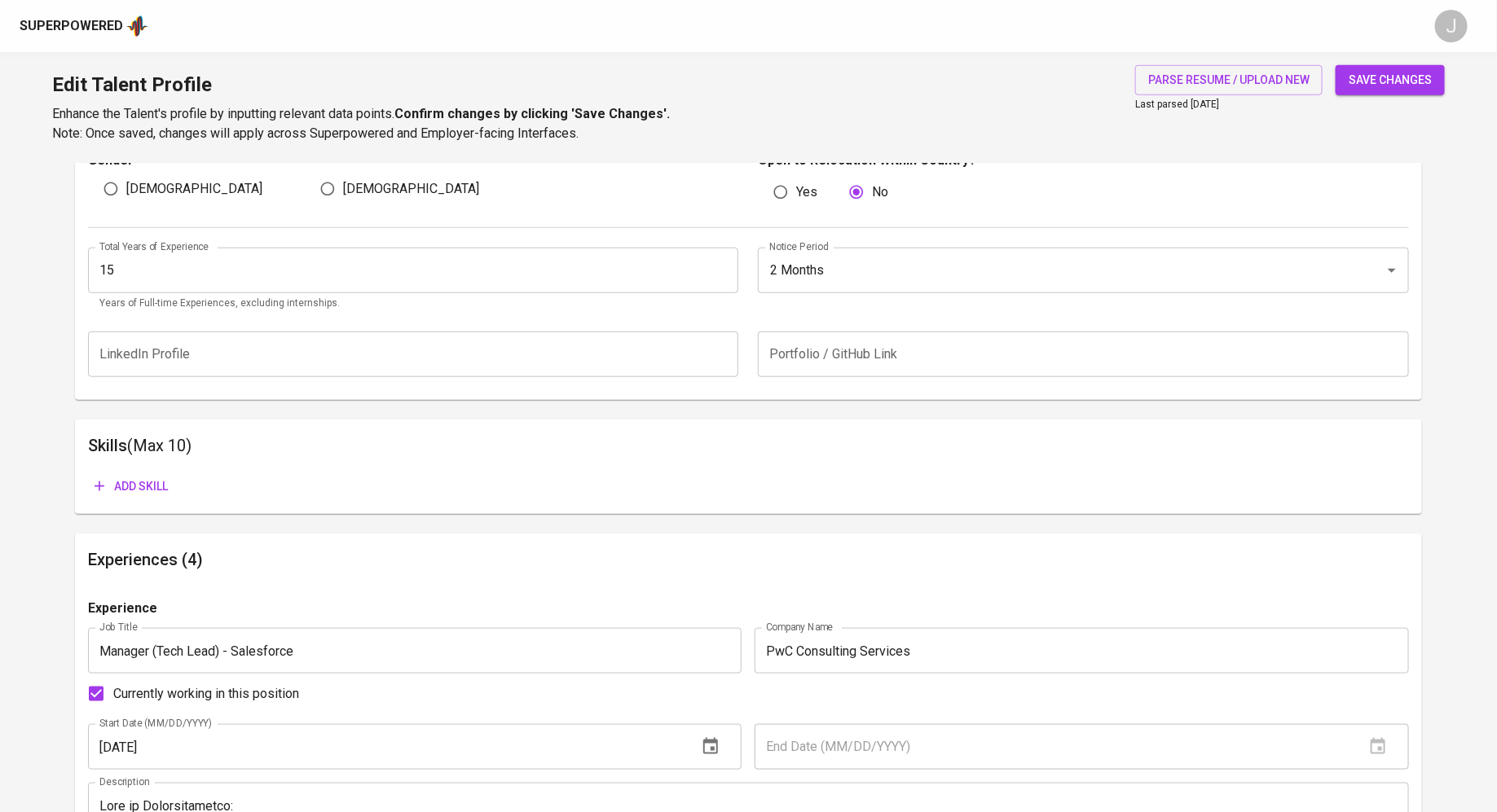
click at [1366, 65] on button "save changes" at bounding box center [1390, 80] width 109 height 30
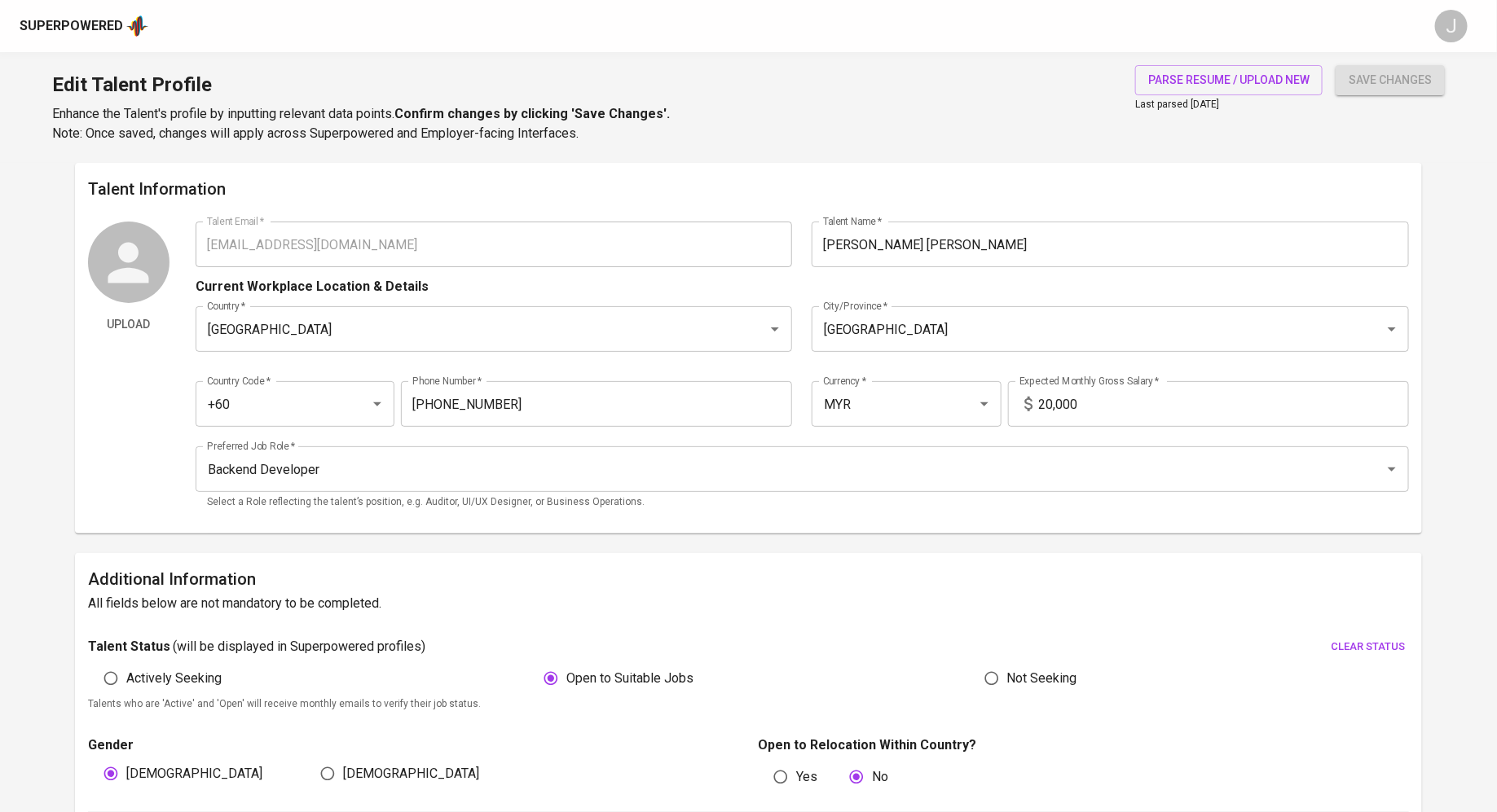
click at [1417, 80] on span "save changes" at bounding box center [1390, 80] width 83 height 21
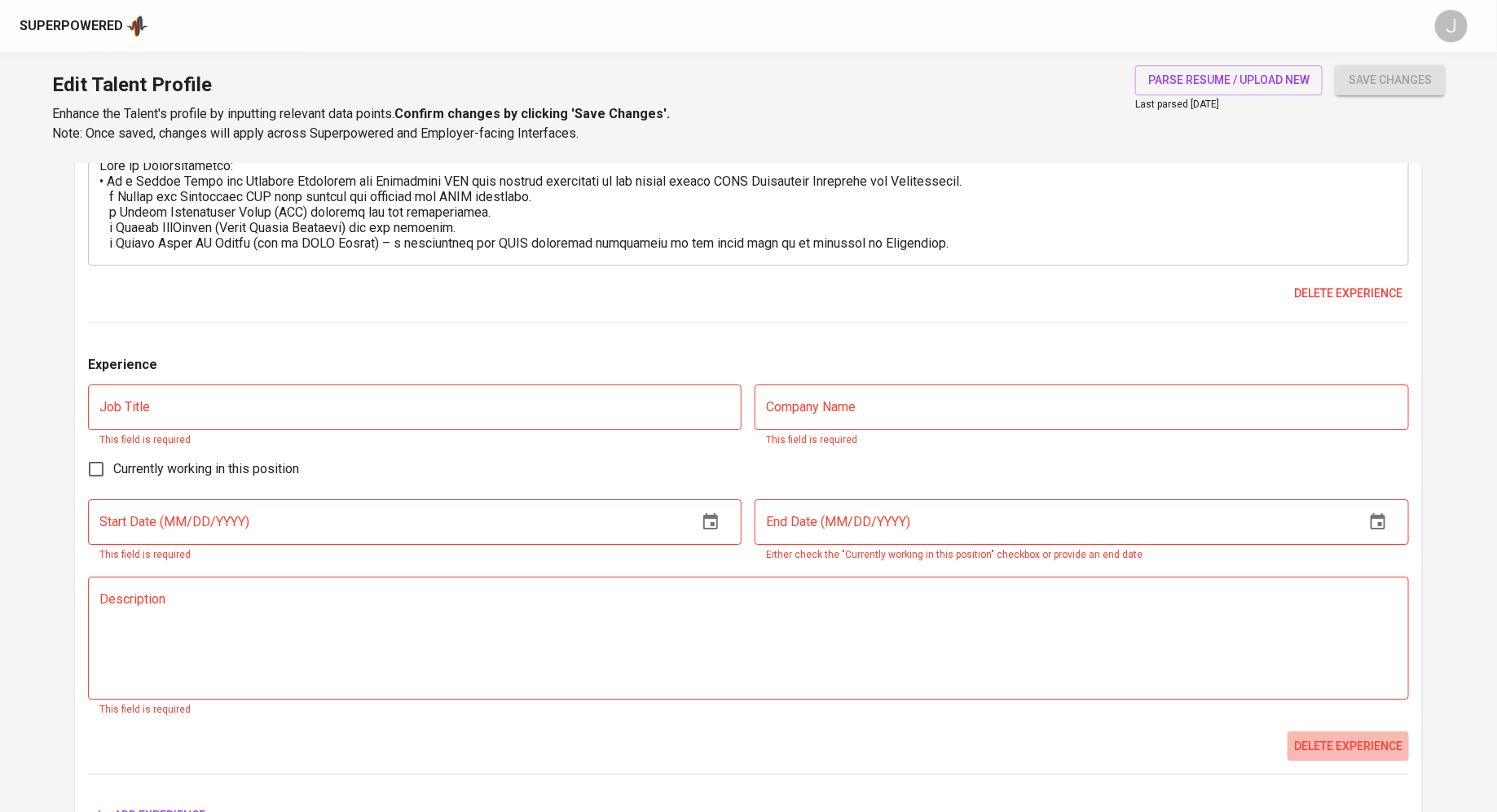
click at [1359, 745] on span "Delete experience" at bounding box center [1348, 746] width 108 height 21
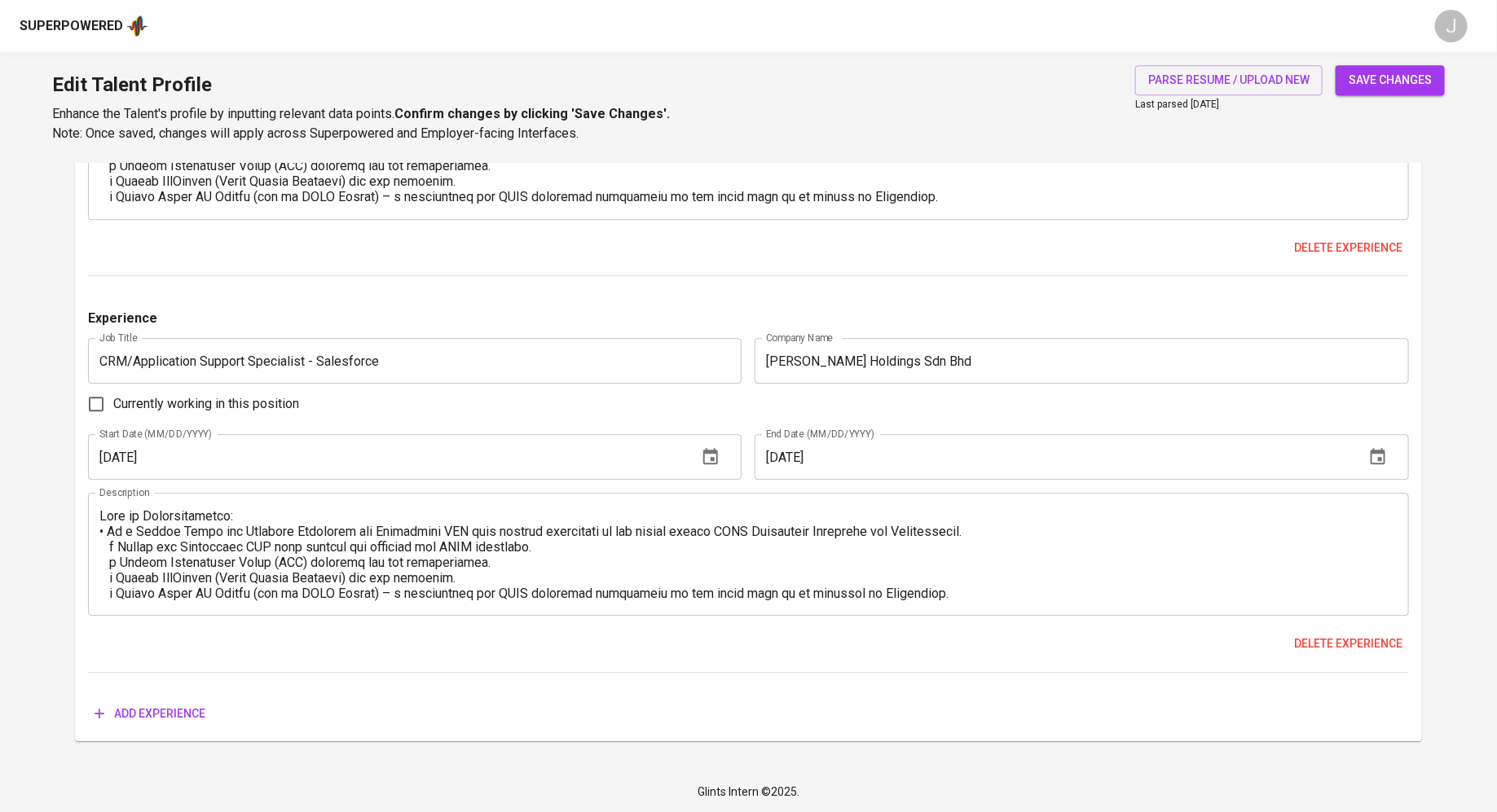
click at [1412, 95] on button "save changes" at bounding box center [1390, 80] width 109 height 30
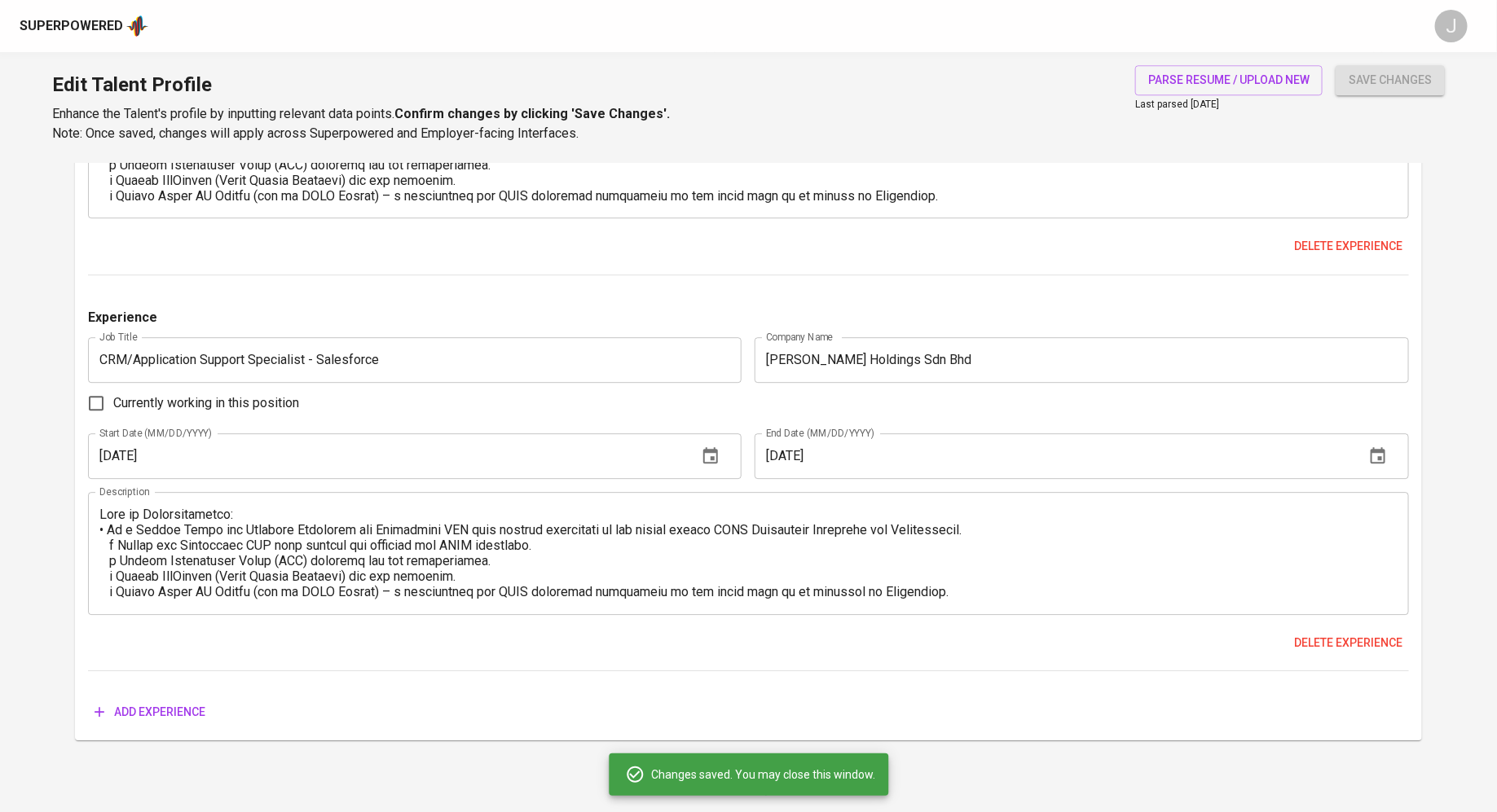
scroll to position [2057, 0]
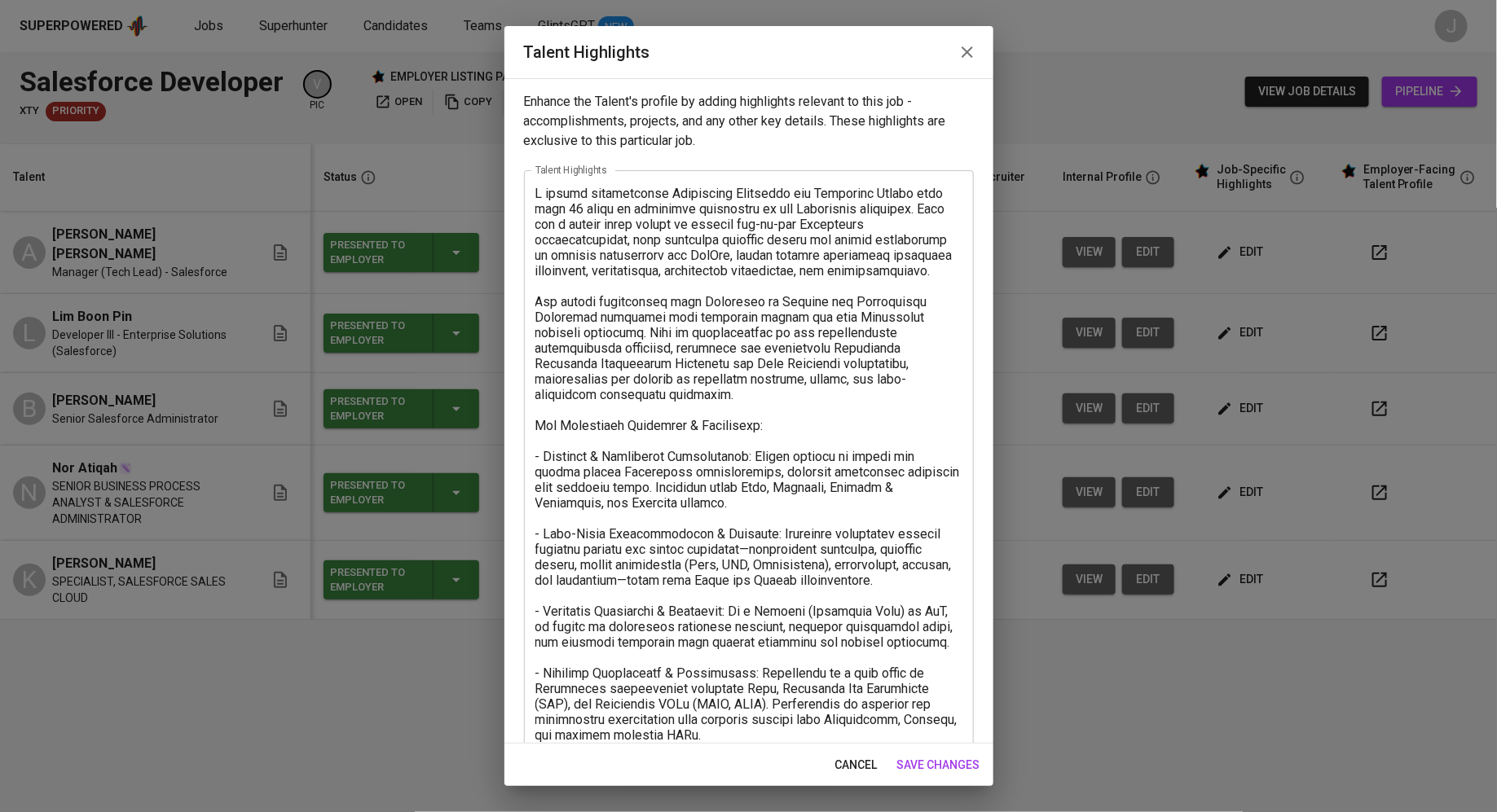
scroll to position [290, 0]
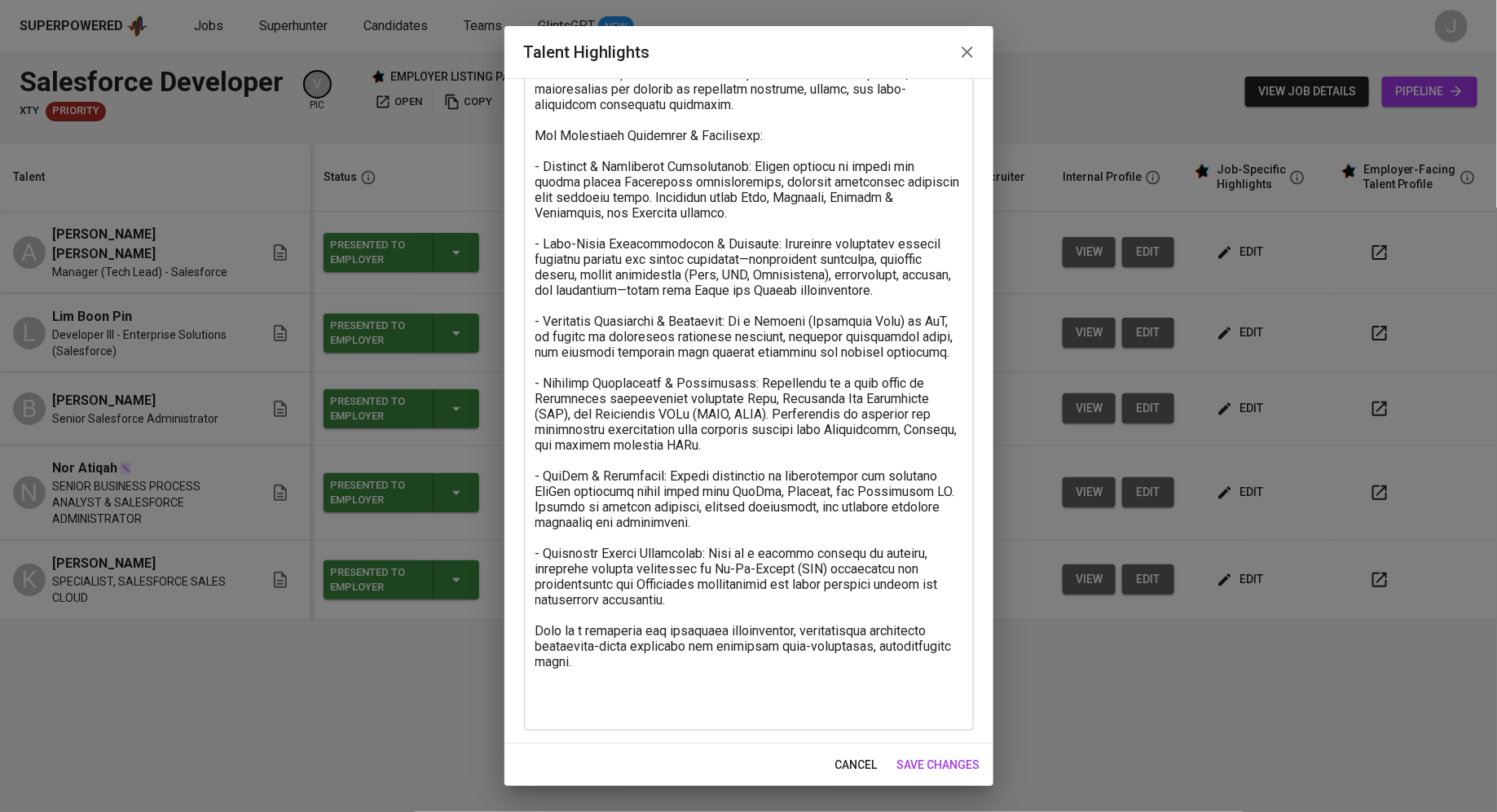
click at [672, 714] on textarea at bounding box center [749, 306] width 427 height 820
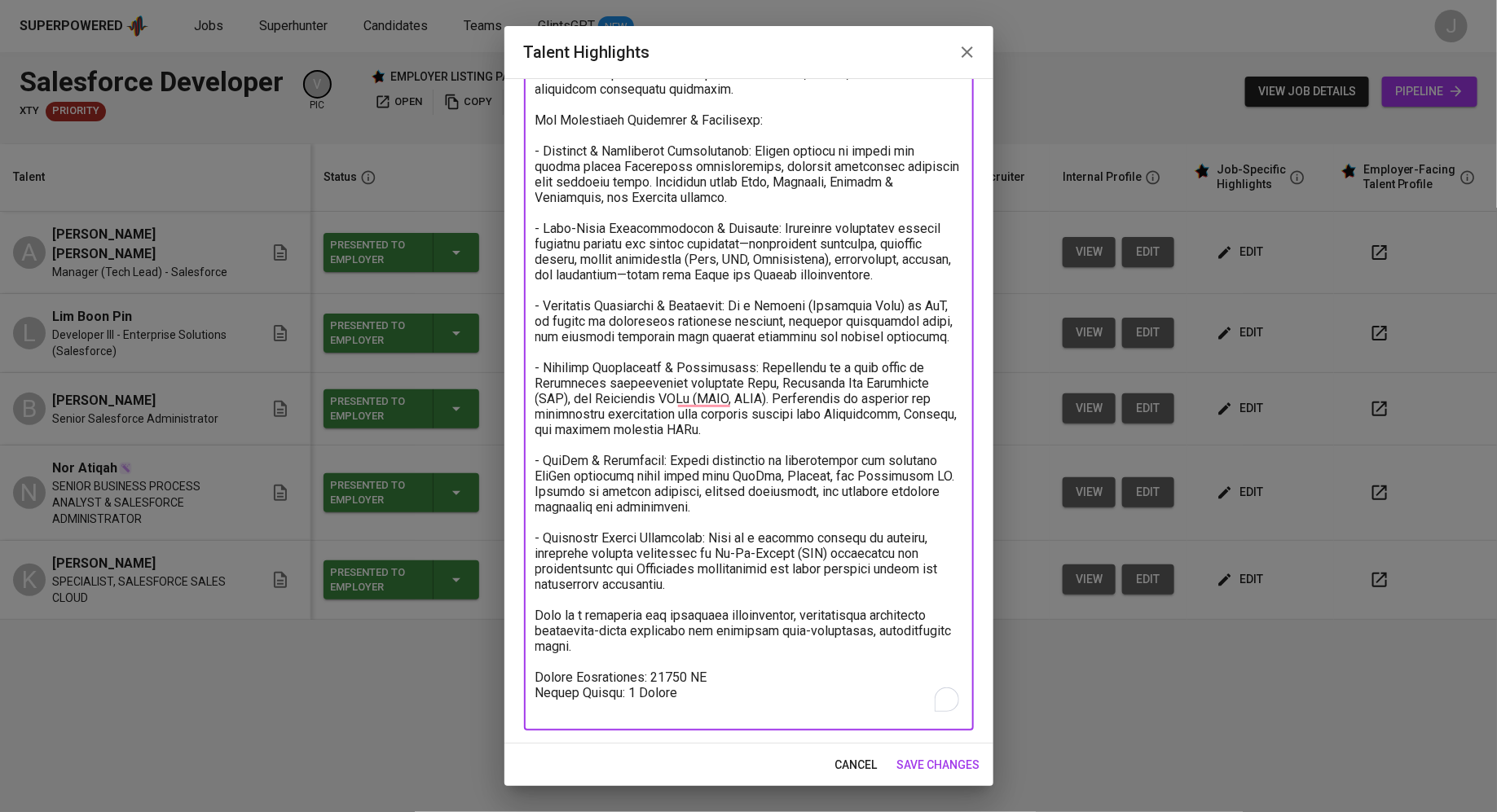
scroll to position [0, 0]
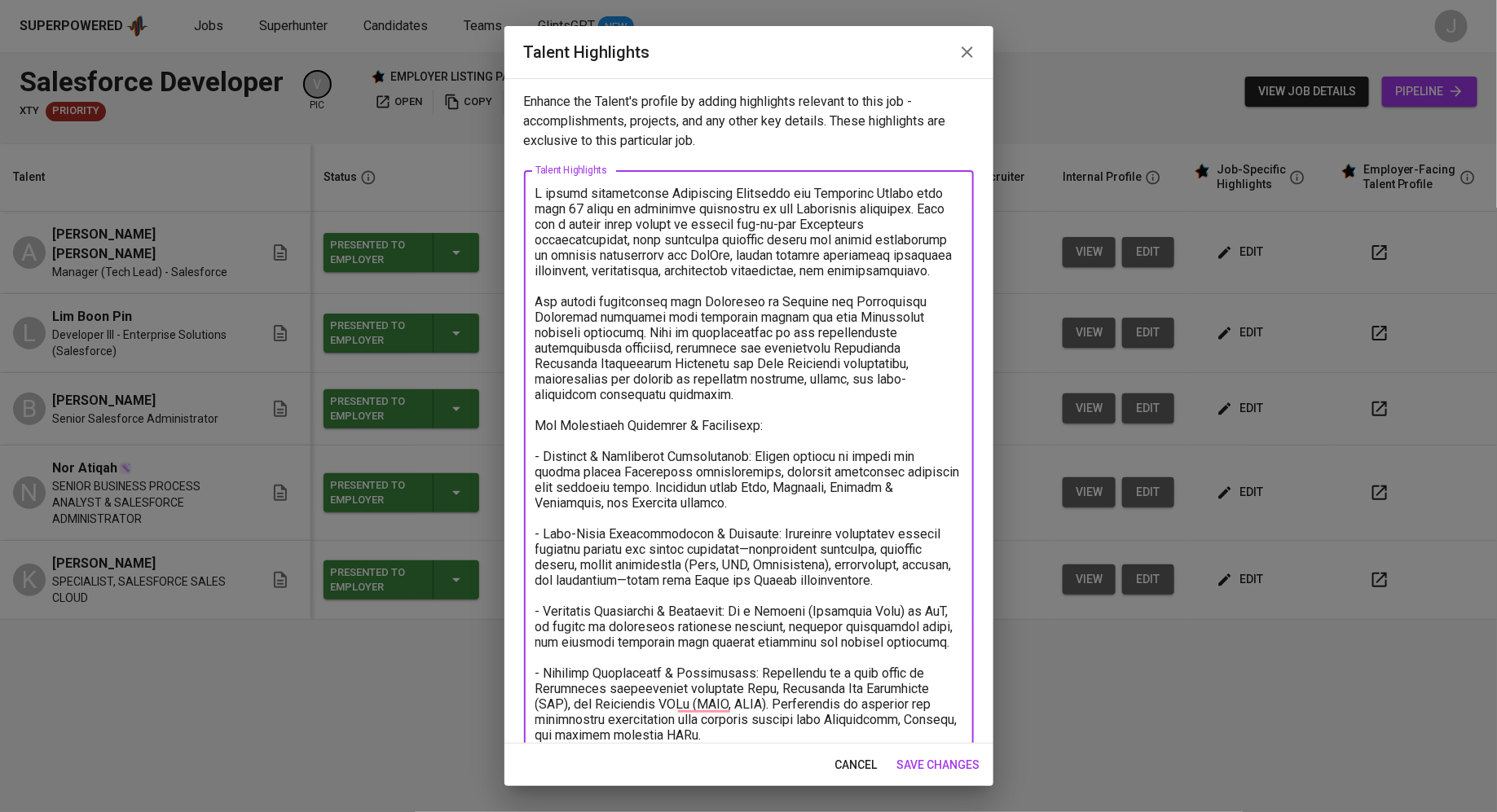
click at [540, 195] on textarea "To enrich screen reader interactions, please activate Accessibility in Grammarl…" at bounding box center [749, 603] width 427 height 835
paste textarea "[URL][DOMAIN_NAME]"
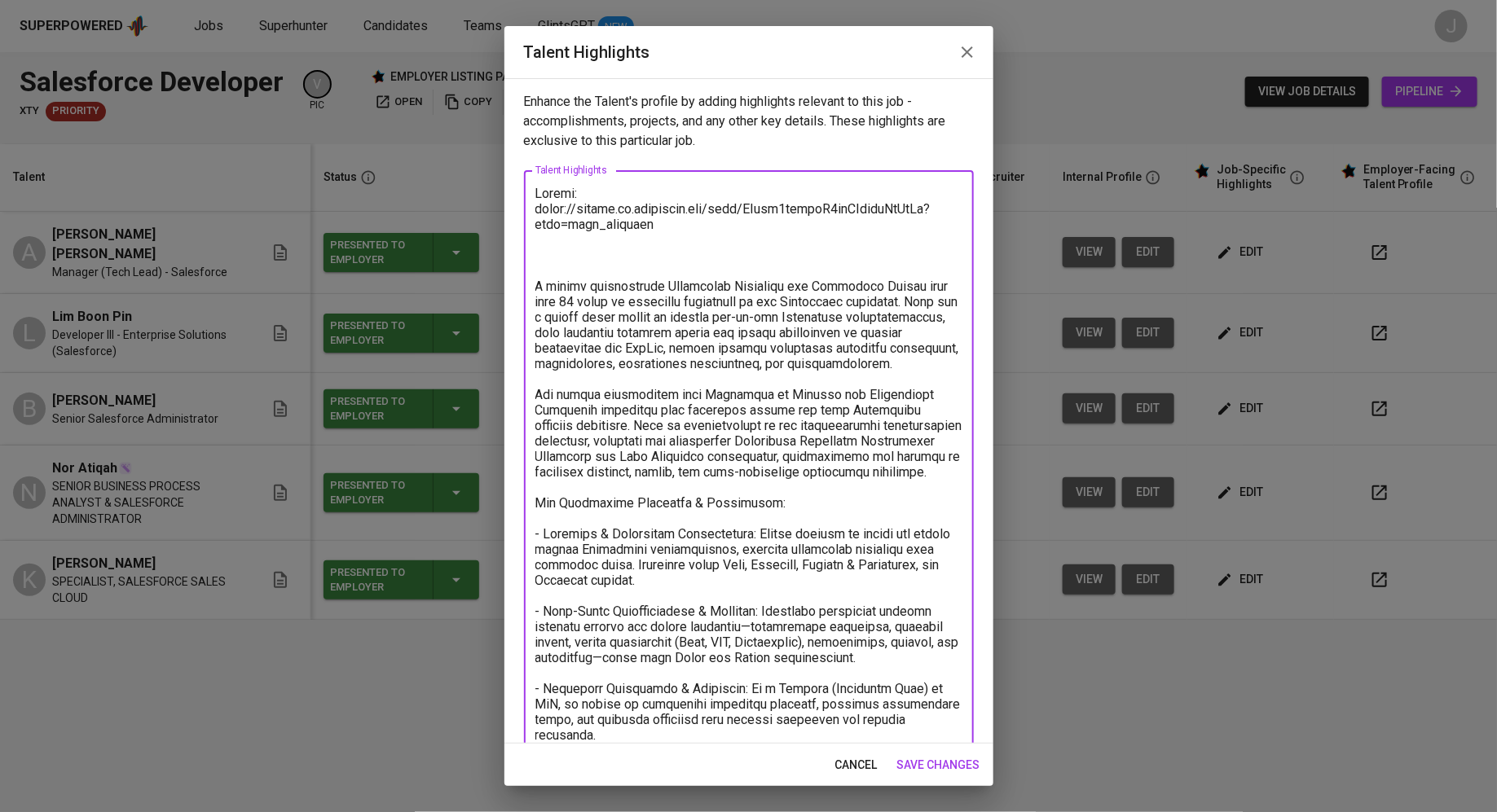
type textarea "Resume: [URL][DOMAIN_NAME] A highly accomplished Salesforce Architect and Techn…"
click at [943, 766] on span "save changes" at bounding box center [938, 765] width 83 height 21
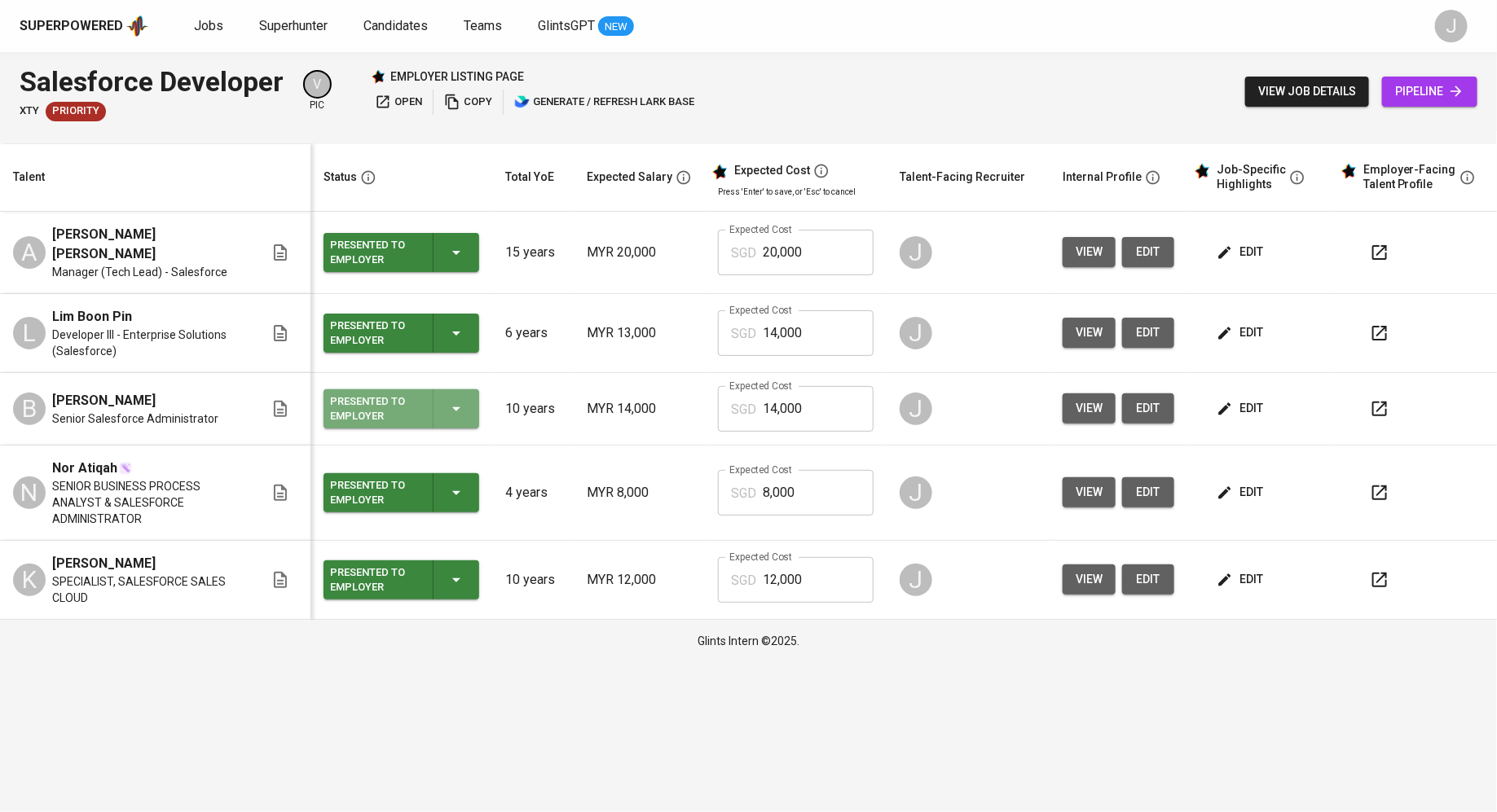
click at [431, 410] on div "Presented to Employer" at bounding box center [401, 409] width 143 height 39
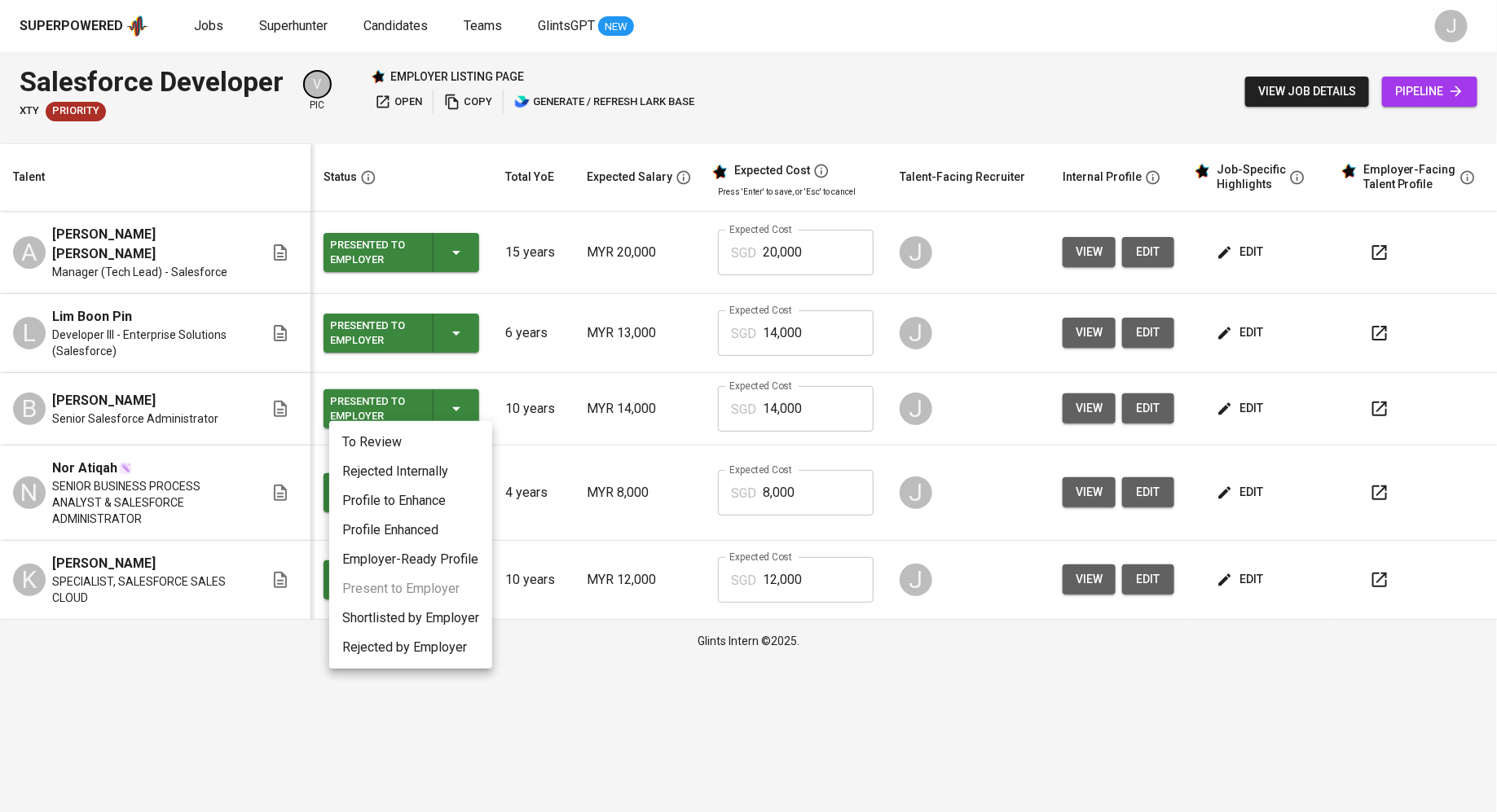
click at [428, 469] on li "Rejected Internally" at bounding box center [410, 471] width 163 height 29
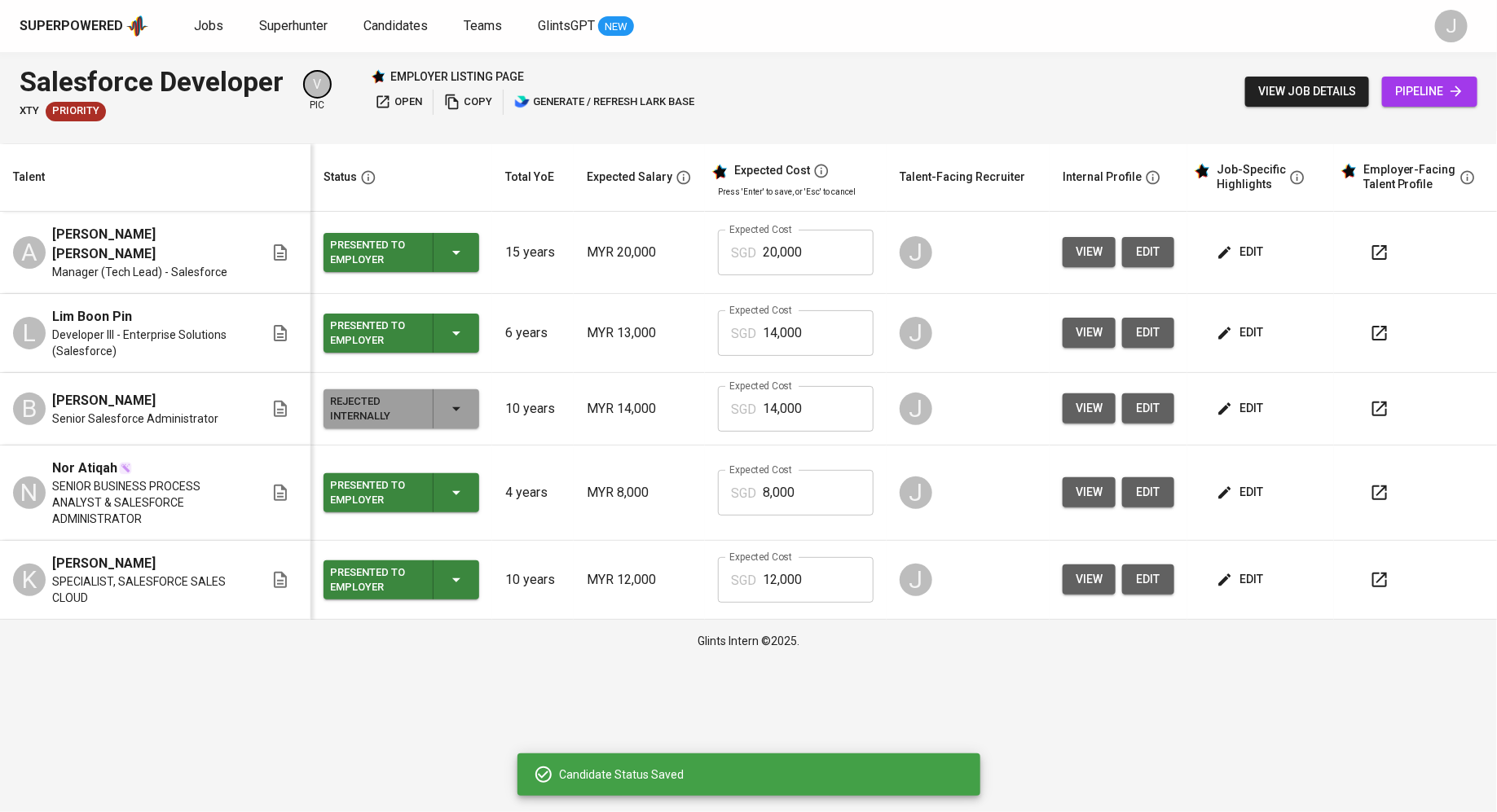
click at [409, 475] on div "Presented to Employer" at bounding box center [374, 492] width 89 height 36
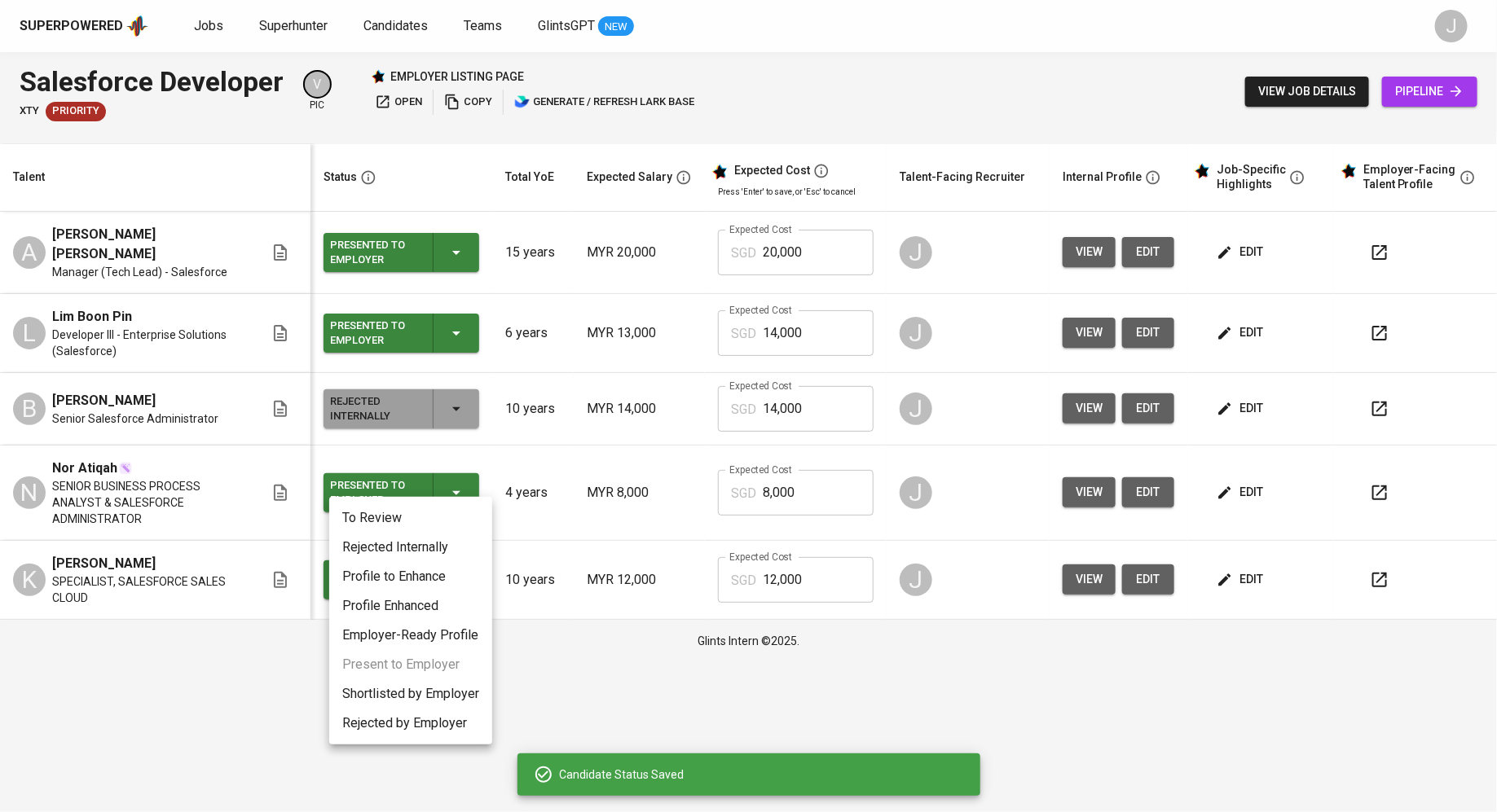
click at [390, 547] on li "Rejected Internally" at bounding box center [410, 547] width 163 height 29
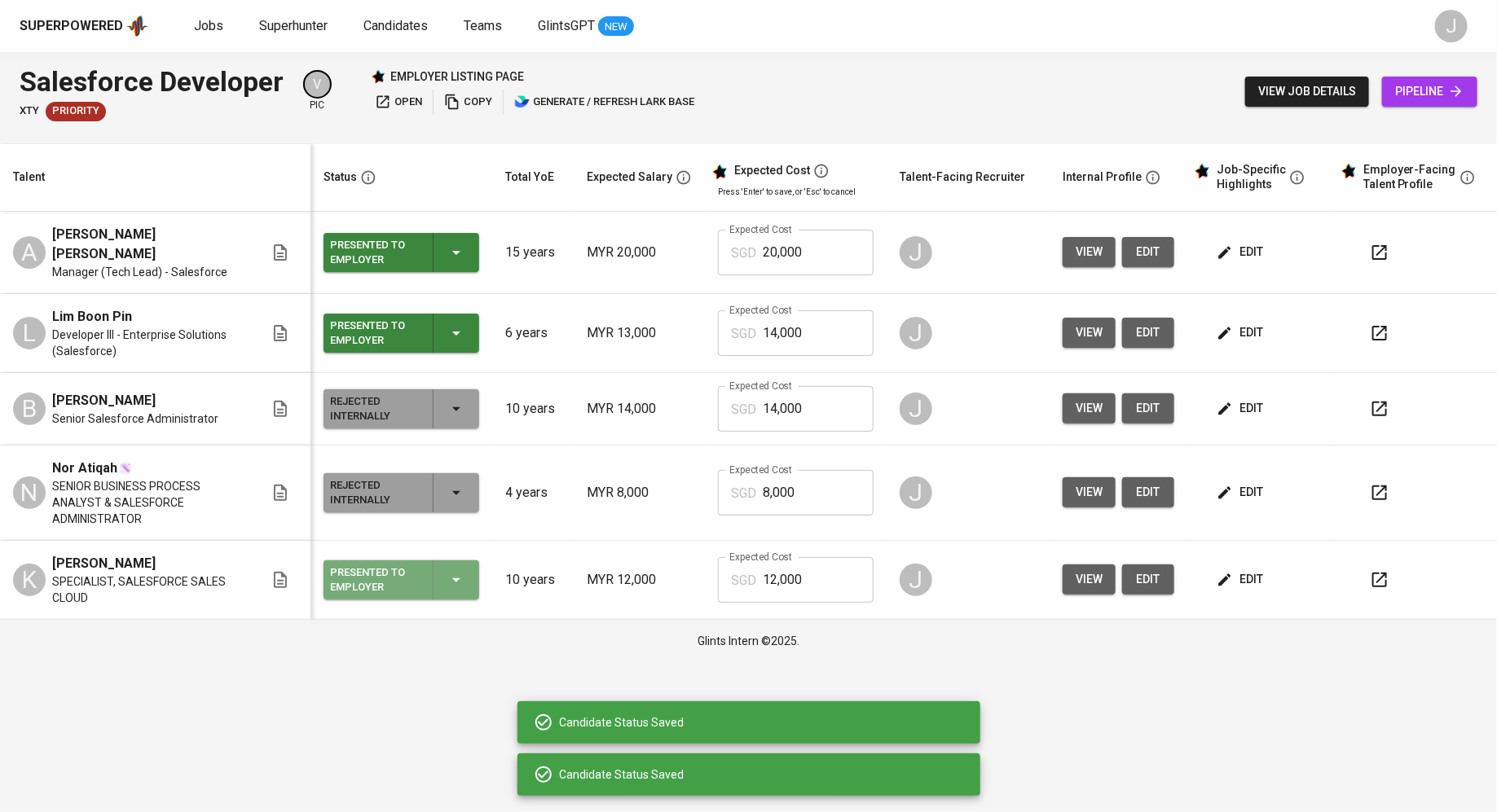
click at [432, 560] on div "Presented to Employer" at bounding box center [401, 580] width 143 height 39
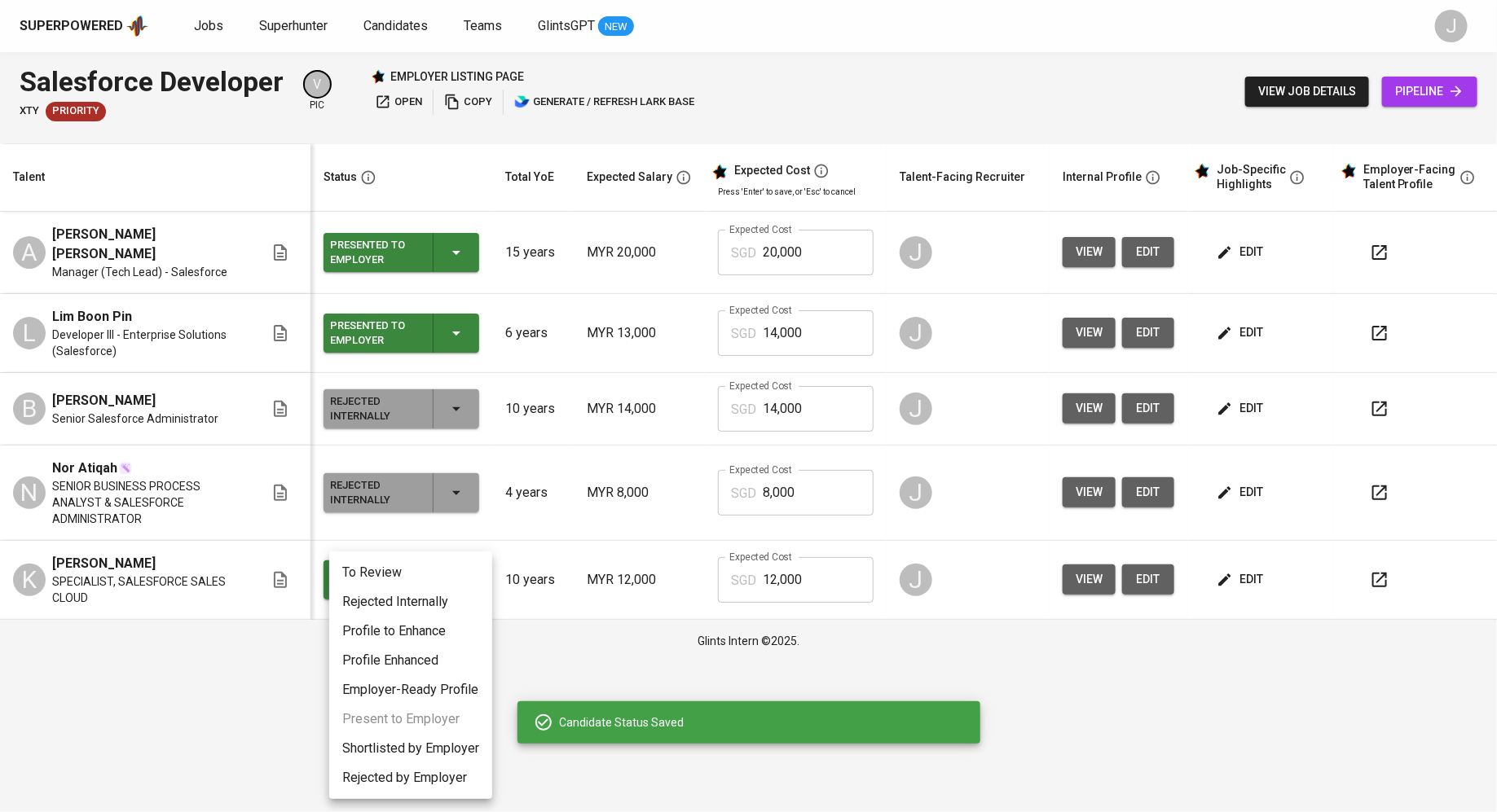
click at [413, 602] on li "Rejected Internally" at bounding box center [410, 601] width 163 height 29
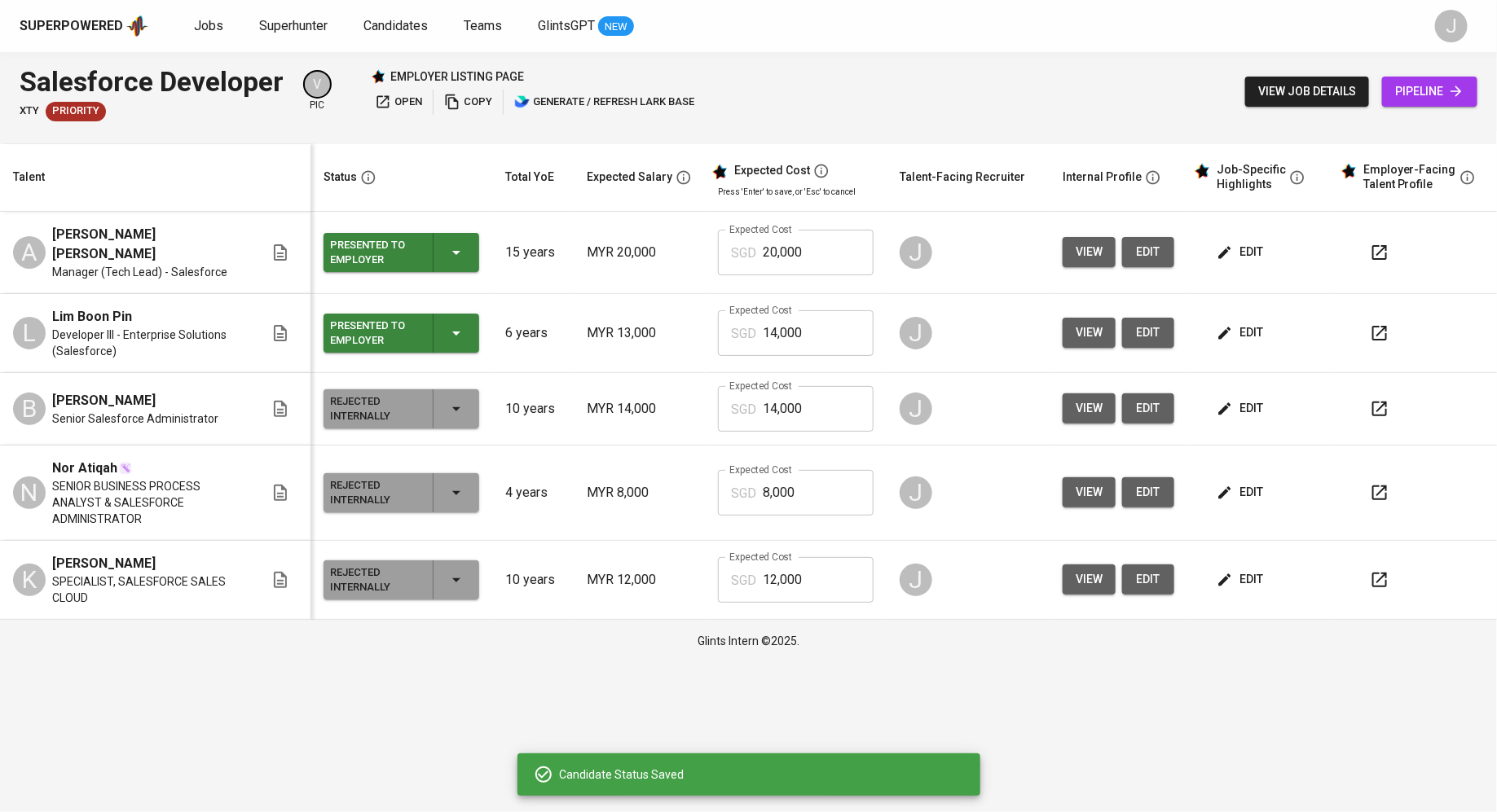
click at [1369, 327] on button "button" at bounding box center [1380, 333] width 39 height 39
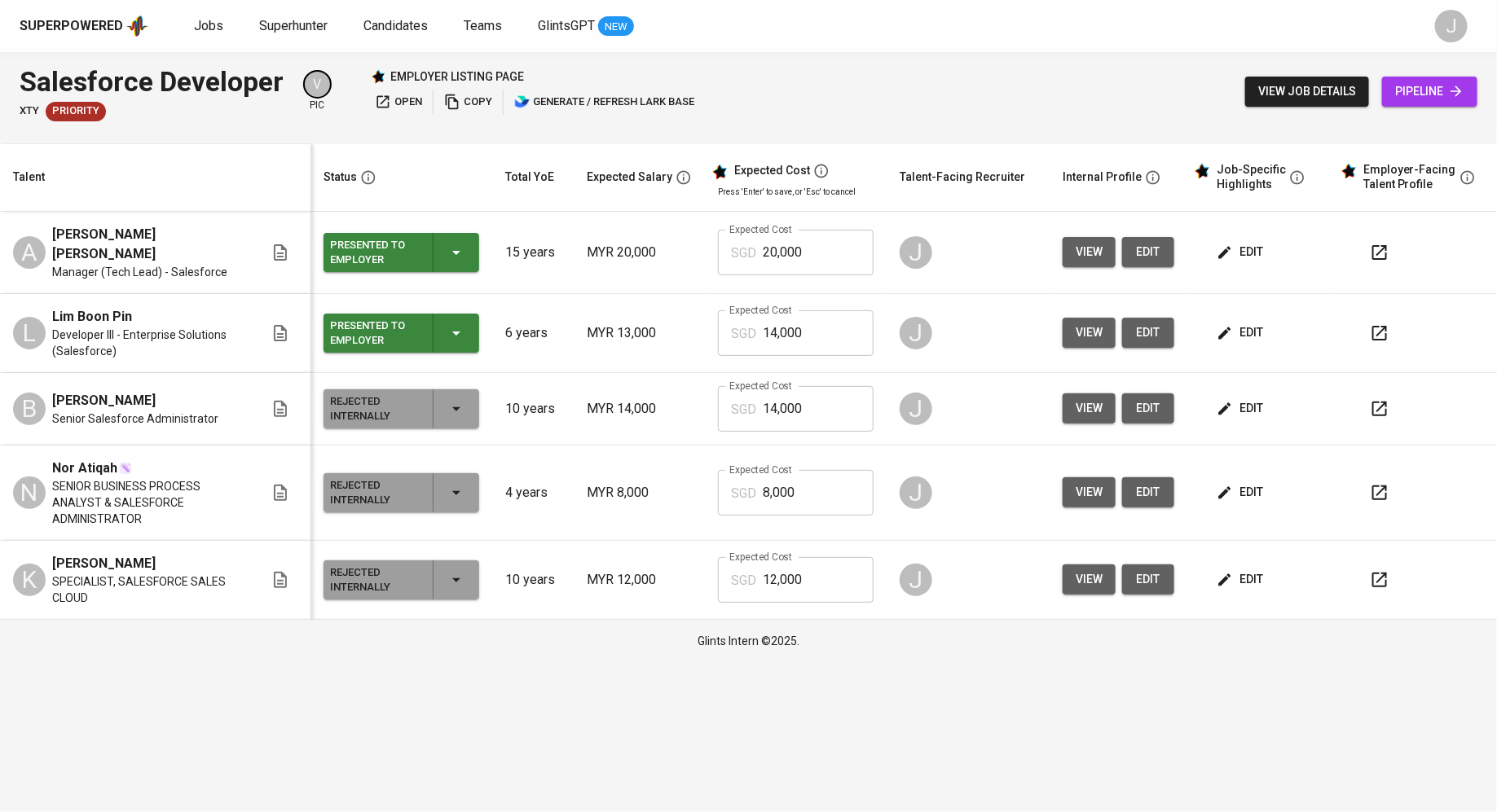
click at [807, 329] on input "14,000" at bounding box center [818, 332] width 111 height 46
click at [1239, 324] on span "edit" at bounding box center [1241, 332] width 43 height 21
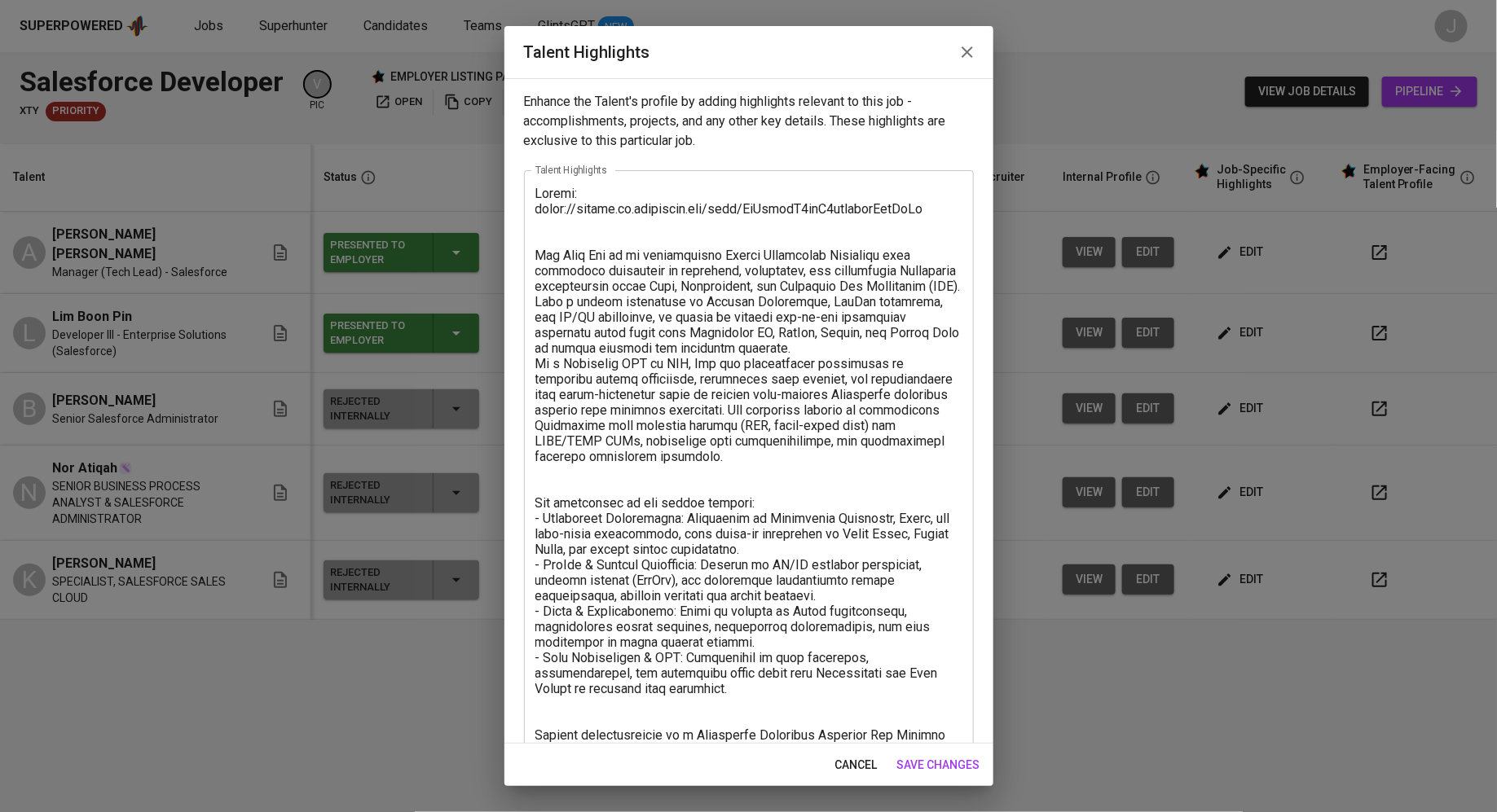
scroll to position [135, 0]
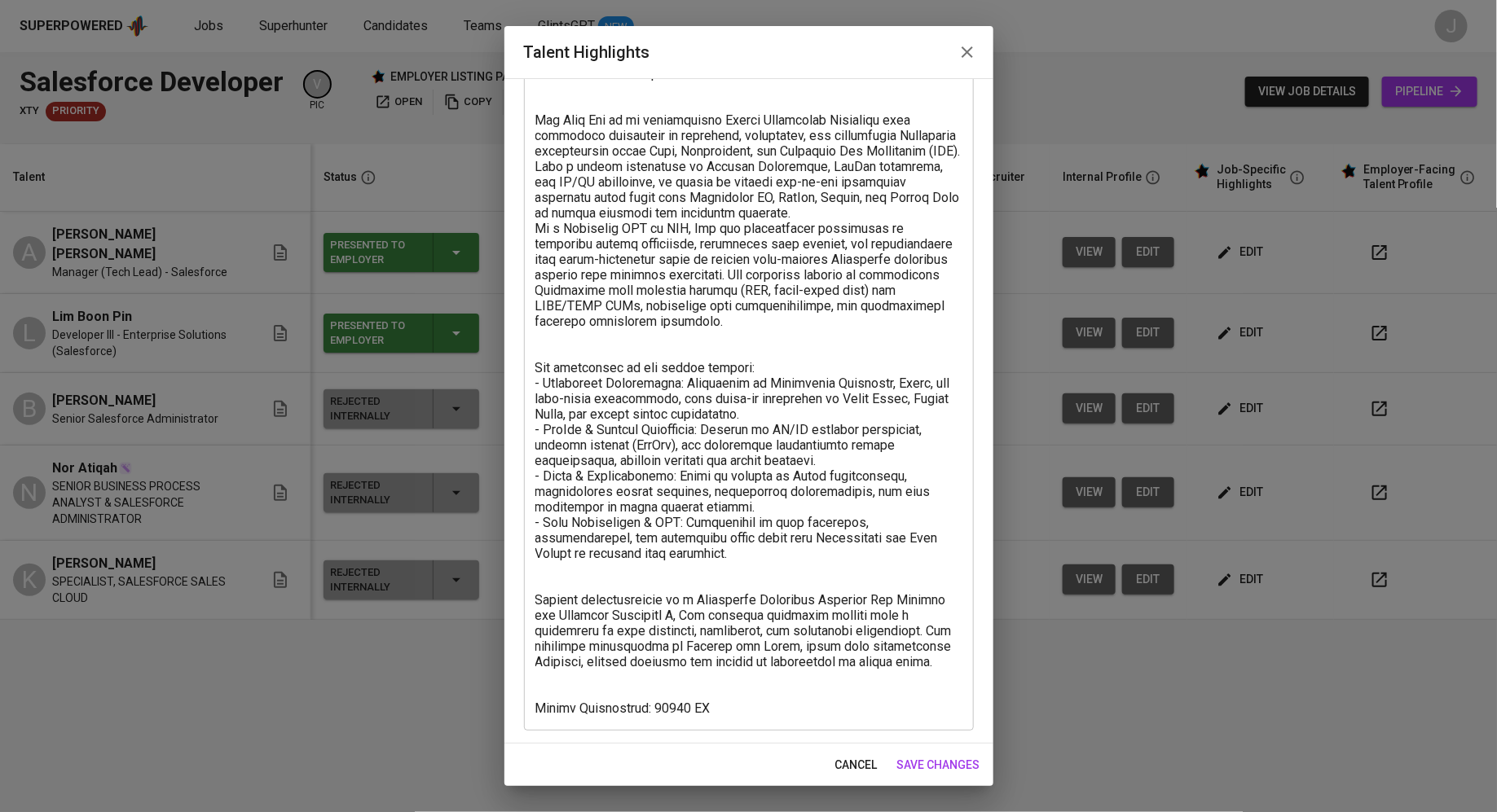
click at [648, 697] on textarea at bounding box center [749, 383] width 427 height 666
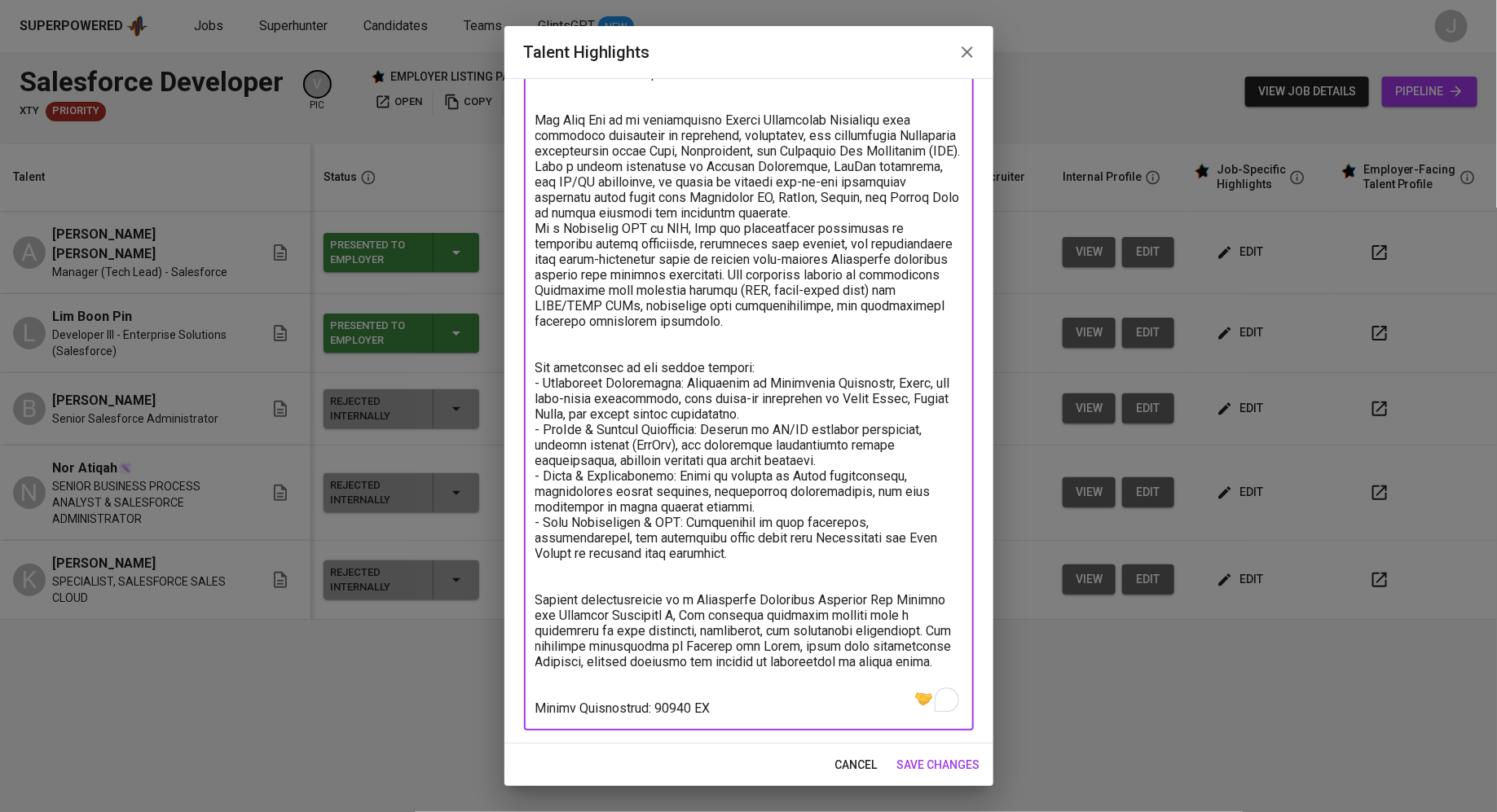
click at [942, 765] on span "save changes" at bounding box center [938, 765] width 83 height 21
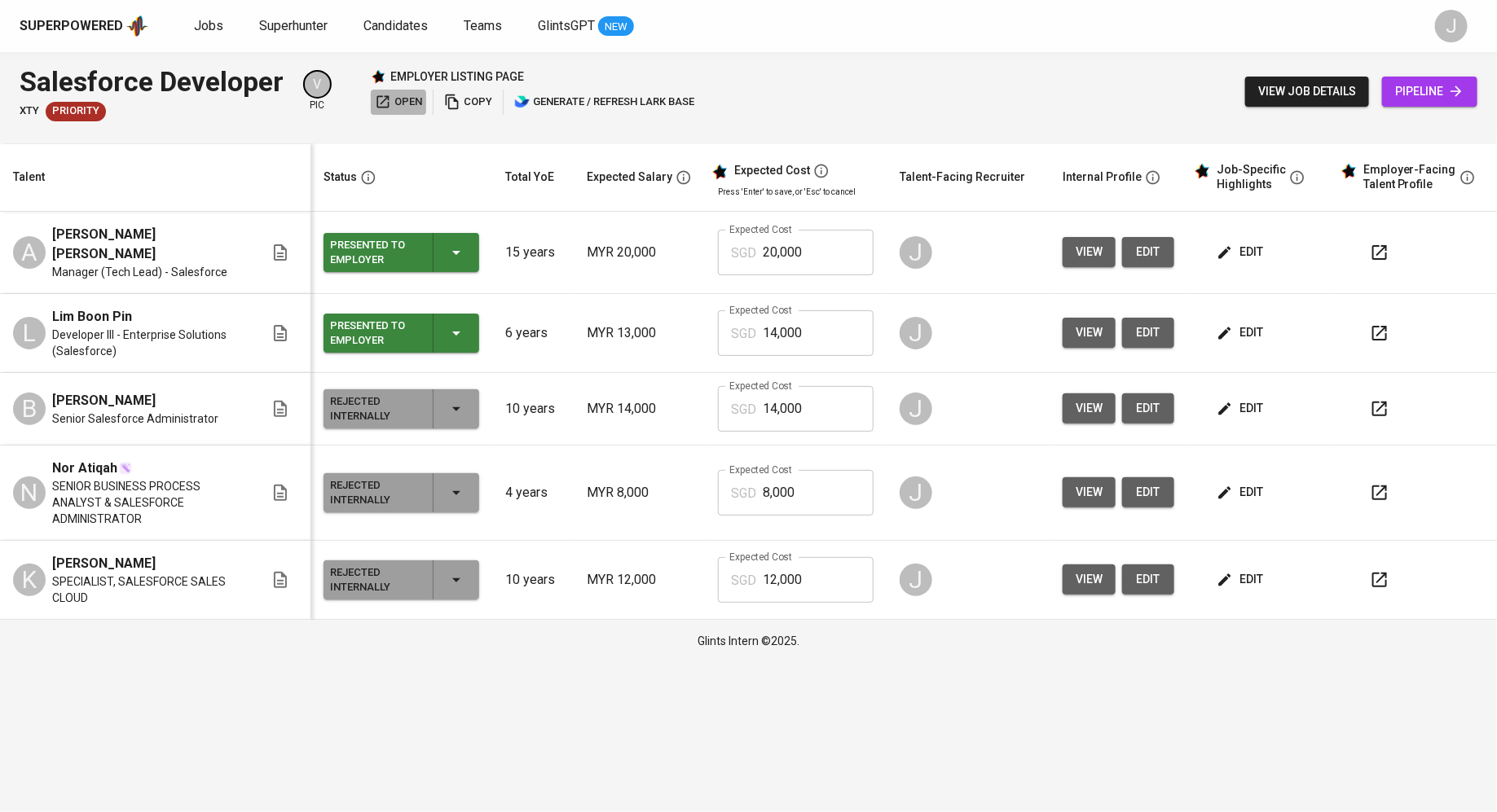
click at [400, 105] on span "open" at bounding box center [398, 102] width 47 height 19
click at [1240, 242] on span "edit" at bounding box center [1241, 252] width 43 height 21
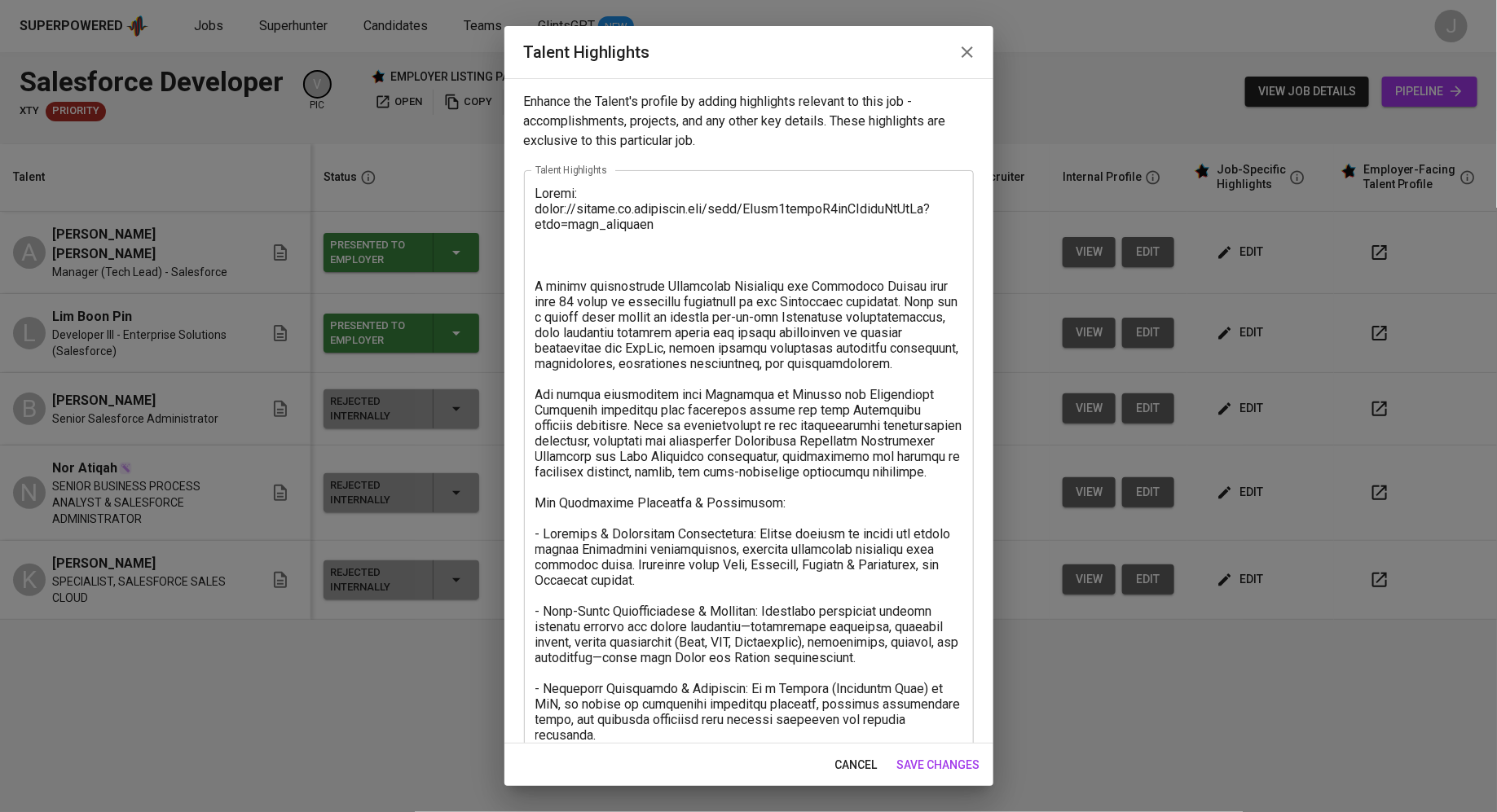
scroll to position [398, 0]
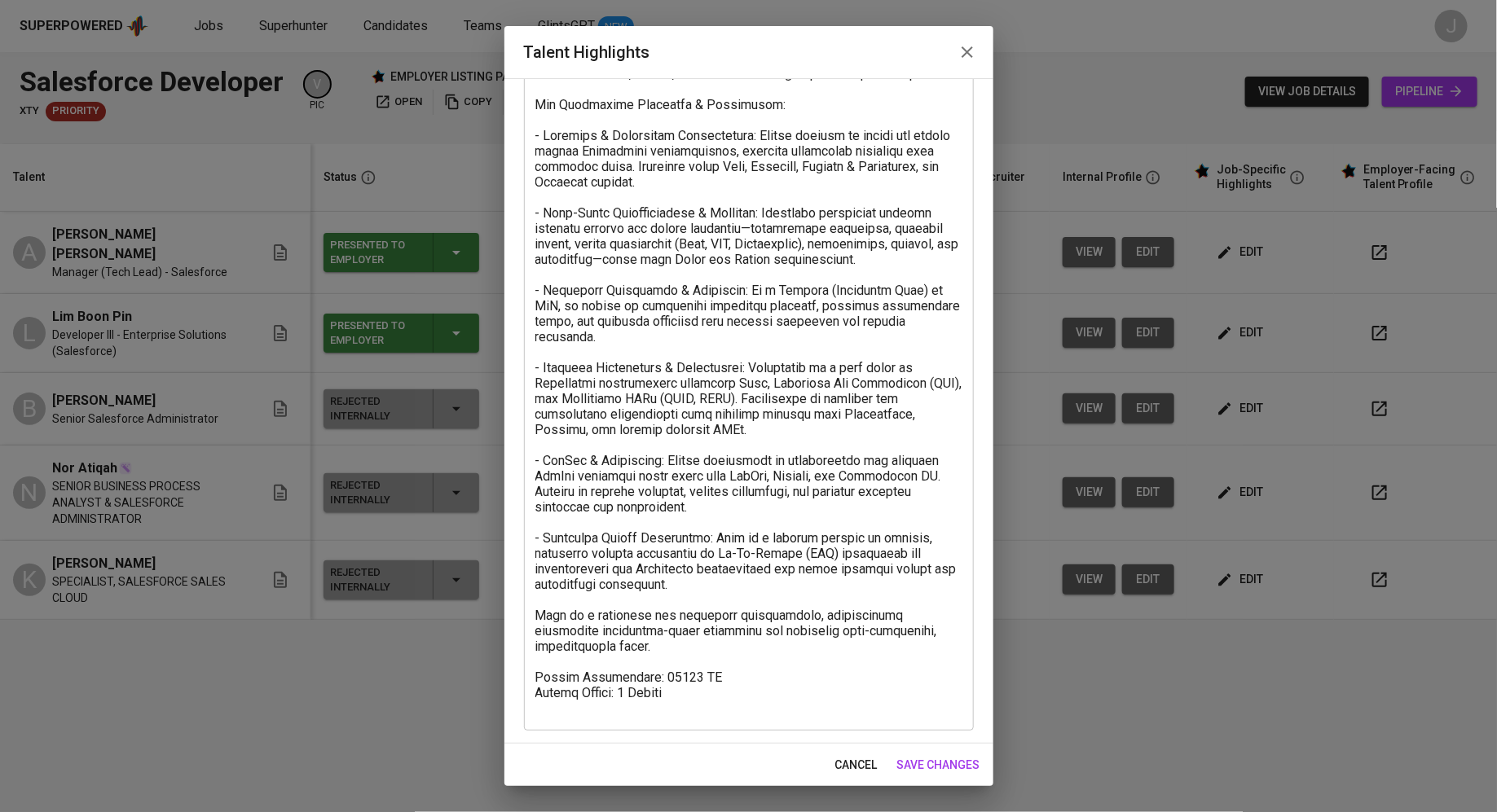
click at [722, 700] on textarea at bounding box center [749, 251] width 427 height 928
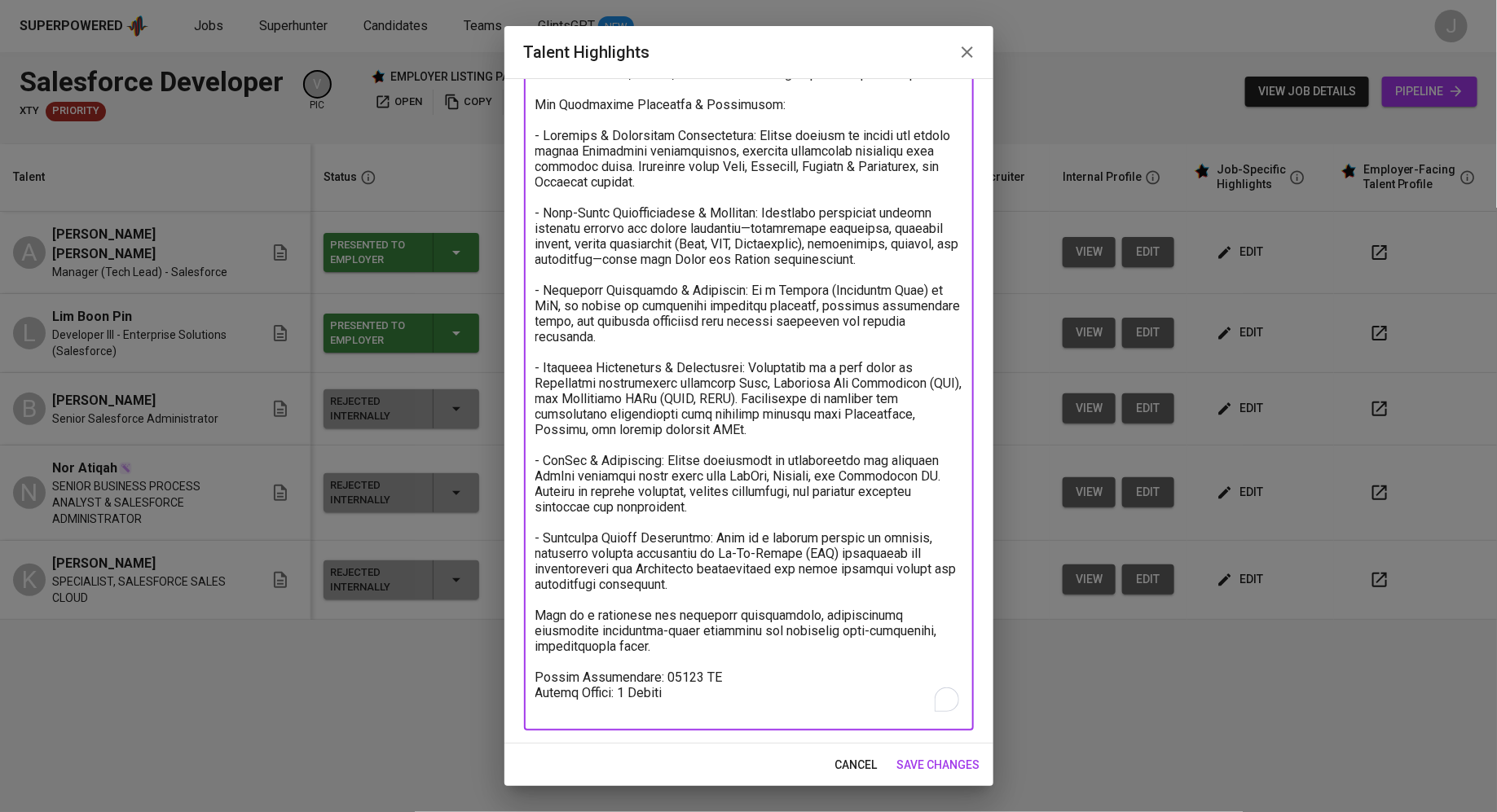
click at [722, 687] on textarea "To enrich screen reader interactions, please activate Accessibility in Grammarl…" at bounding box center [749, 251] width 427 height 928
type textarea "Resume: https://glints.sg.larksuite.com/wiki/IXviw8jiiigF0ykJOzbleAeOgKg?from=f…"
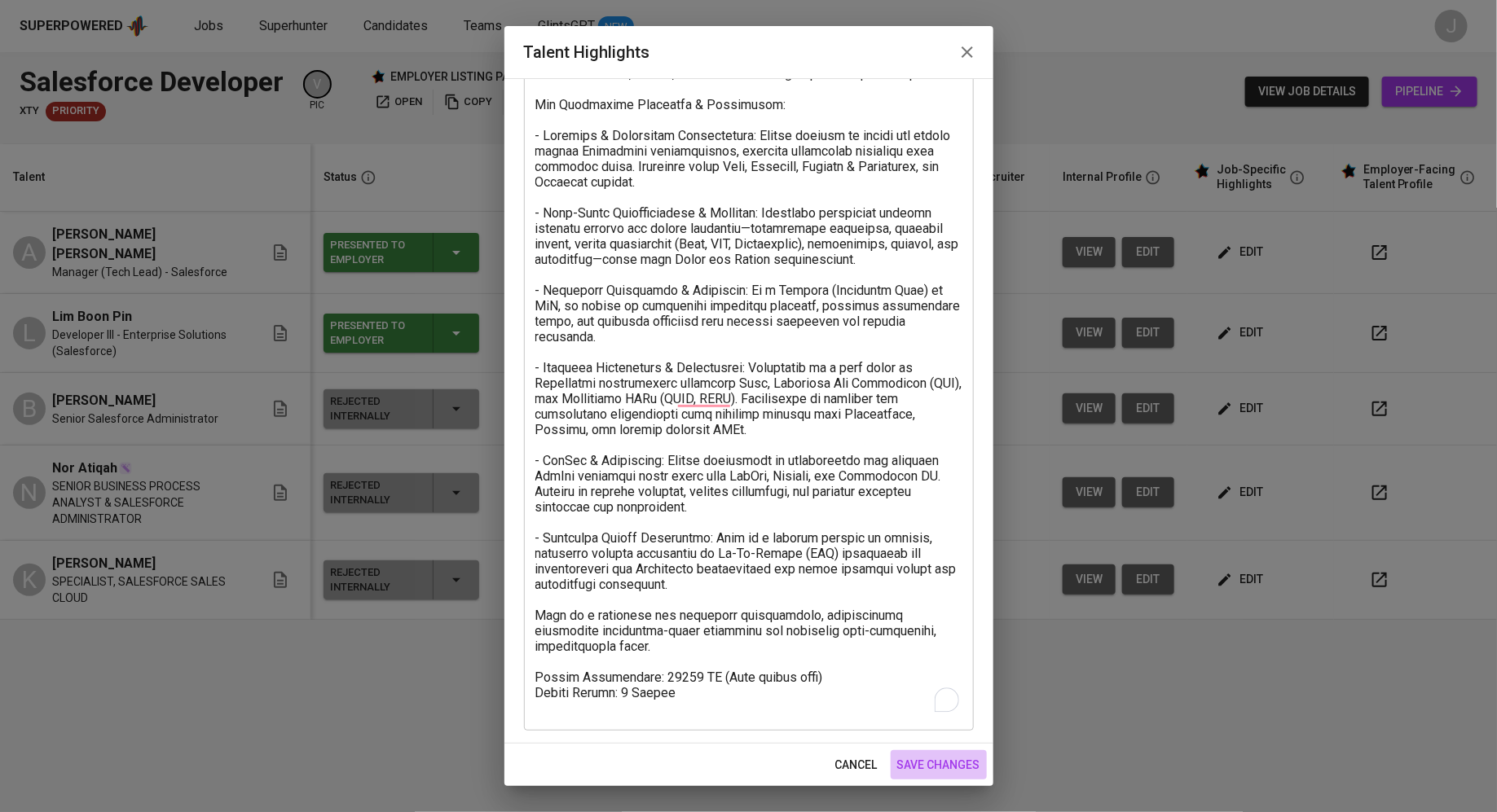
click at [929, 762] on span "save changes" at bounding box center [938, 765] width 83 height 21
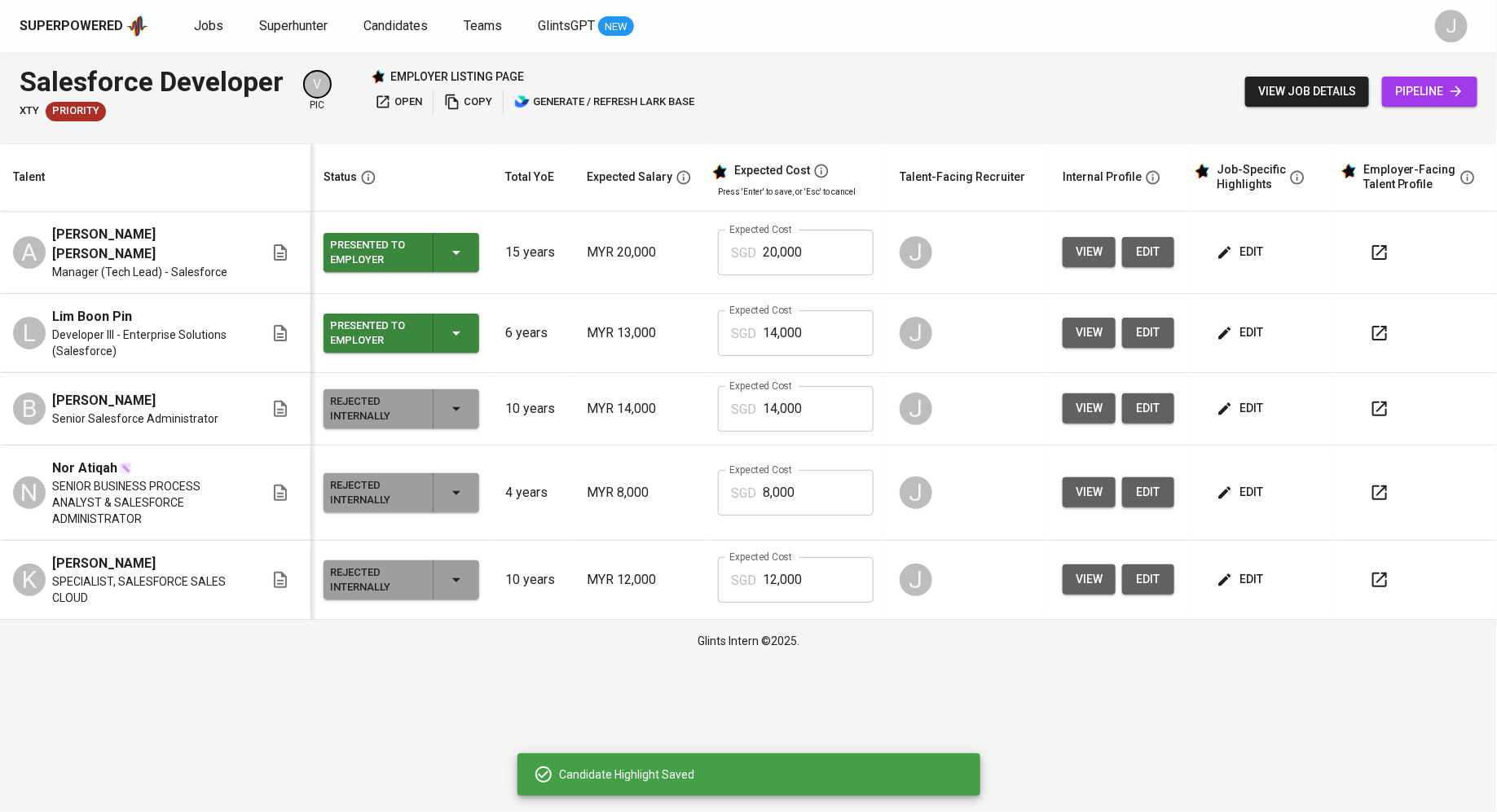
click at [1242, 322] on span "edit" at bounding box center [1241, 332] width 43 height 21
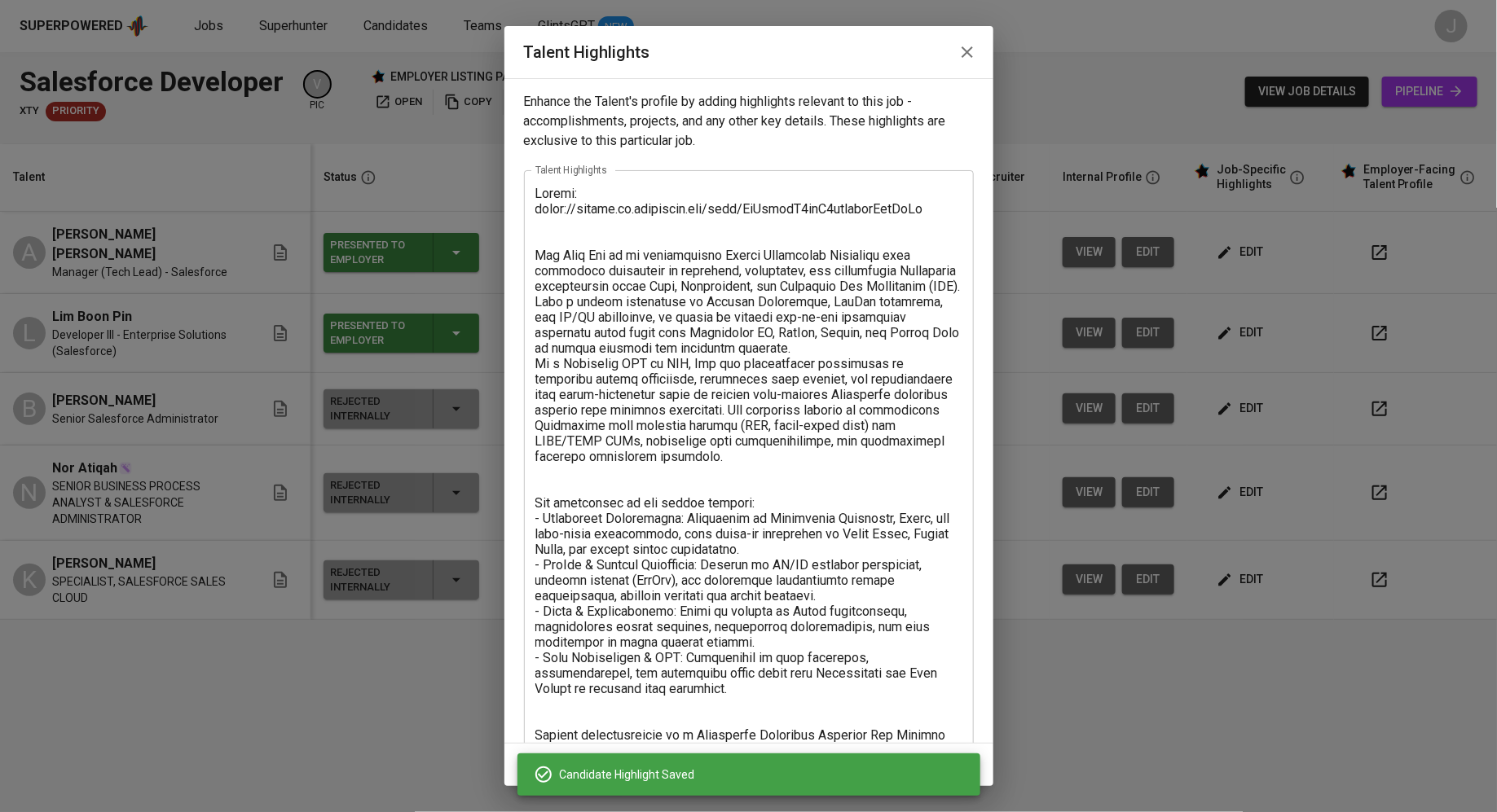
scroll to position [135, 0]
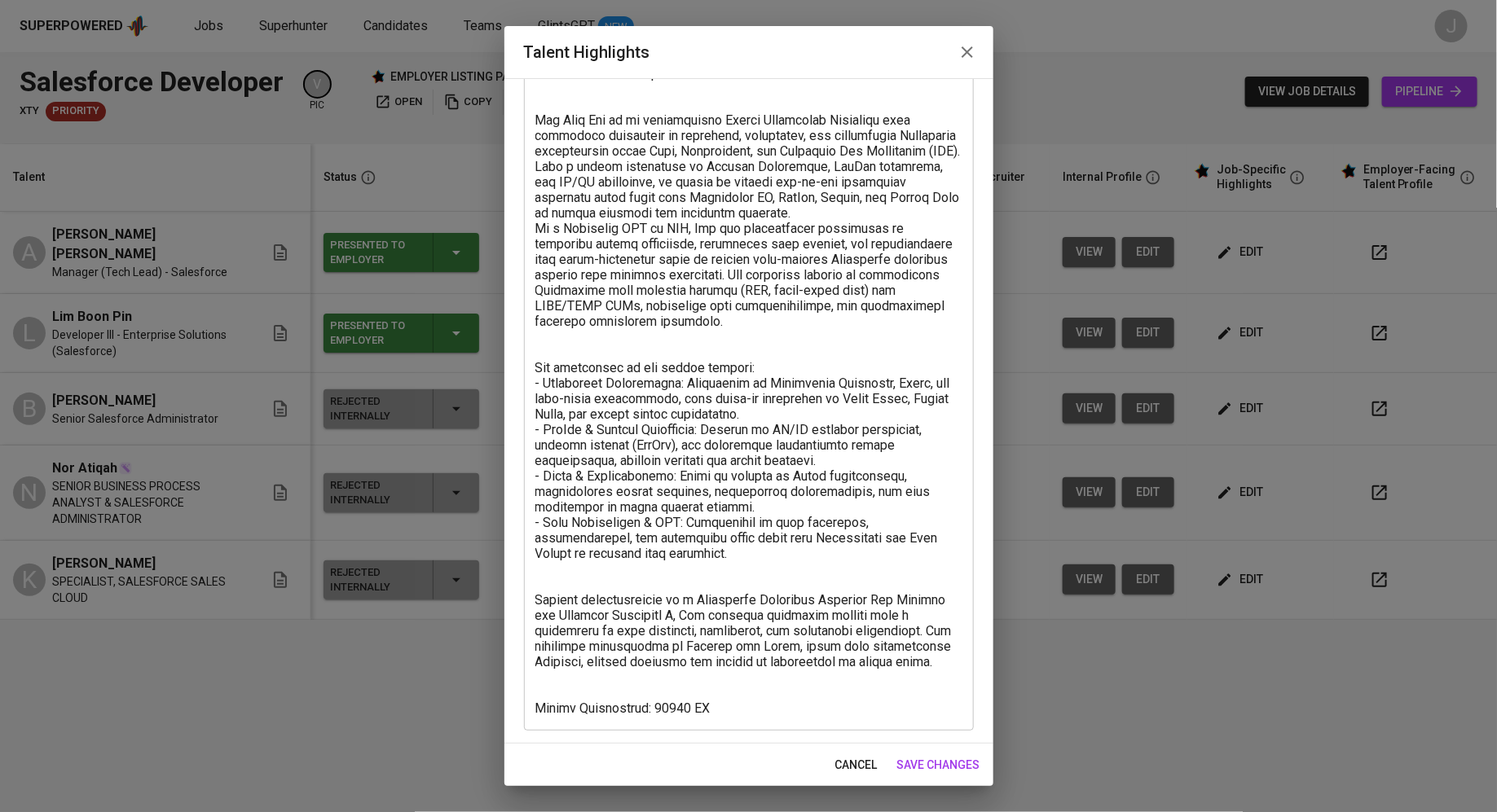
click at [735, 693] on textarea at bounding box center [749, 383] width 427 height 666
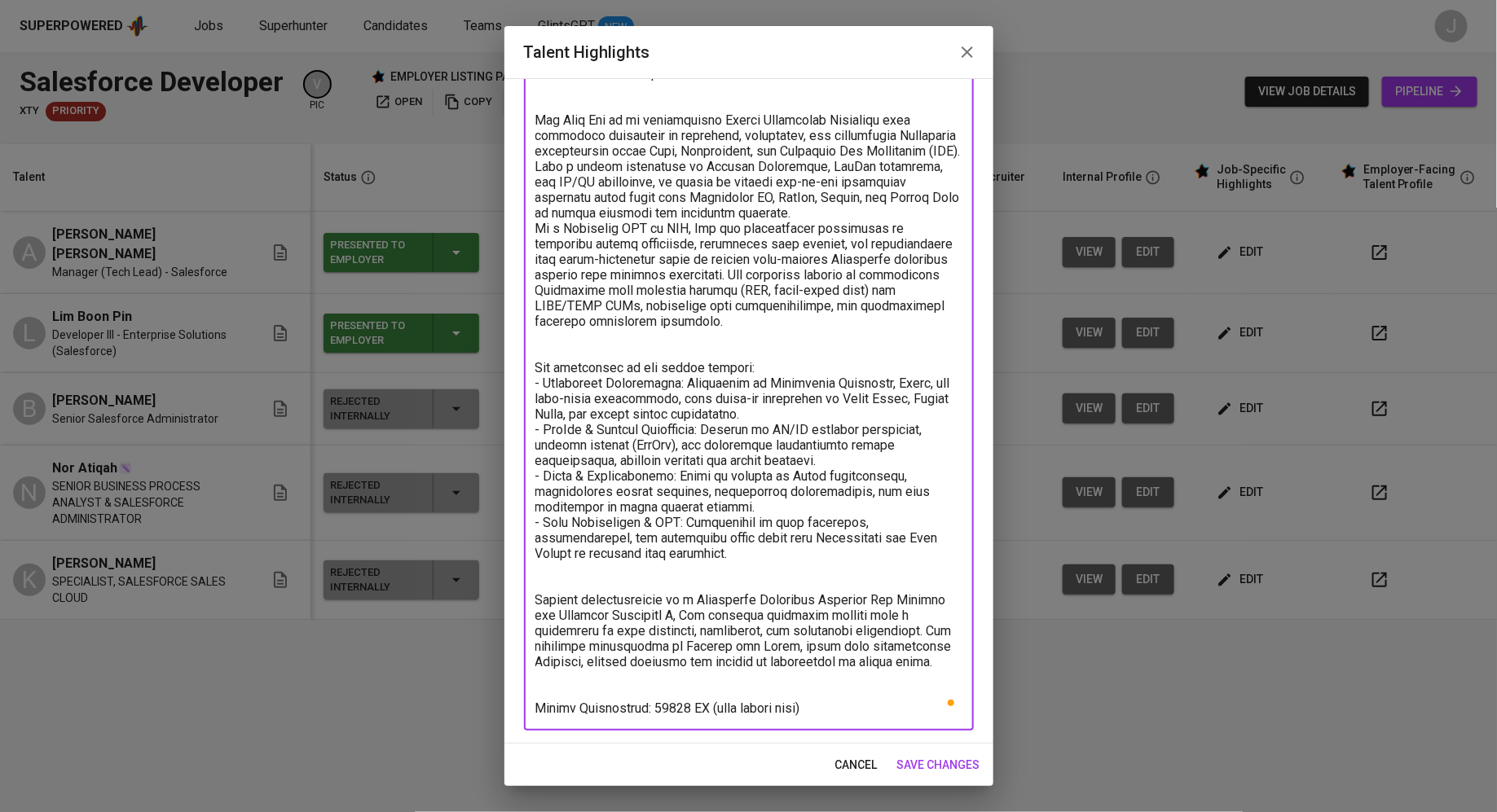
type textarea "Resume: https://glints.sg.larksuite.com/wiki/WmQbwvxB3ixB9jkxrrzlFniMgMc Lim Bo…"
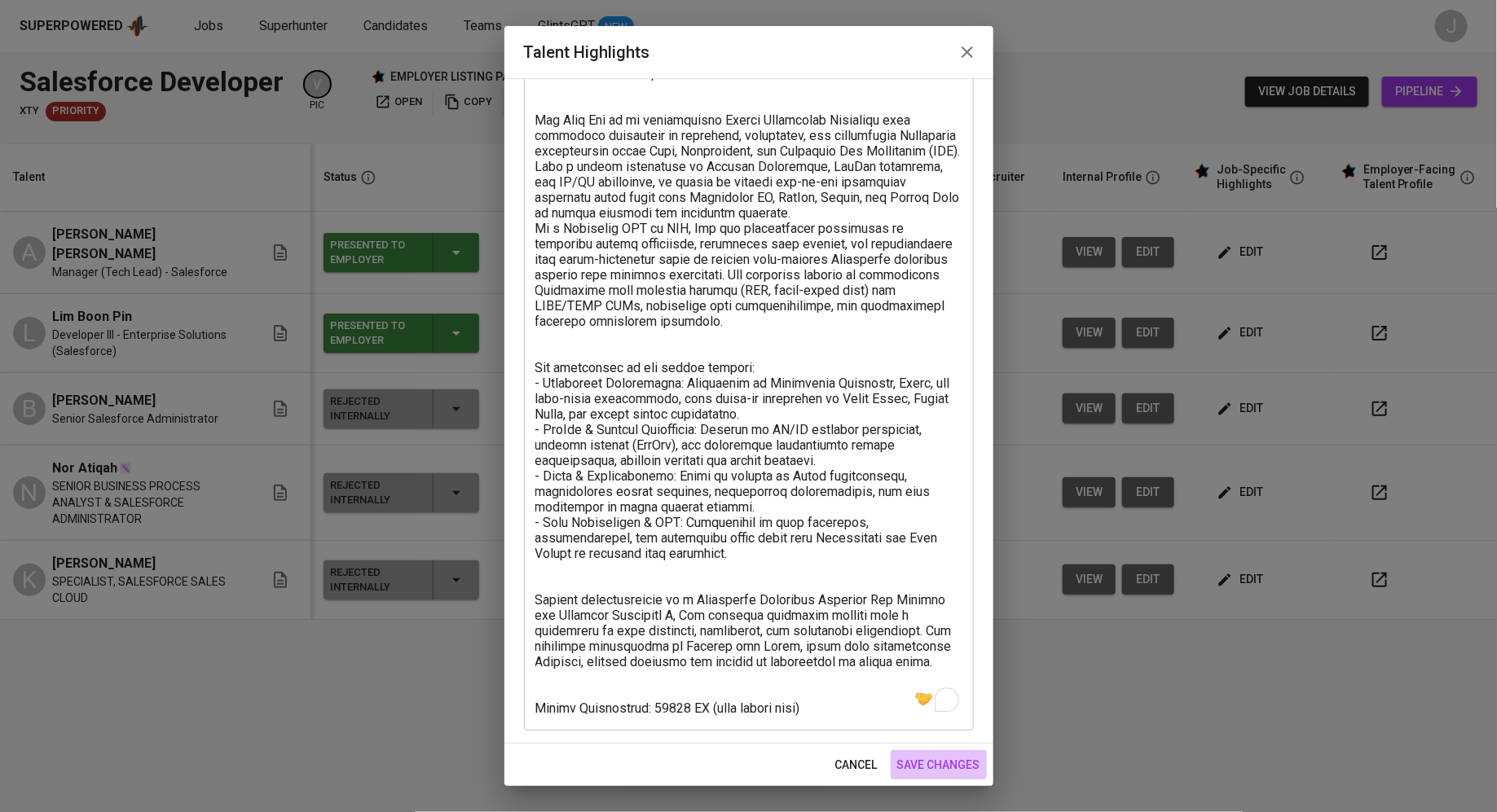
click at [959, 757] on span "save changes" at bounding box center [938, 765] width 83 height 21
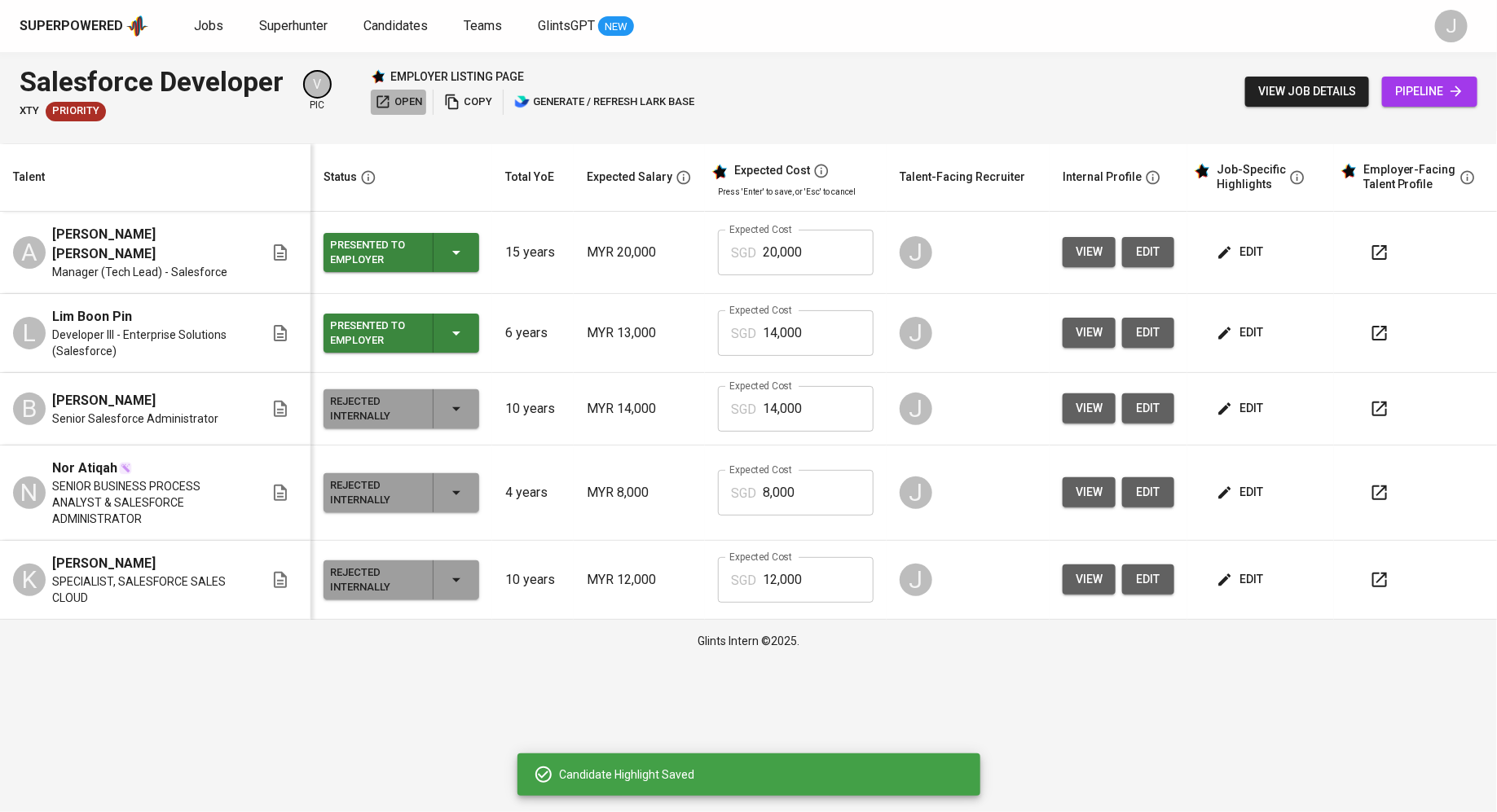
click at [406, 105] on span "open" at bounding box center [398, 102] width 47 height 19
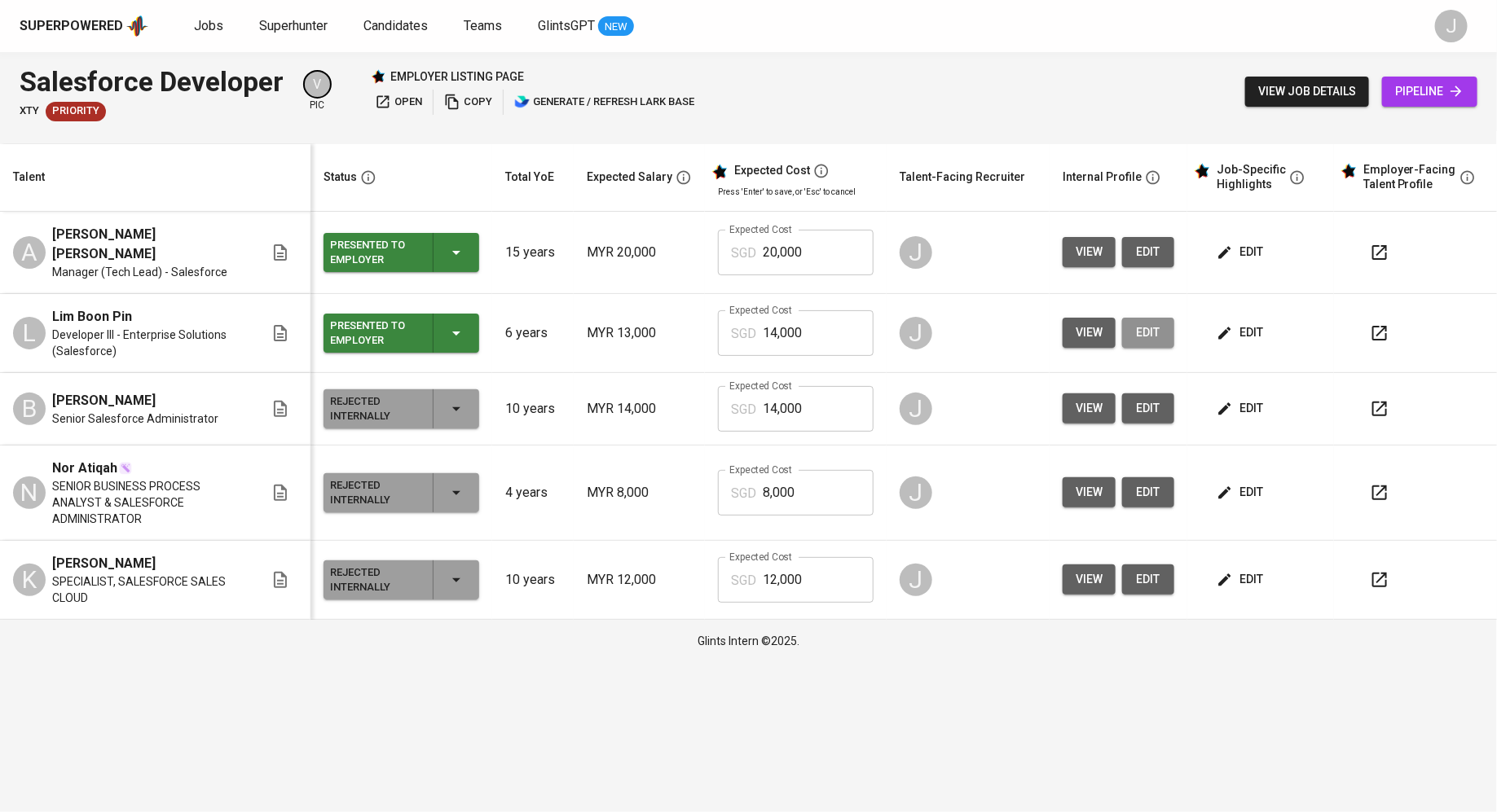
click at [1144, 322] on span "edit" at bounding box center [1148, 332] width 26 height 21
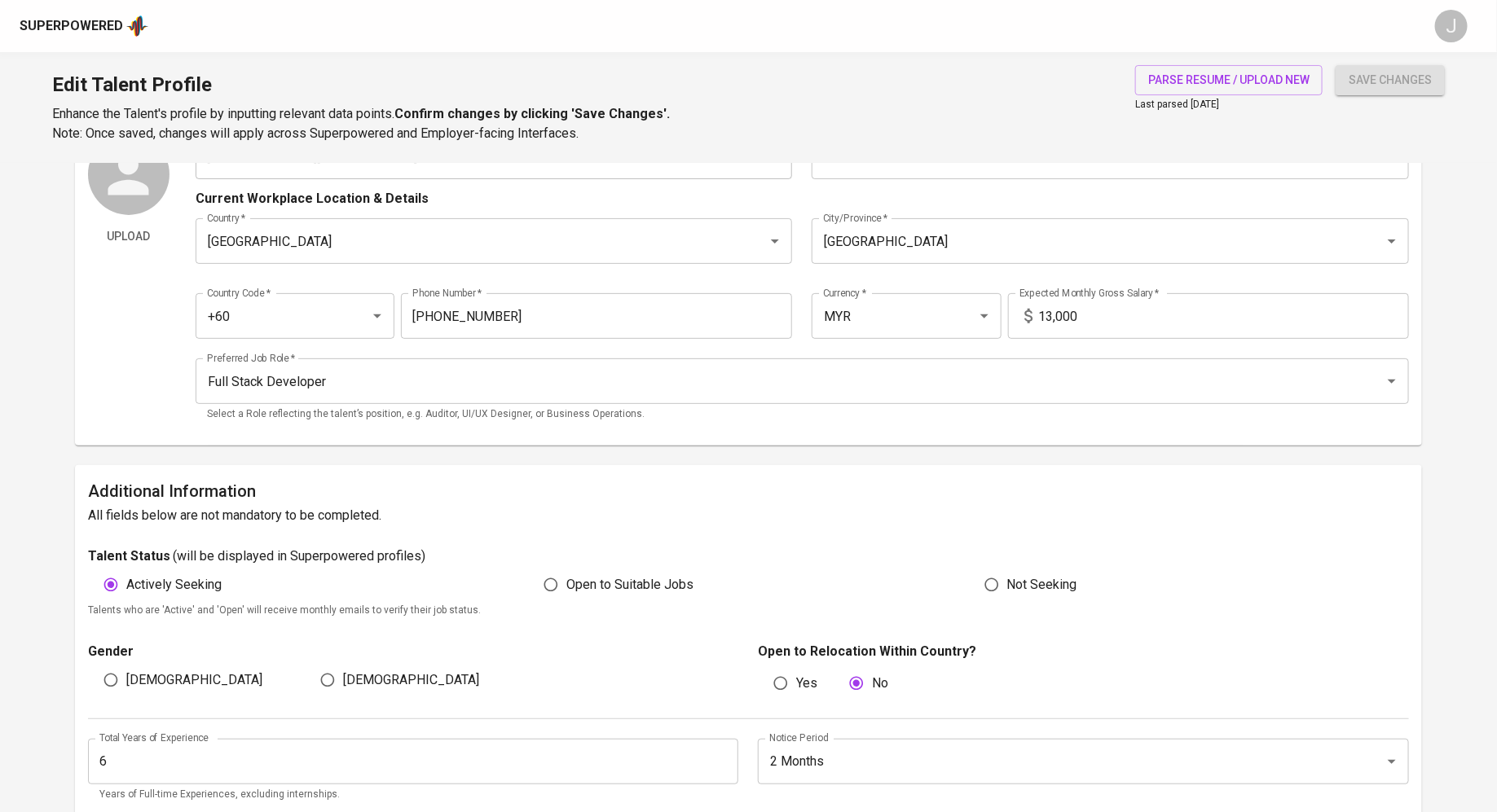
scroll to position [141, 0]
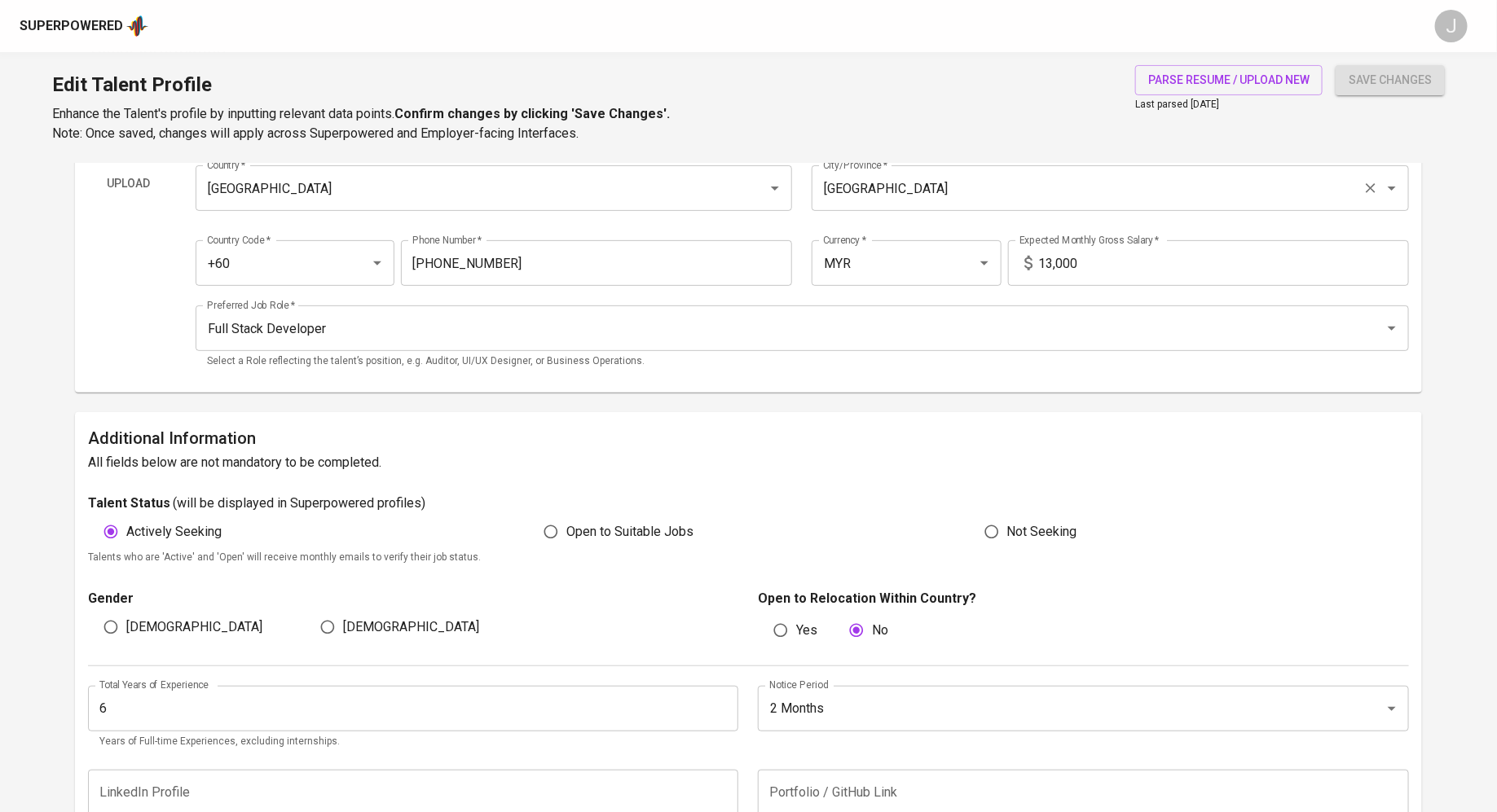
click at [899, 206] on div "[GEOGRAPHIC_DATA]/Province *" at bounding box center [1110, 188] width 597 height 46
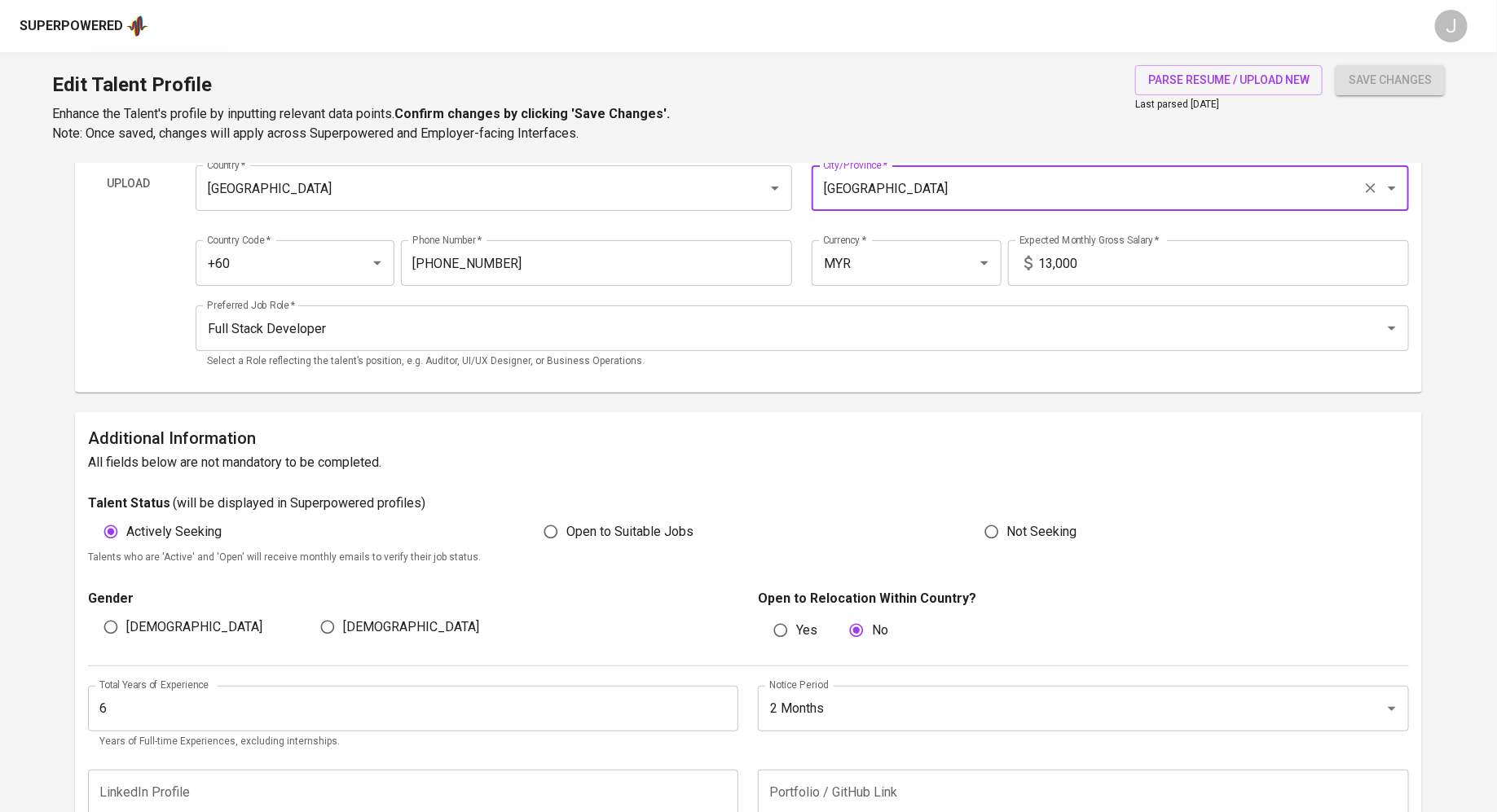
click at [899, 206] on div "[GEOGRAPHIC_DATA]/Province *" at bounding box center [1110, 188] width 597 height 46
click at [904, 244] on li "Penang" at bounding box center [1110, 235] width 597 height 29
type input "Penang"
click at [1379, 80] on span "save changes" at bounding box center [1390, 80] width 83 height 21
